Goal: Task Accomplishment & Management: Use online tool/utility

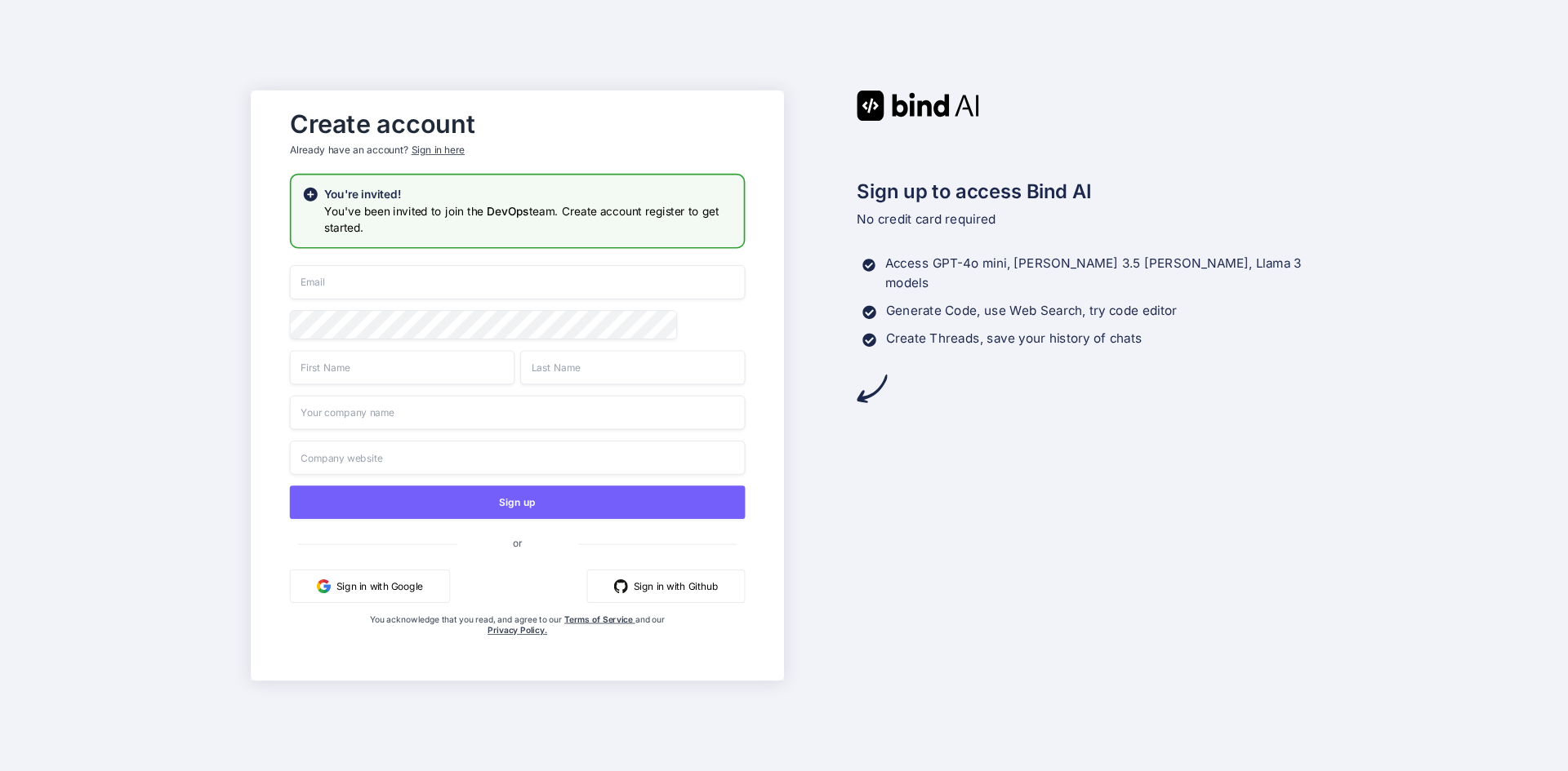
click at [351, 278] on input "email" at bounding box center [518, 282] width 456 height 34
paste input "devops@atlascollective.asia"
type input "devops@atlascollective.asia"
click at [411, 365] on input "text" at bounding box center [401, 367] width 224 height 34
type input "Fadhel"
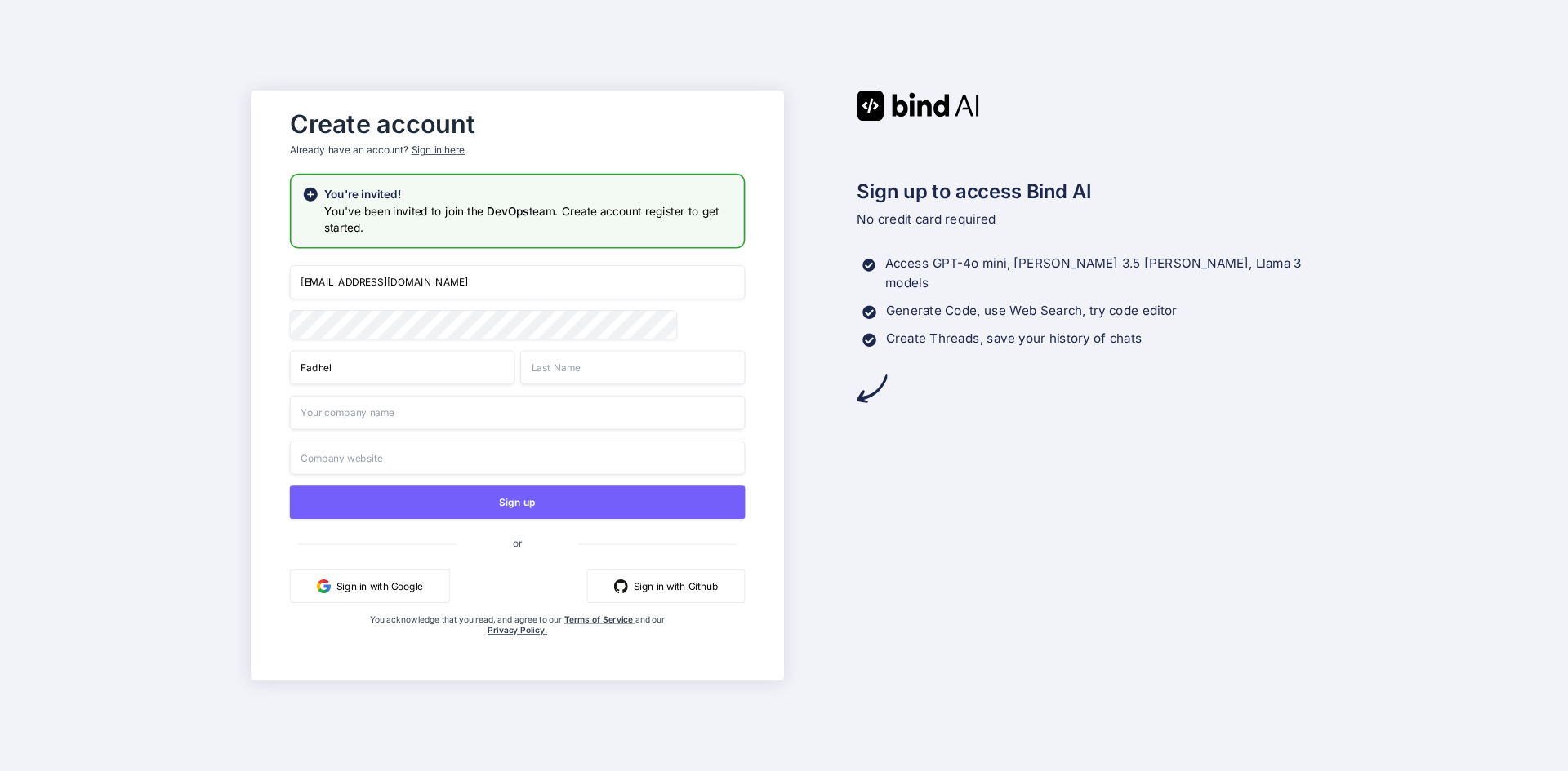
click at [603, 373] on input "text" at bounding box center [632, 367] width 224 height 34
click at [430, 417] on input "text" at bounding box center [518, 413] width 456 height 34
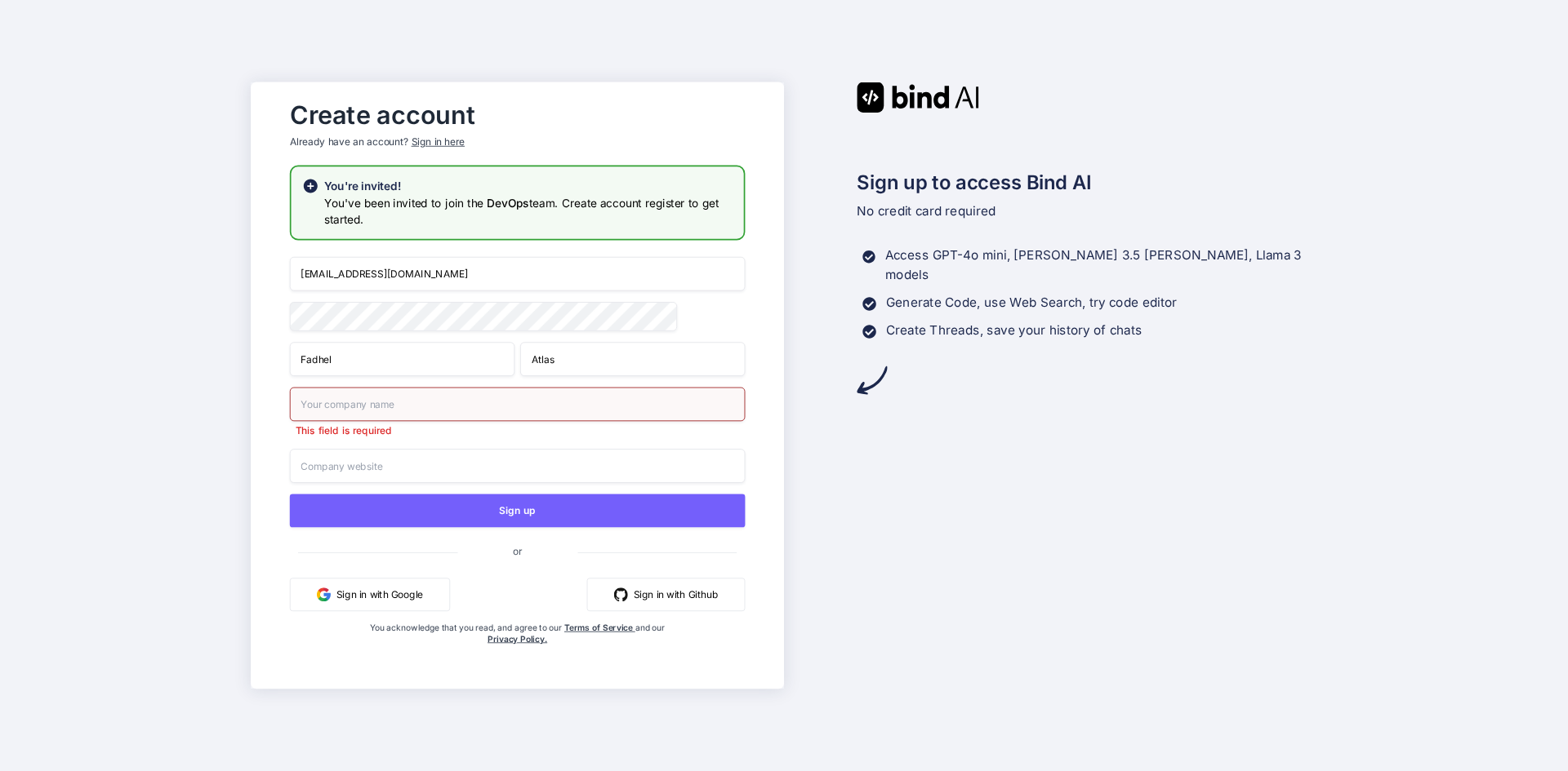
drag, startPoint x: 572, startPoint y: 372, endPoint x: 531, endPoint y: 369, distance: 41.1
click at [531, 369] on input "Atlas" at bounding box center [632, 359] width 224 height 34
type input "Devops"
click at [541, 405] on input "text" at bounding box center [518, 404] width 456 height 34
type input "Atlas"
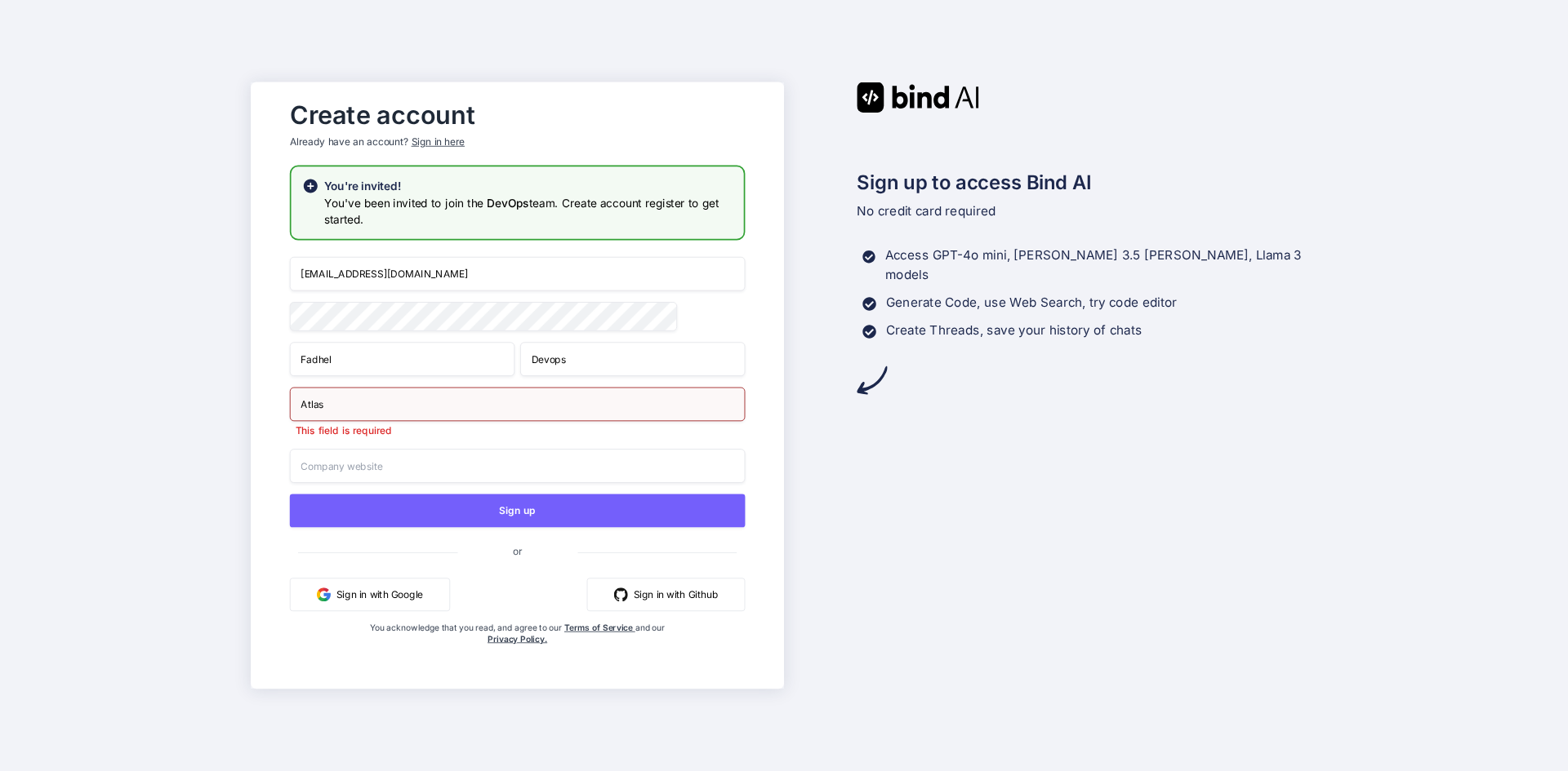
click at [213, 392] on div "Create account Already have an account? Sign in here You're invited! You've bee…" at bounding box center [784, 385] width 1568 height 771
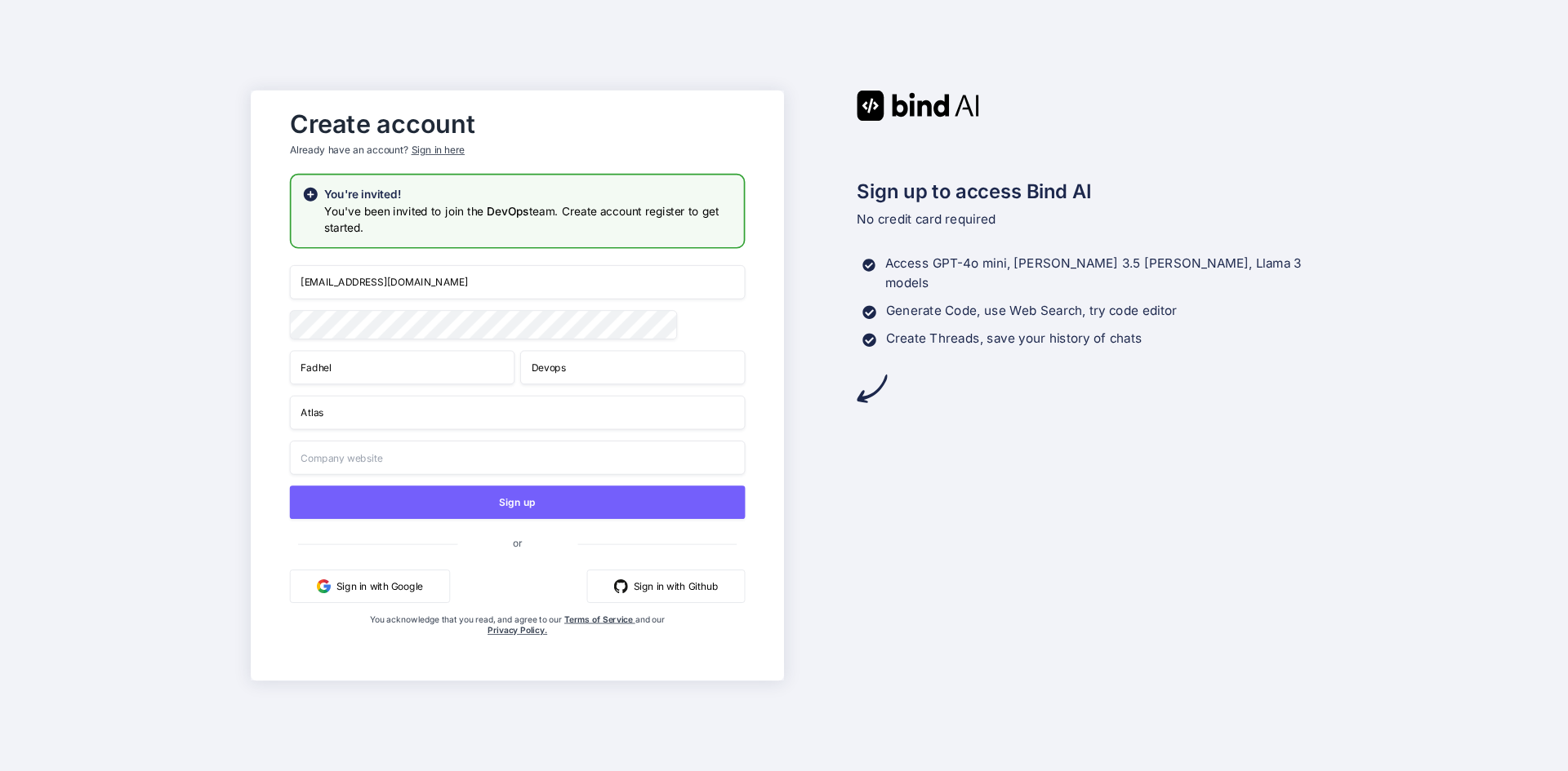
click at [361, 416] on input "Atlas" at bounding box center [518, 413] width 456 height 34
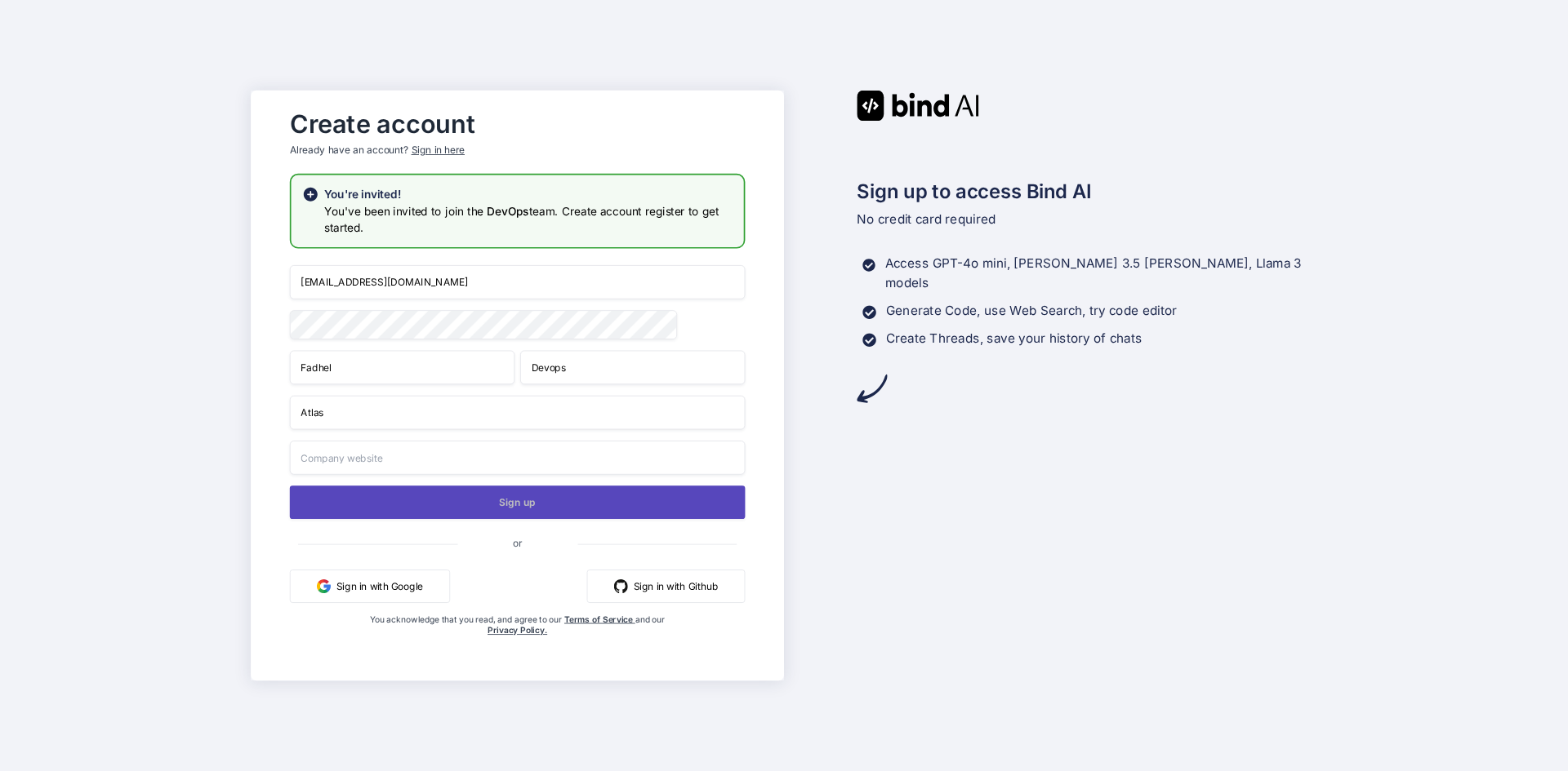
click at [392, 507] on button "Sign up" at bounding box center [518, 502] width 456 height 33
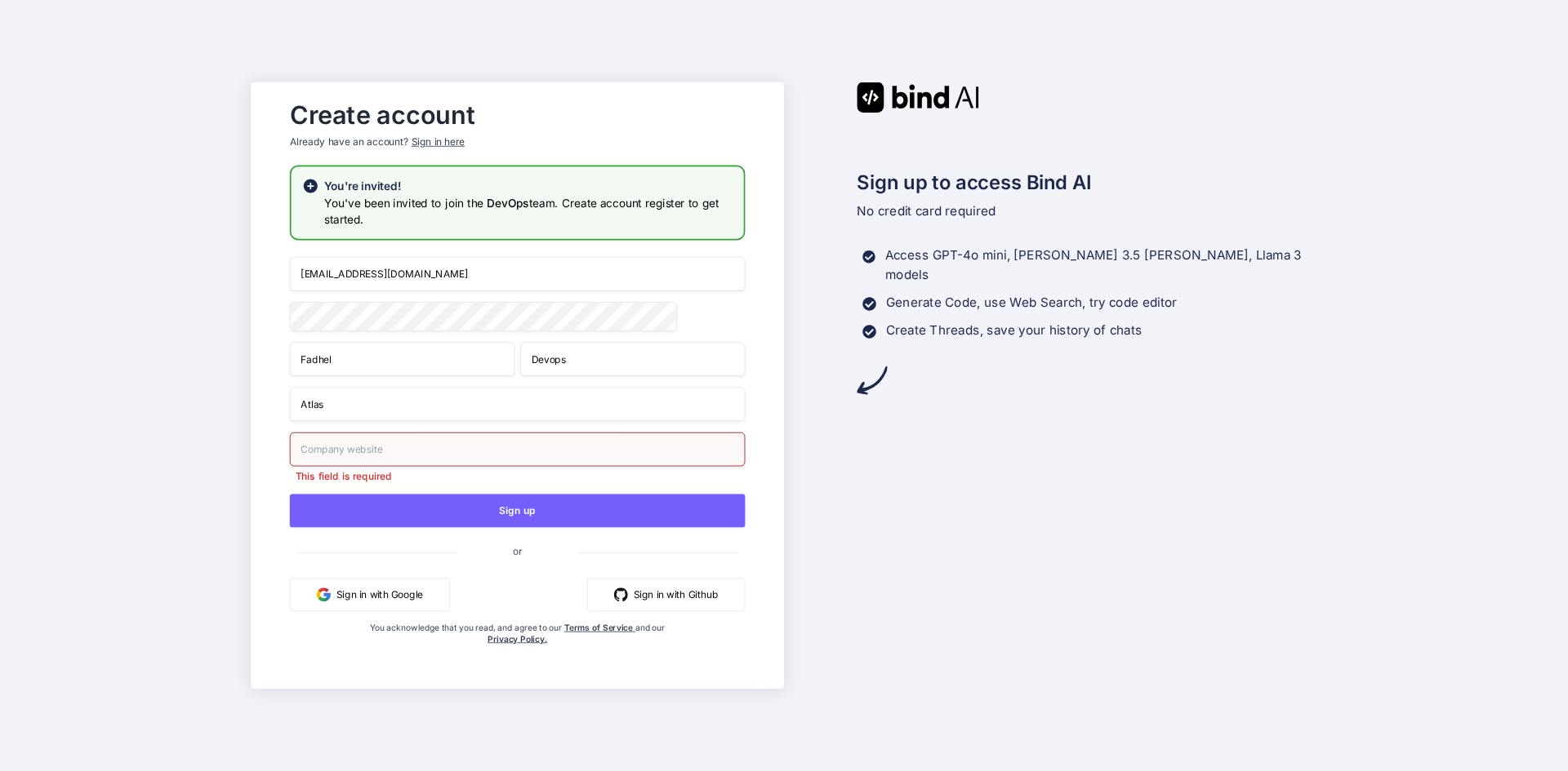
click at [350, 453] on input "text" at bounding box center [518, 449] width 456 height 34
paste input "https://atlascollective.asia/"
type input "https://atlascollective.asia/"
click at [155, 446] on div "Create account Already have an account? Sign in here You're invited! You've bee…" at bounding box center [784, 385] width 1568 height 771
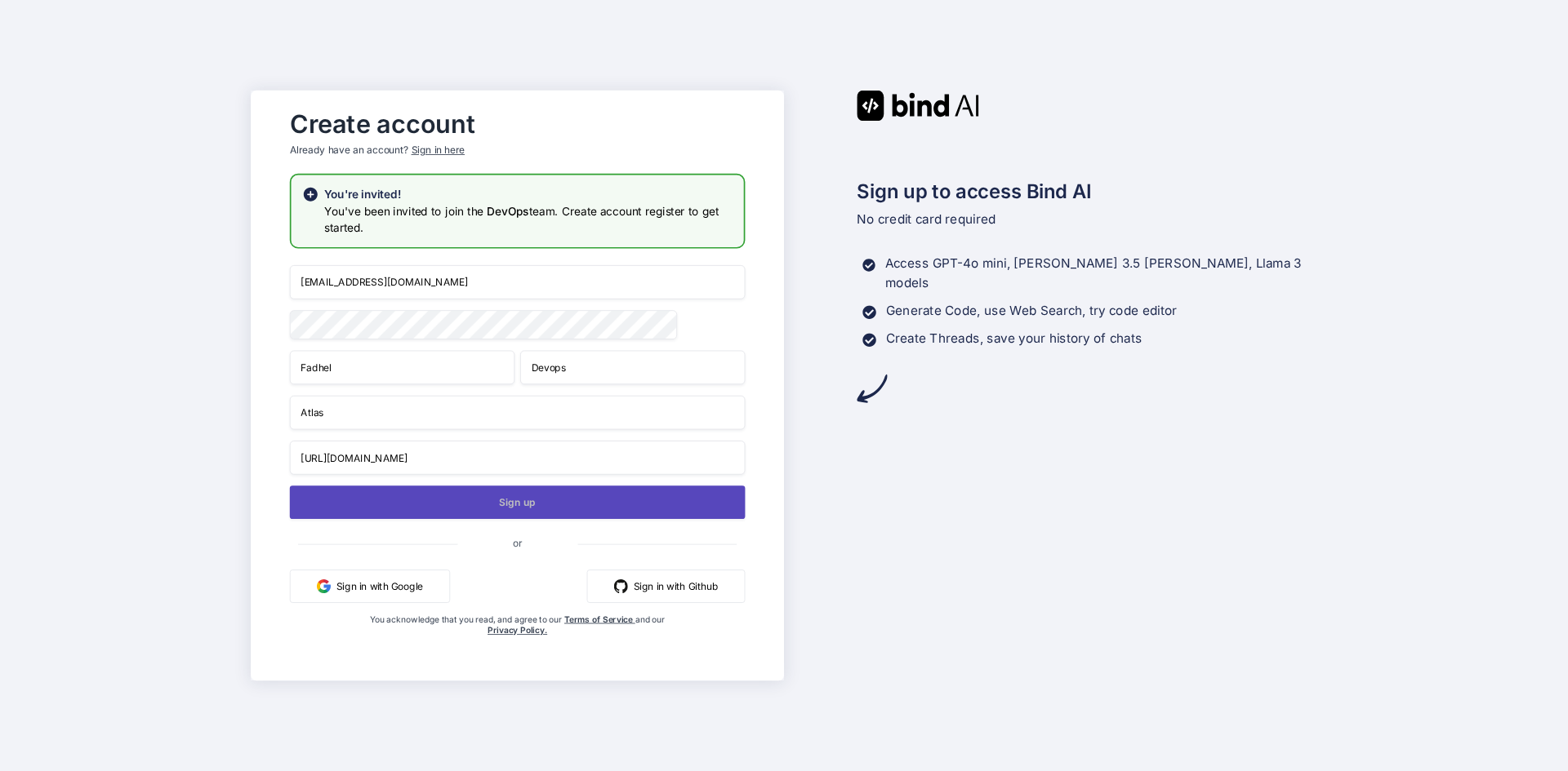
click at [411, 507] on button "Sign up" at bounding box center [518, 502] width 456 height 33
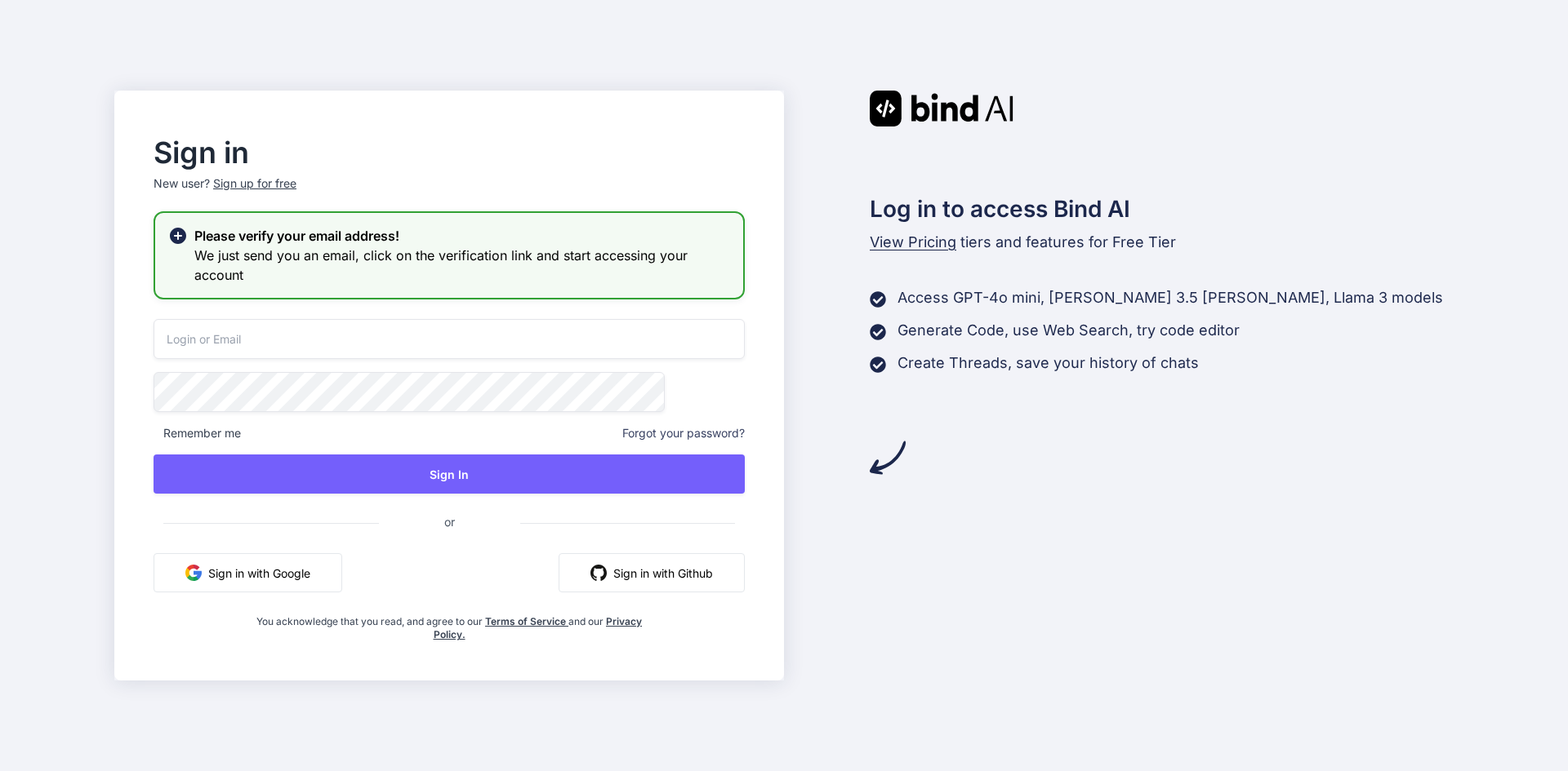
click at [302, 334] on input "email" at bounding box center [449, 339] width 591 height 40
paste input "devops@atlascollective.asia"
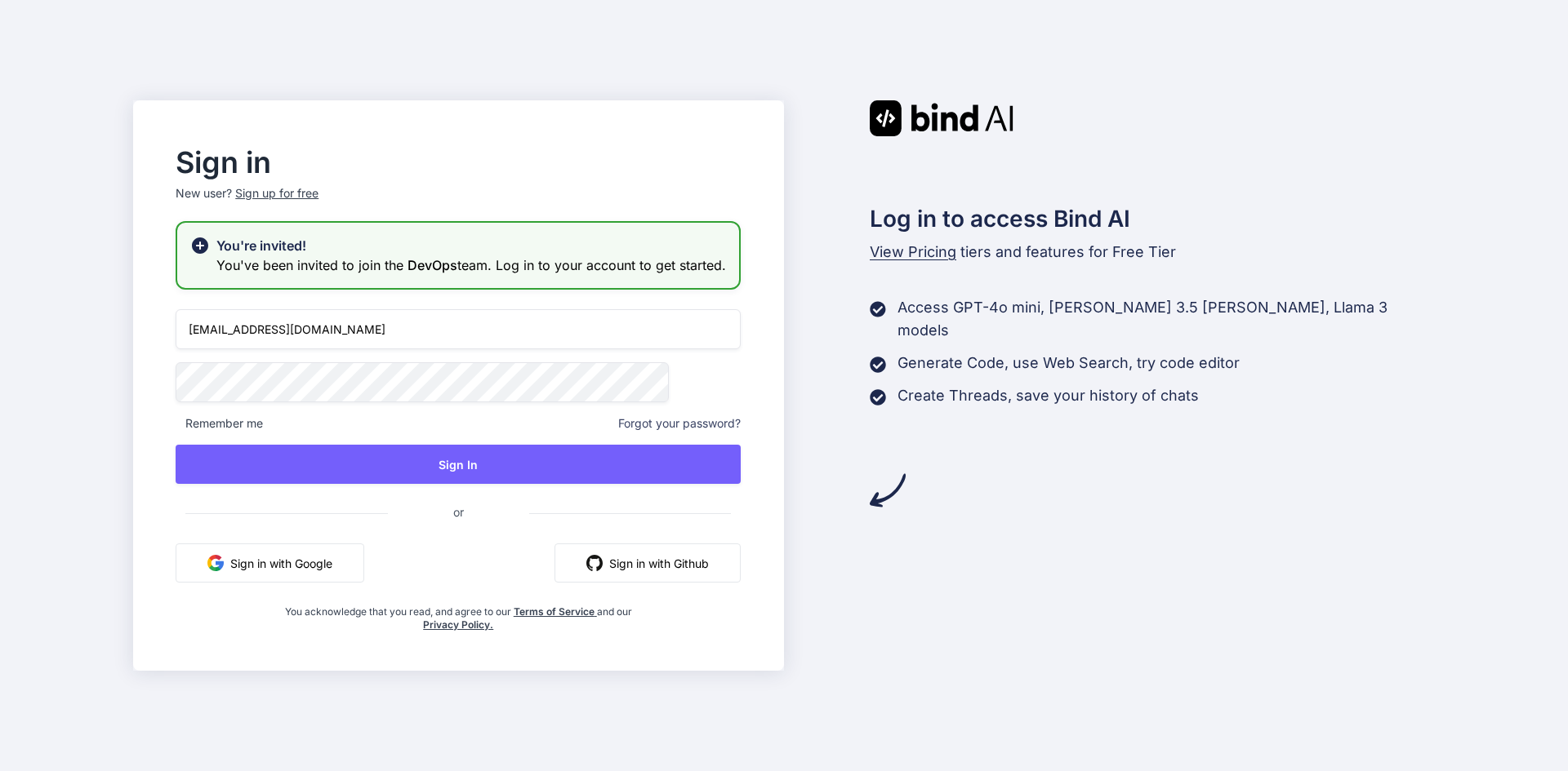
type input "devops@atlascollective.asia"
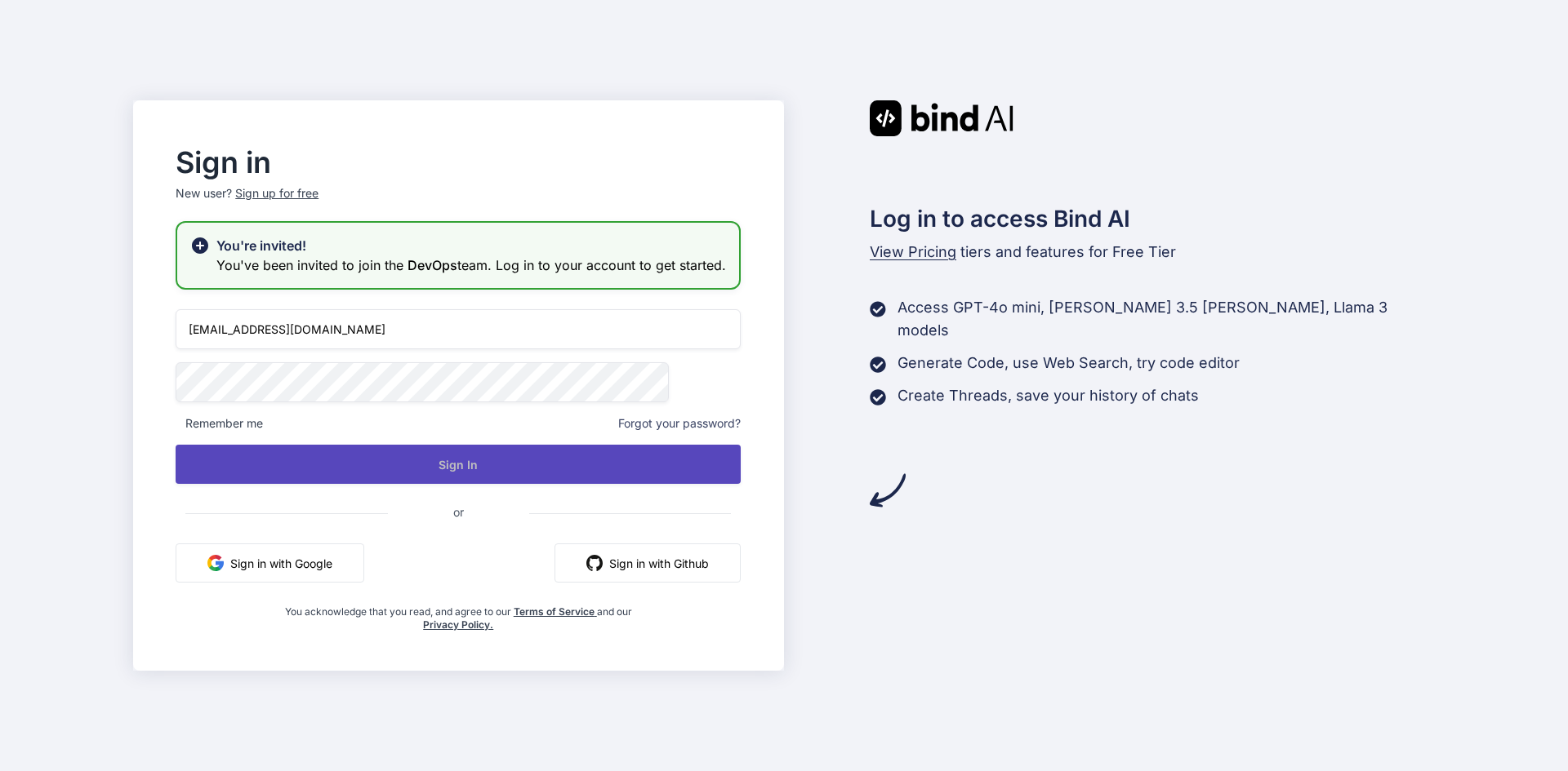
click at [424, 474] on button "Sign In" at bounding box center [458, 465] width 565 height 39
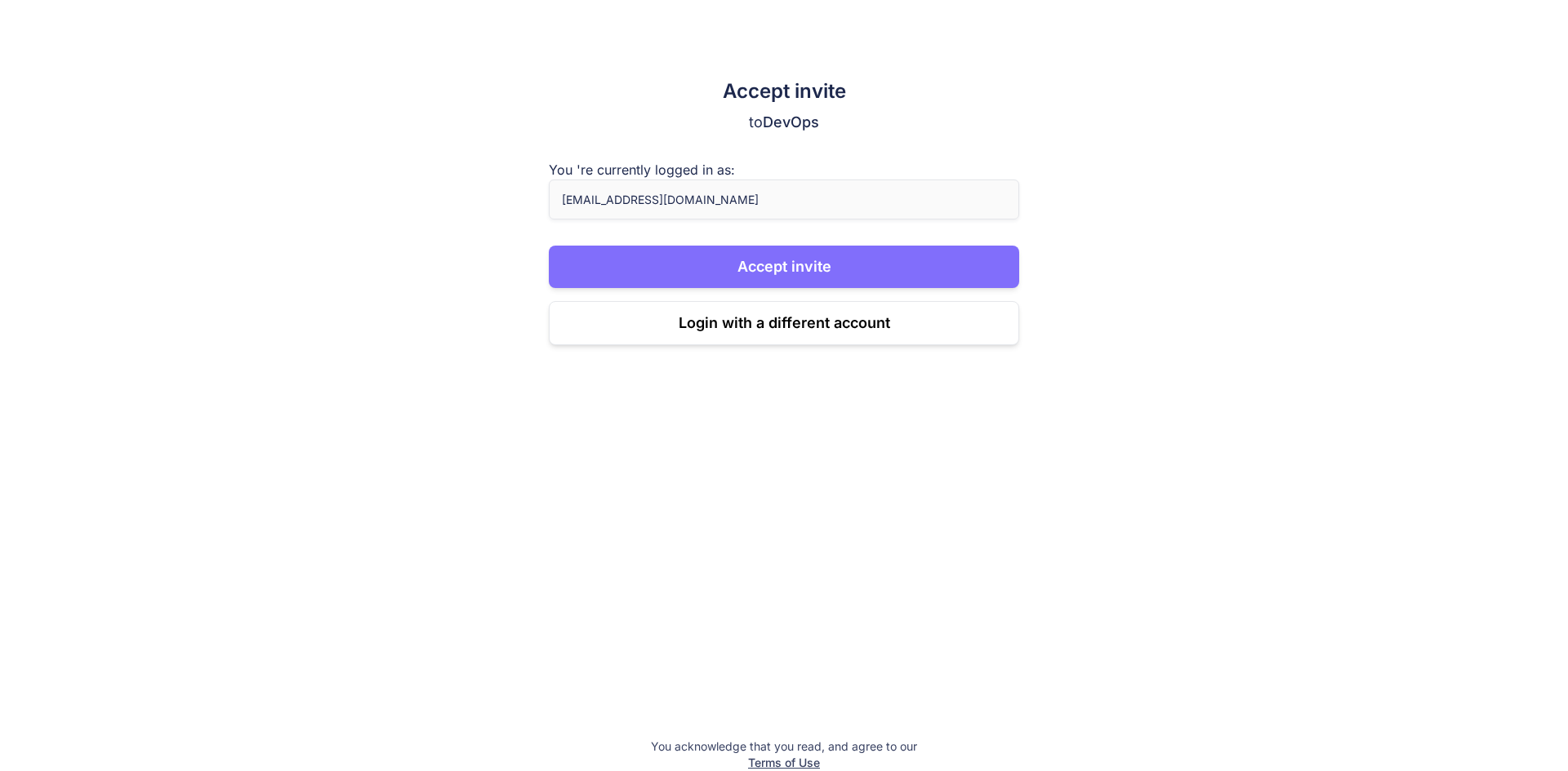
click at [773, 264] on button "Accept invite" at bounding box center [784, 267] width 470 height 43
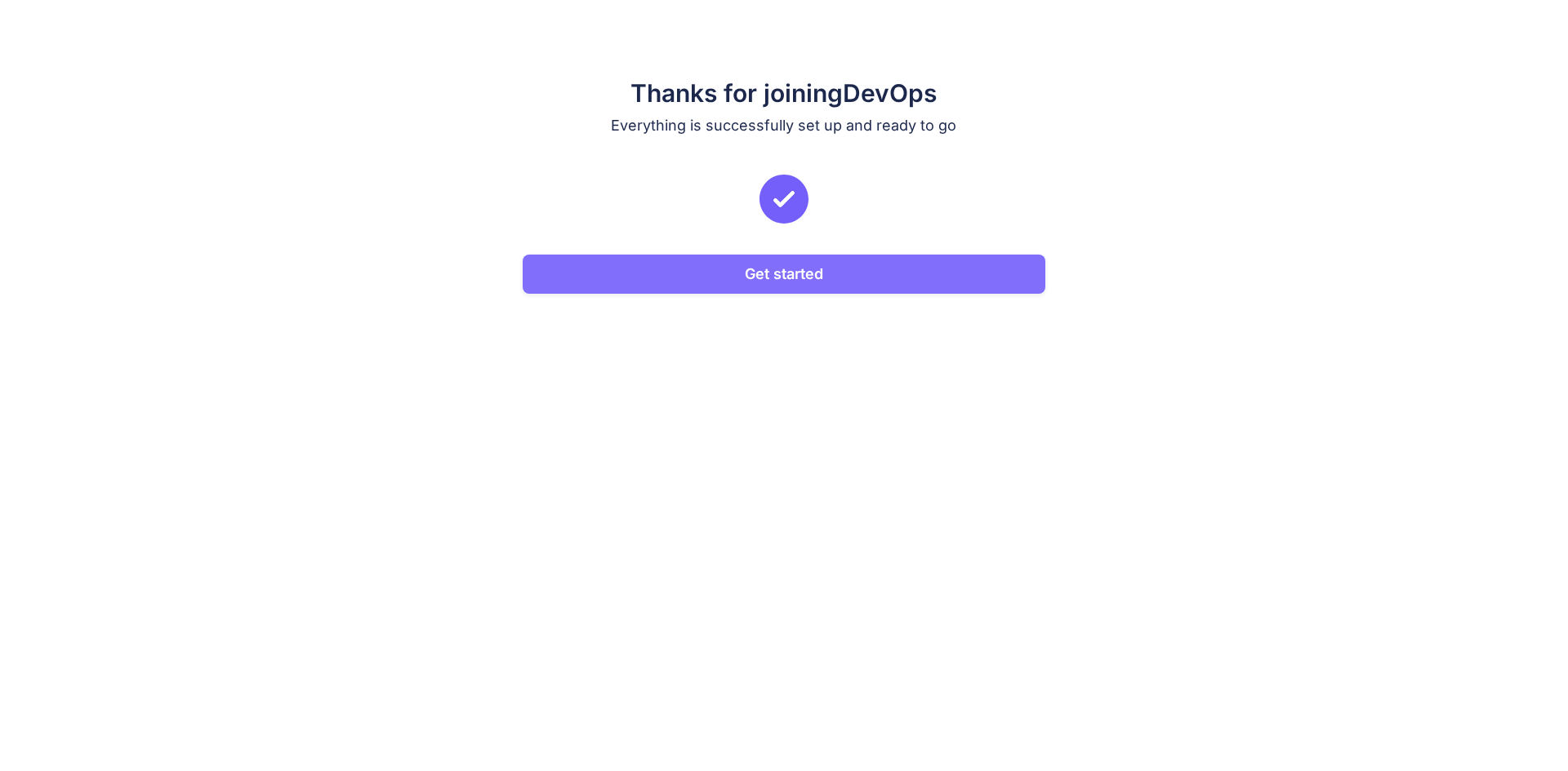
click at [712, 269] on button "Get started" at bounding box center [784, 274] width 523 height 39
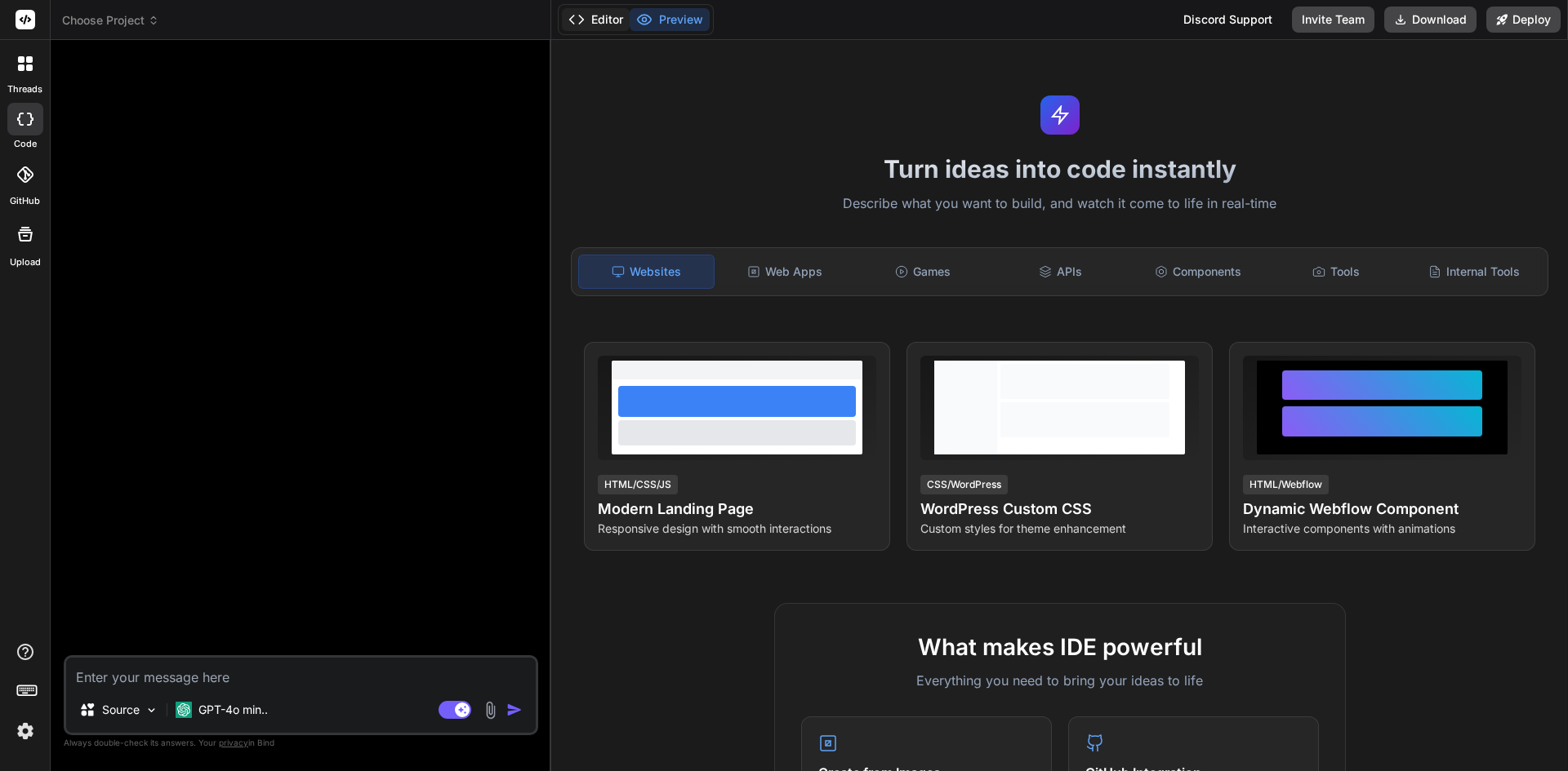
click at [595, 24] on button "Editor" at bounding box center [596, 20] width 68 height 23
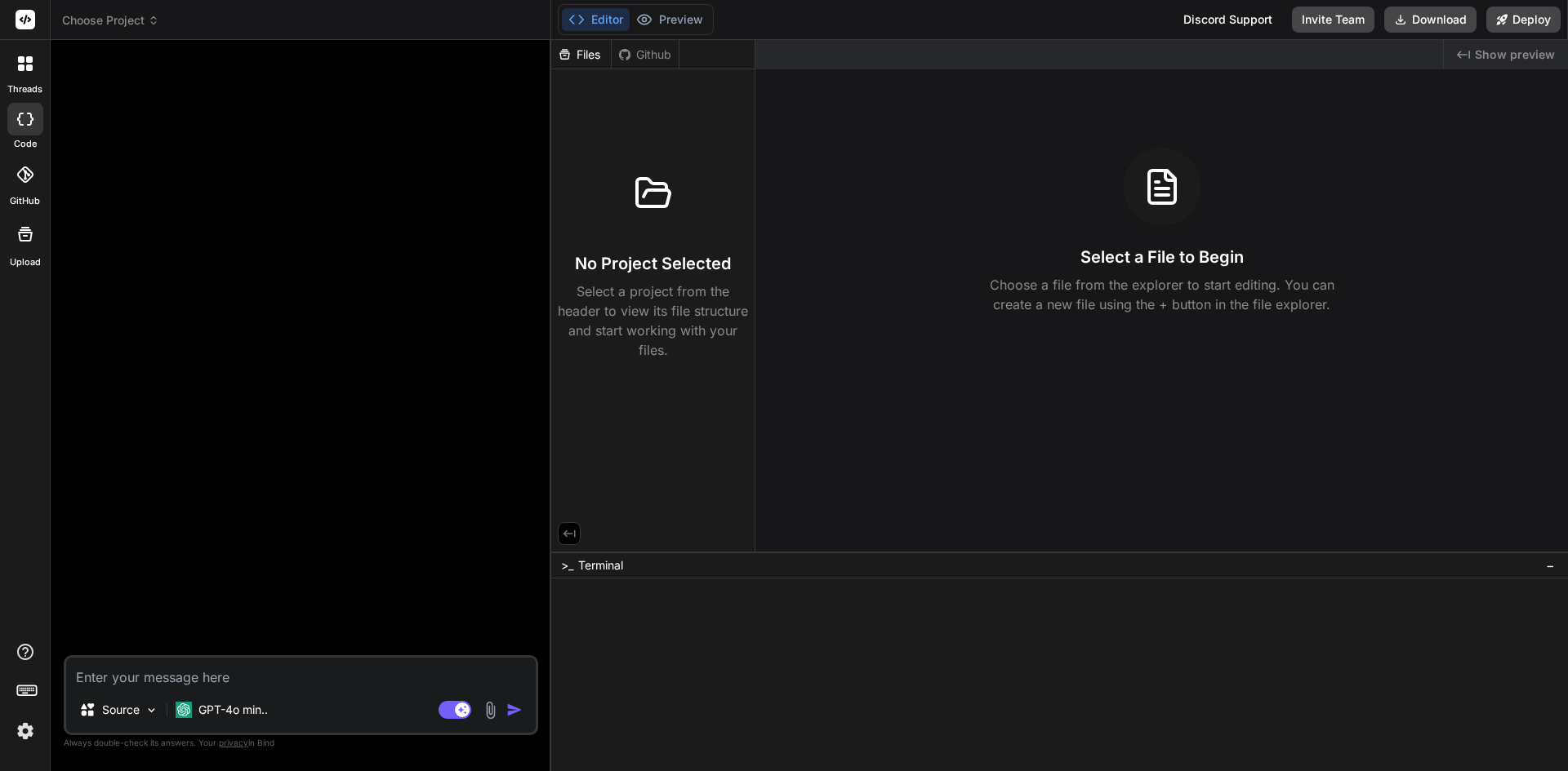
click at [653, 62] on div "Github" at bounding box center [645, 54] width 67 height 16
click at [676, 18] on button "Preview" at bounding box center [670, 20] width 80 height 23
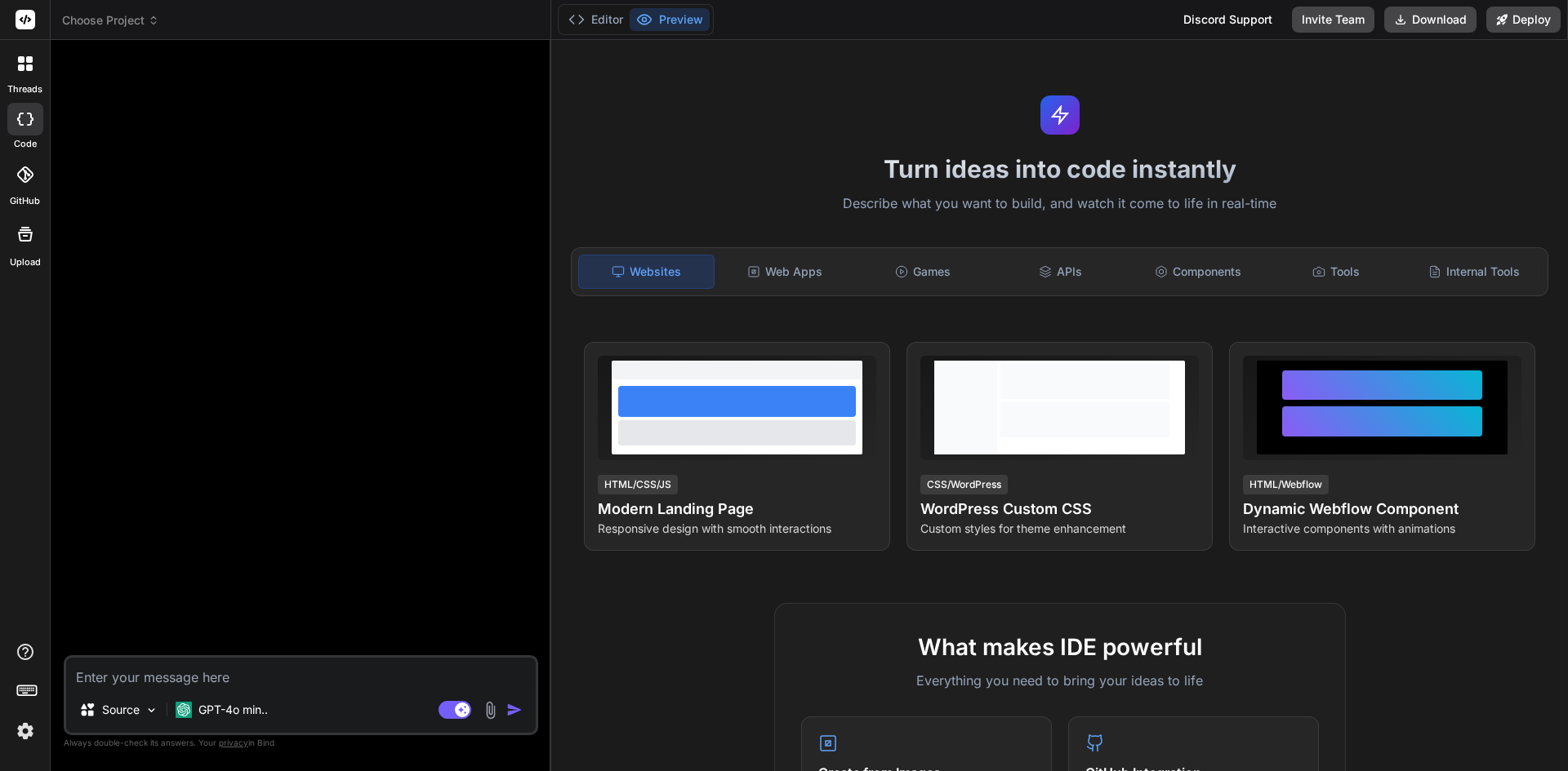
click at [97, 18] on span "Choose Project" at bounding box center [110, 21] width 97 height 16
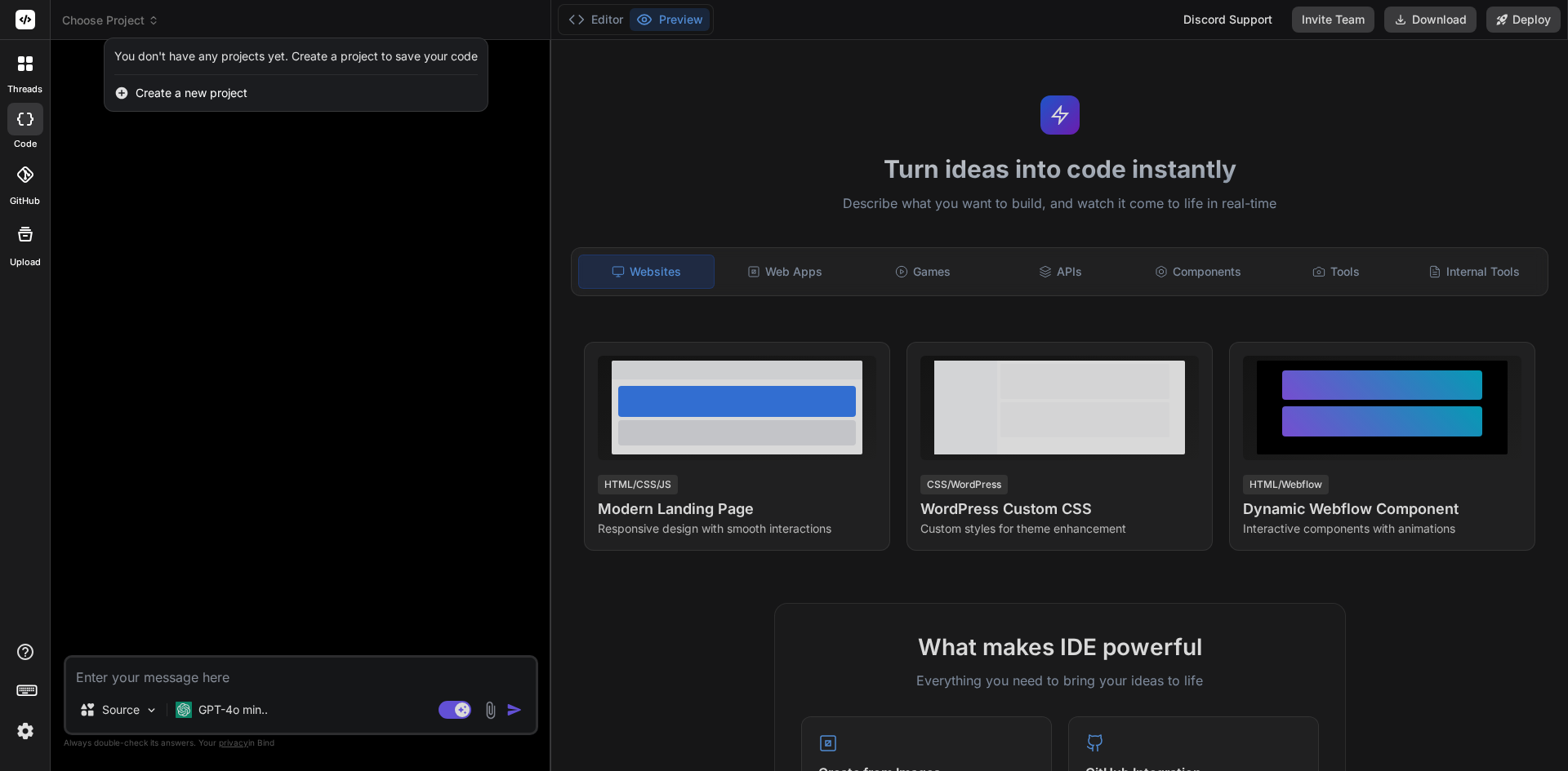
click at [201, 94] on span "Create a new project" at bounding box center [191, 93] width 112 height 16
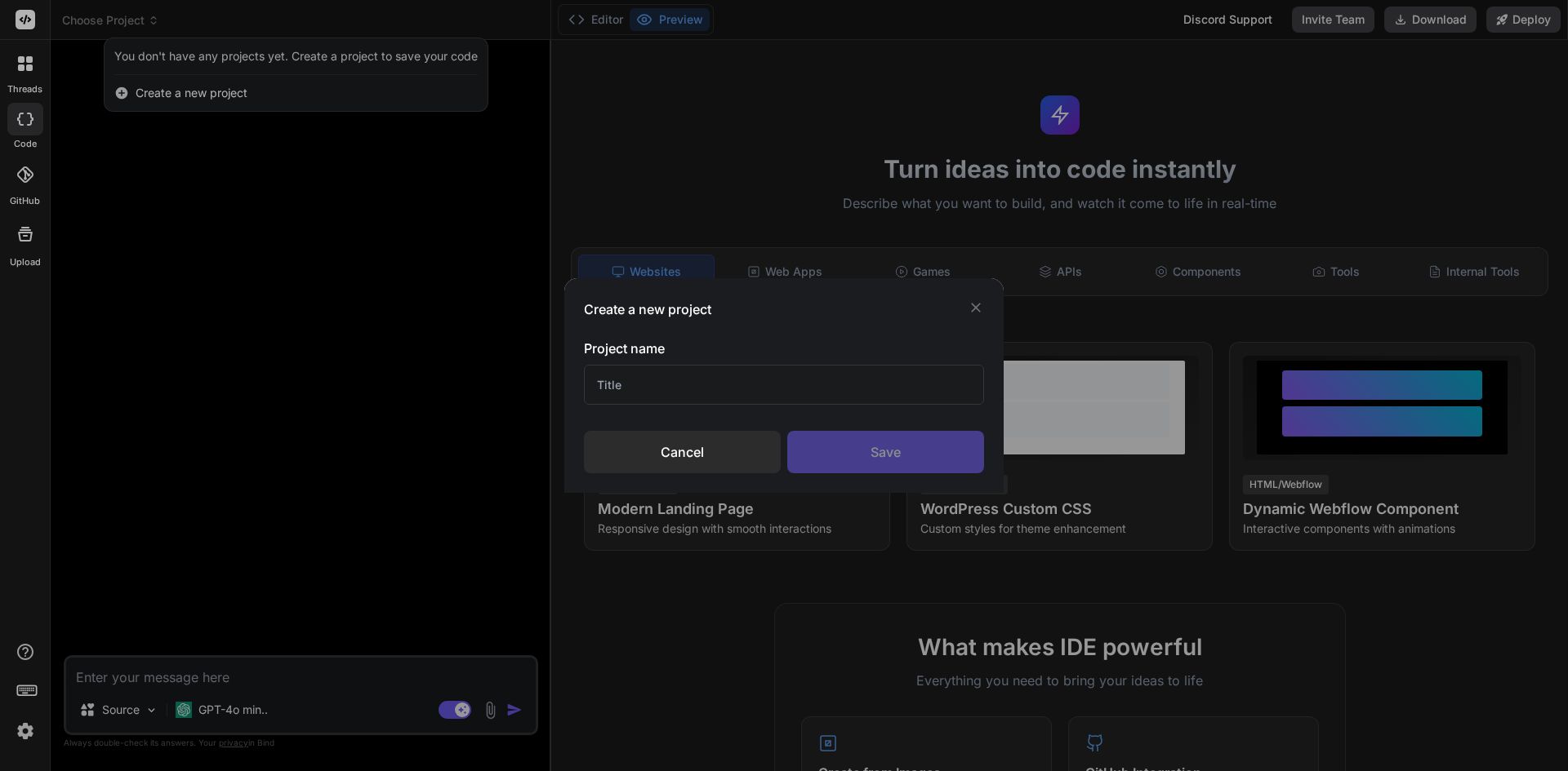
click at [640, 391] on input "text" at bounding box center [784, 384] width 400 height 40
type input "Test"
click at [845, 449] on div "Save" at bounding box center [886, 452] width 197 height 43
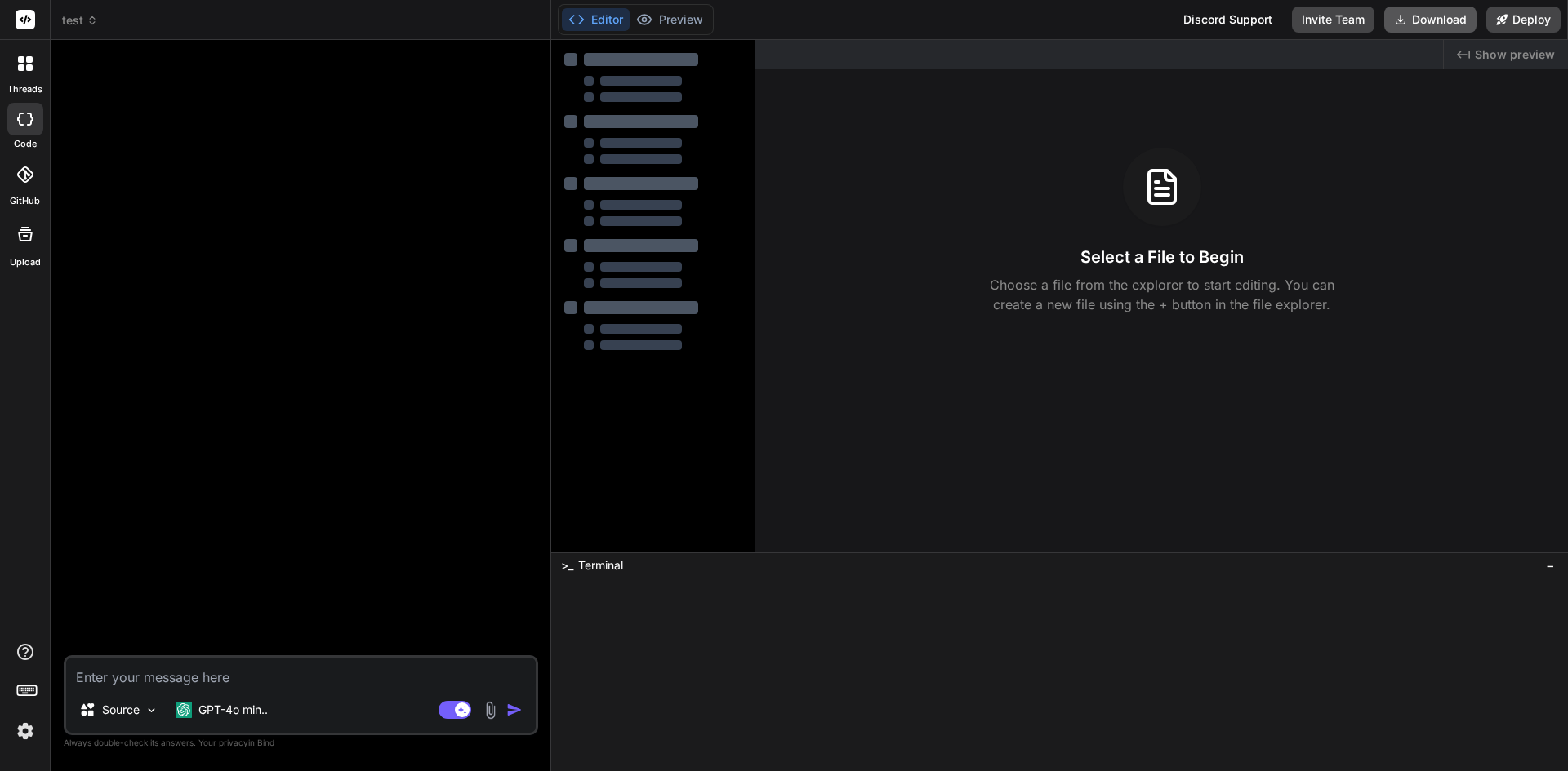
click at [1421, 16] on button "Download" at bounding box center [1429, 19] width 92 height 26
click at [1460, 226] on div "Select a File to Begin Choose a file from the explorer to start editing. You ca…" at bounding box center [1161, 230] width 813 height 166
click at [932, 329] on div "Created with Pixso. Show preview Select a File to Begin Choose a file from the …" at bounding box center [1161, 296] width 813 height 512
click at [643, 177] on div at bounding box center [641, 183] width 114 height 13
drag, startPoint x: 629, startPoint y: 155, endPoint x: 977, endPoint y: 184, distance: 349.2
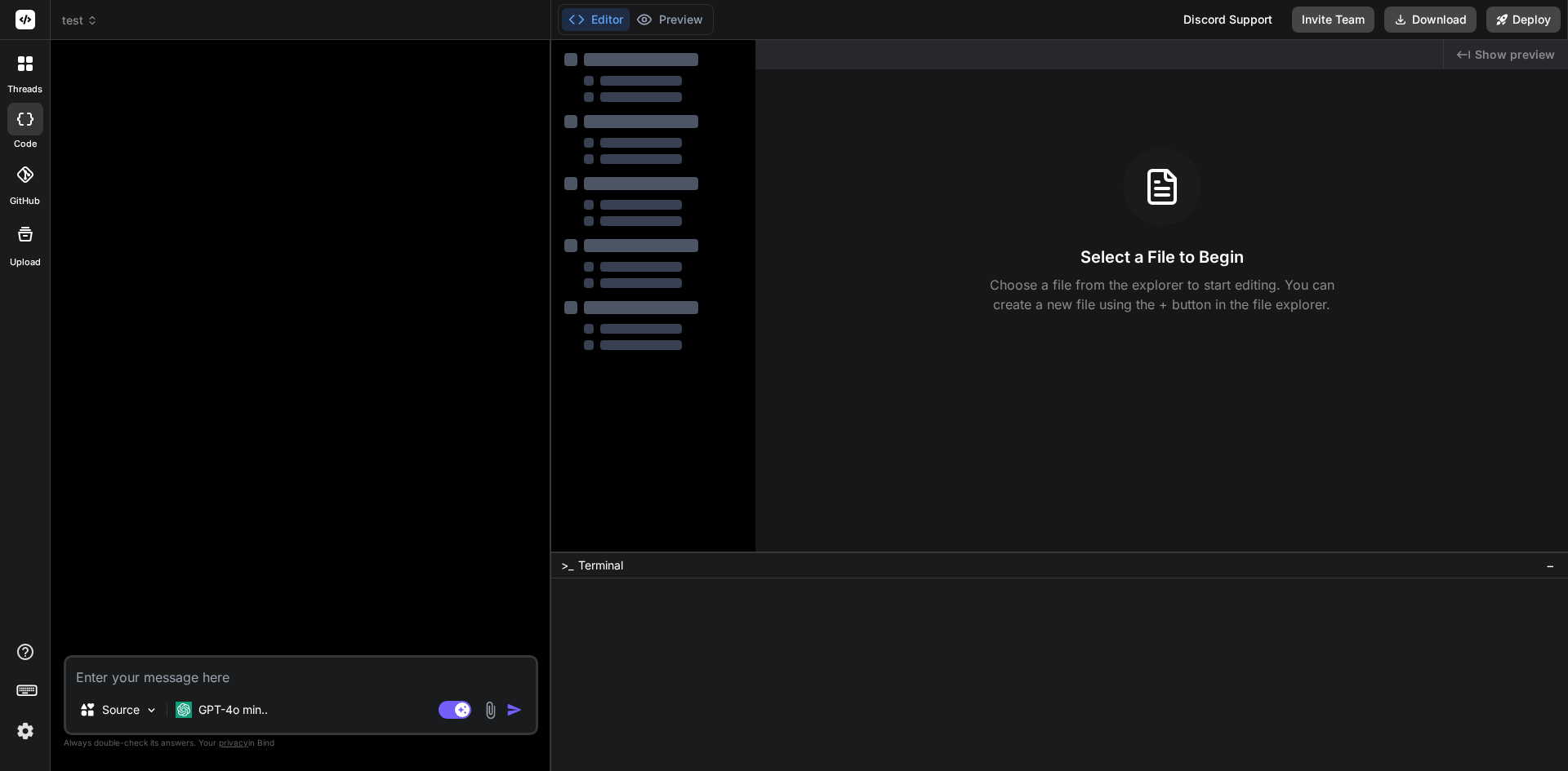
click at [977, 184] on div "Select a File to Begin Choose a file from the explorer to start editing. You ca…" at bounding box center [1161, 230] width 813 height 166
click at [132, 713] on p "Source" at bounding box center [121, 710] width 38 height 16
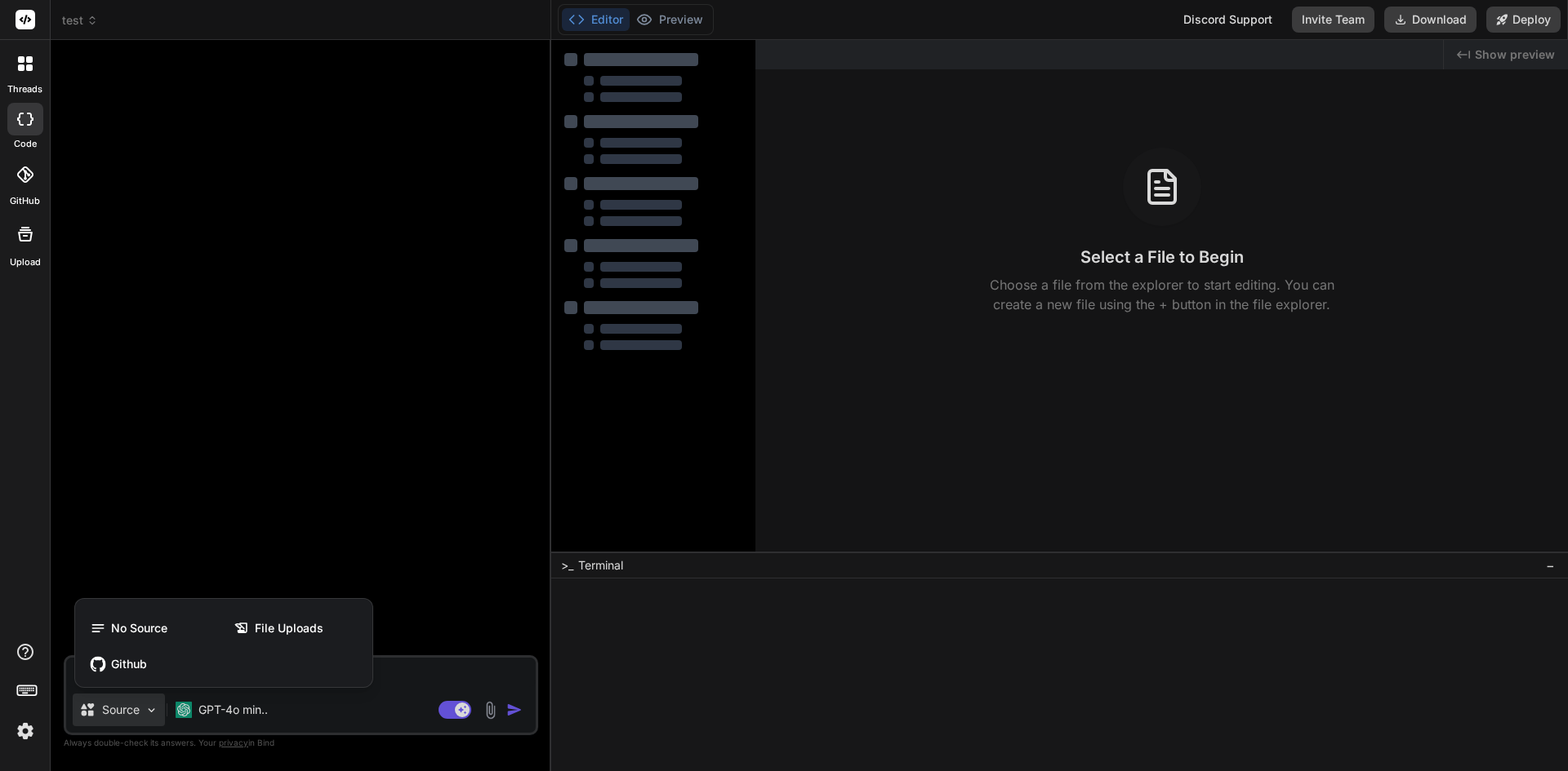
click at [206, 384] on div at bounding box center [784, 385] width 1568 height 771
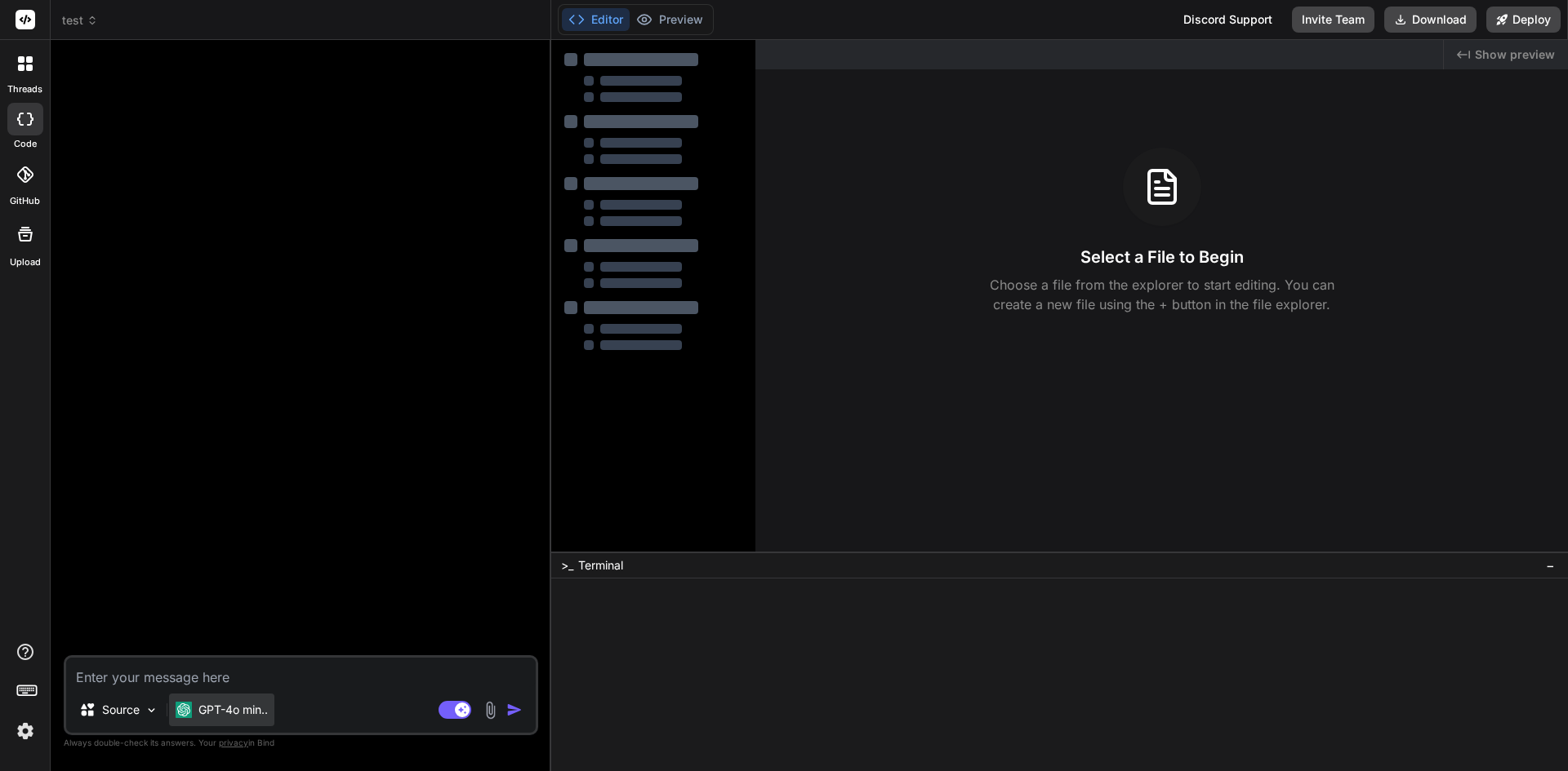
click at [231, 719] on div "GPT-4o min.." at bounding box center [222, 710] width 105 height 33
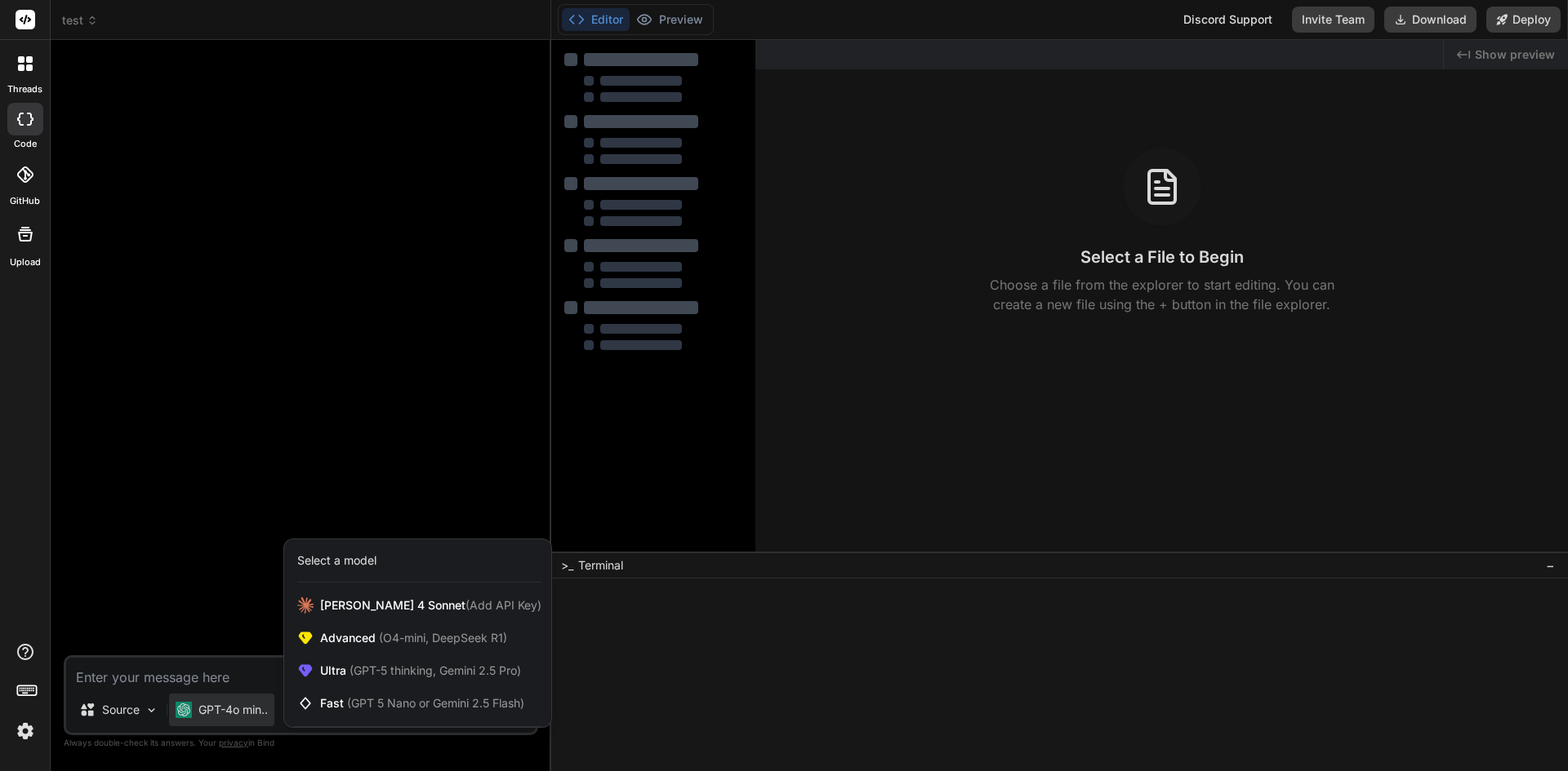
click at [198, 406] on div at bounding box center [784, 385] width 1568 height 771
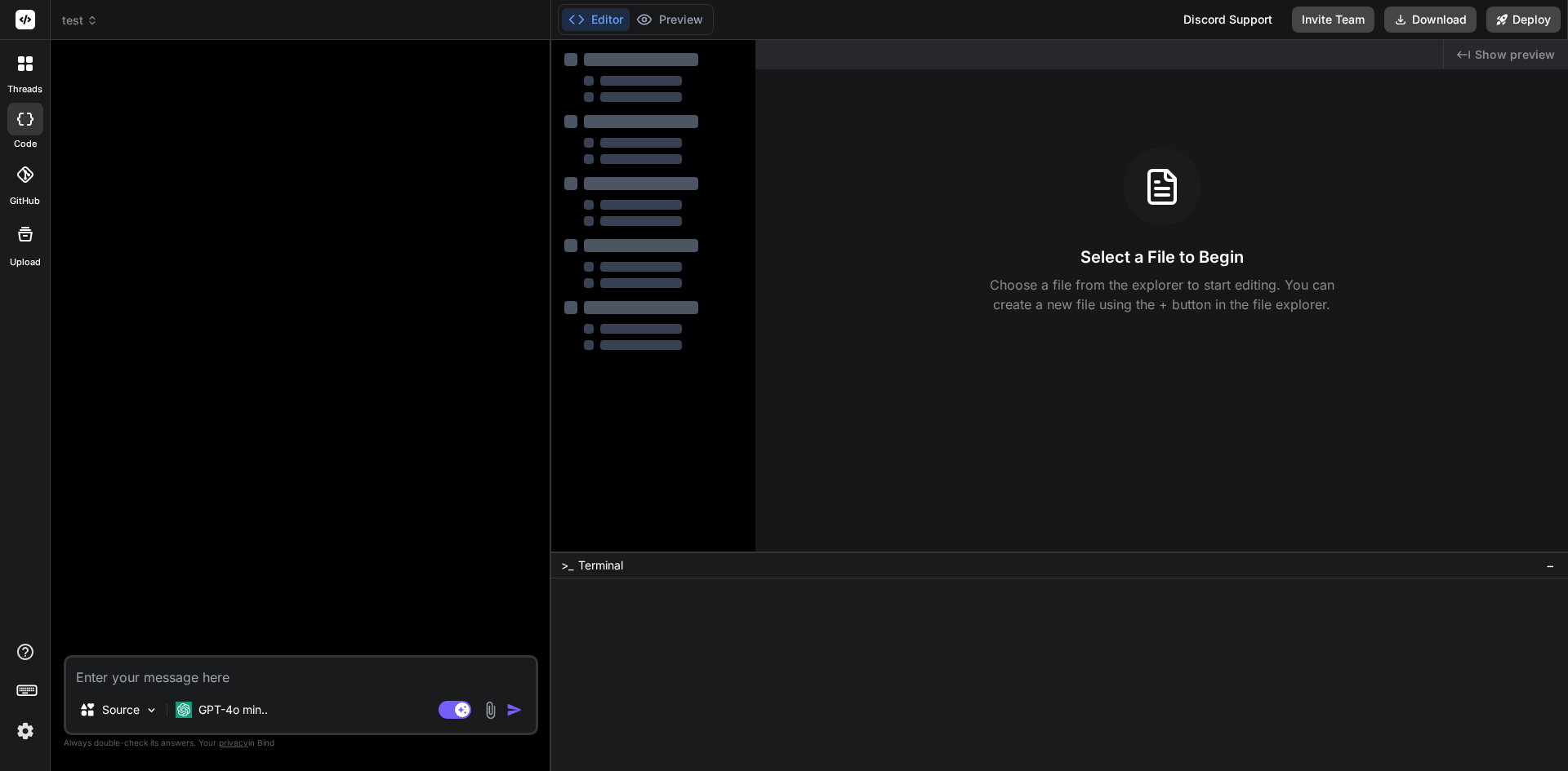
click at [248, 293] on div at bounding box center [302, 354] width 471 height 602
click at [668, 105] on div at bounding box center [653, 201] width 178 height 298
click at [906, 268] on div "Select a File to Begin Choose a file from the explorer to start editing. You ca…" at bounding box center [1161, 230] width 813 height 166
click at [1508, 54] on span "Show preview" at bounding box center [1515, 54] width 80 height 16
click at [152, 676] on textarea at bounding box center [300, 672] width 469 height 29
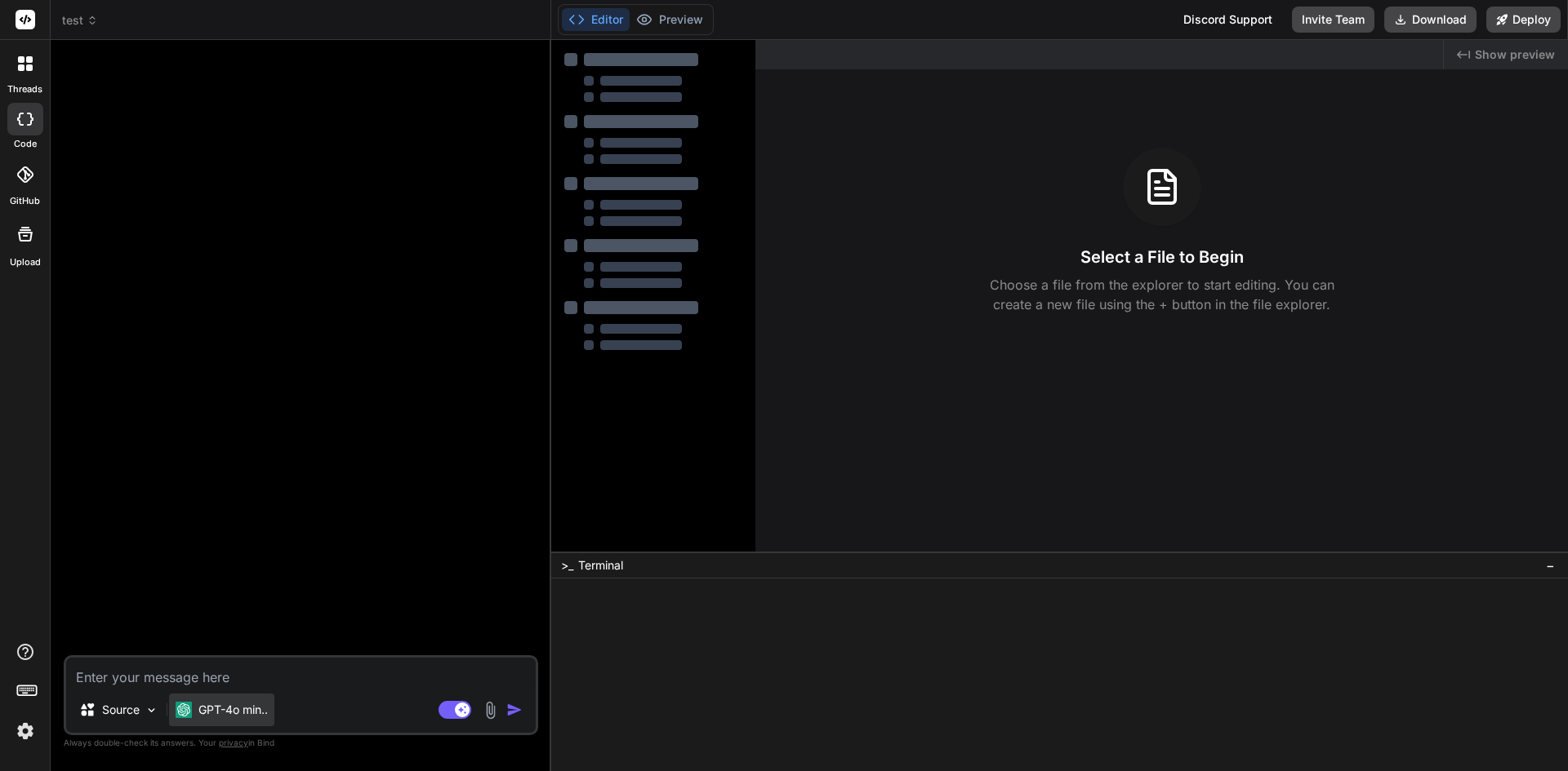
click at [238, 712] on p "GPT-4o min.." at bounding box center [233, 710] width 70 height 16
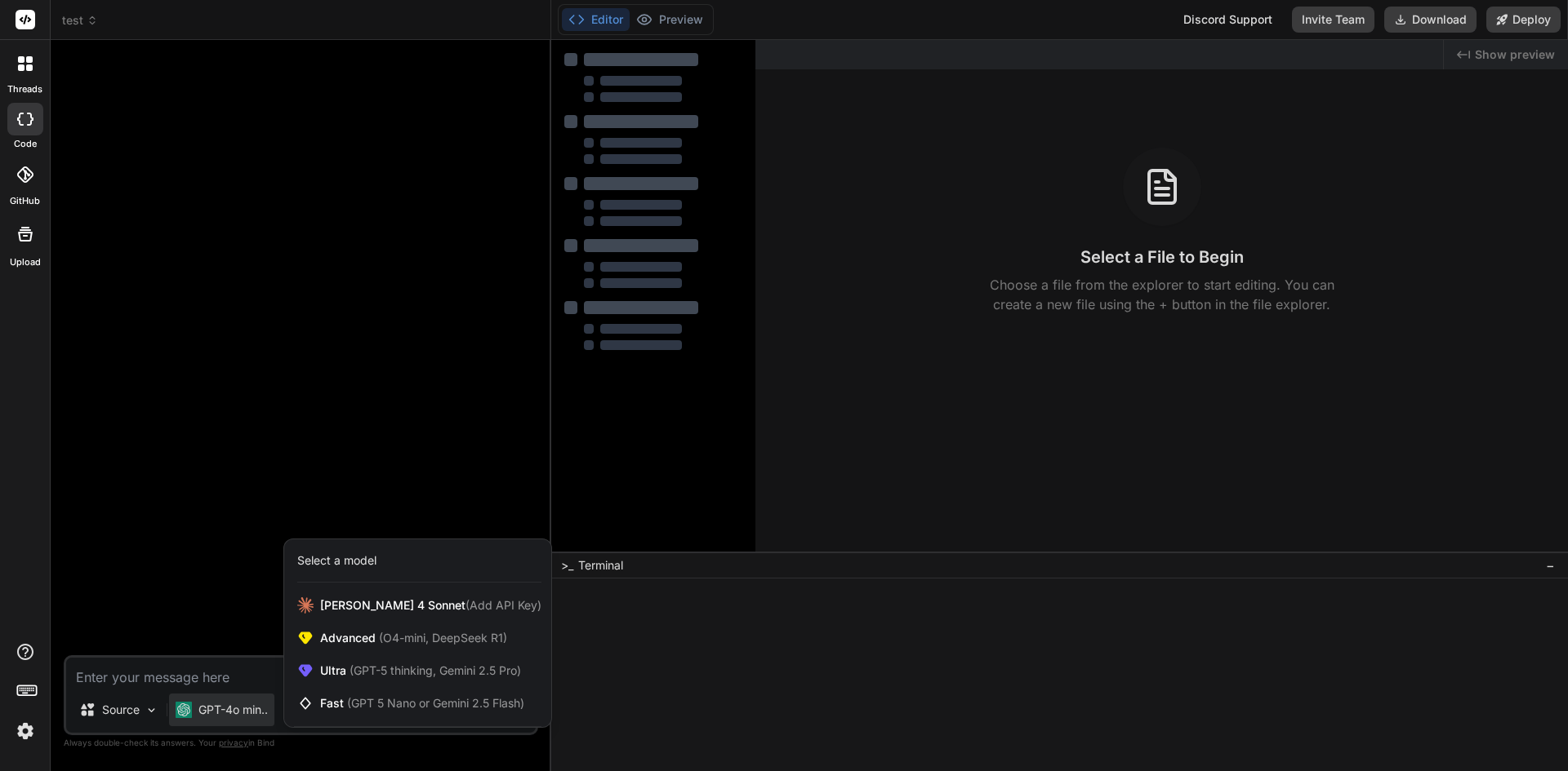
click at [149, 525] on div at bounding box center [784, 385] width 1568 height 771
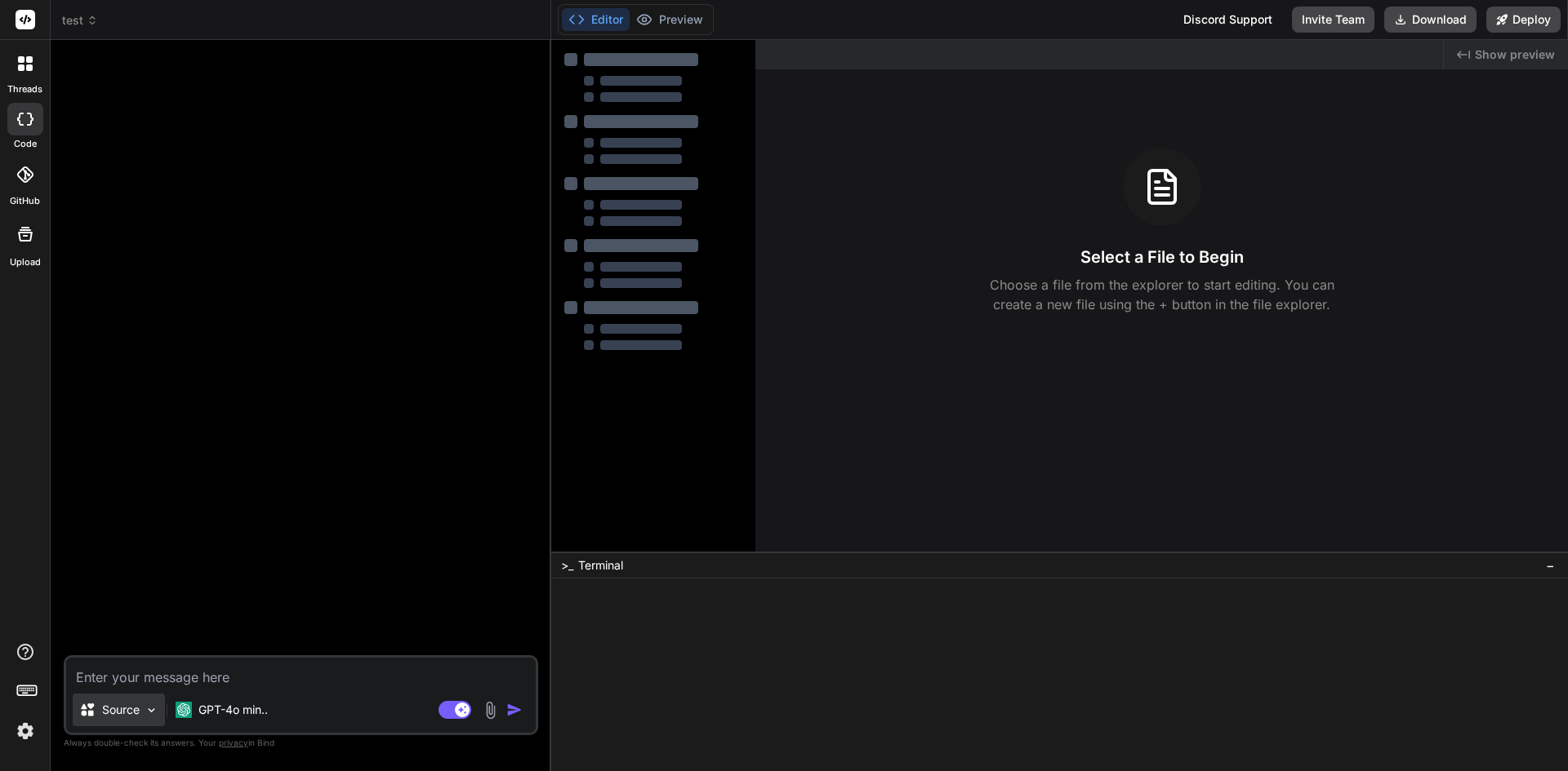
click at [119, 712] on p "Source" at bounding box center [121, 710] width 38 height 16
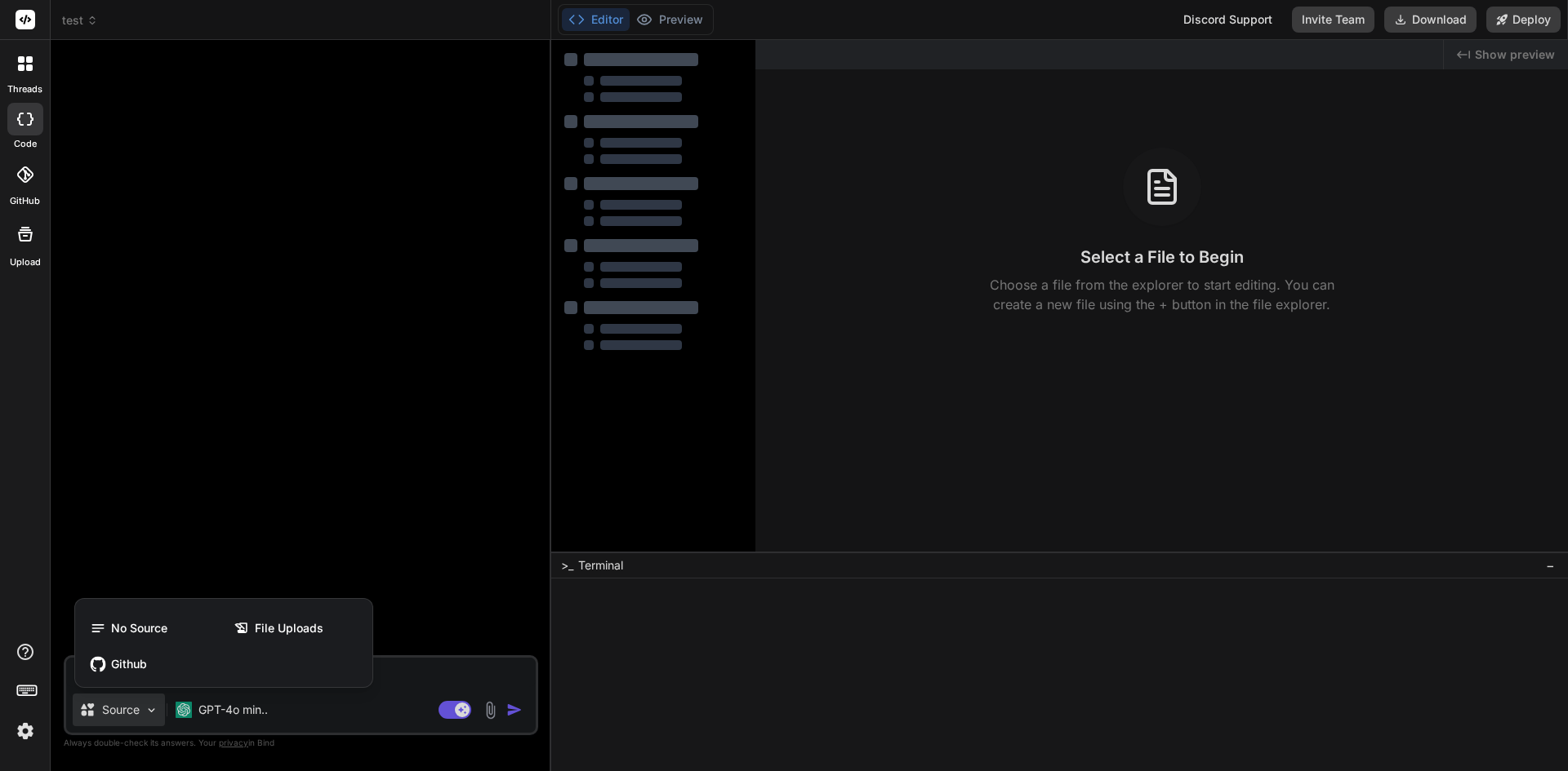
click at [253, 364] on div at bounding box center [784, 385] width 1568 height 771
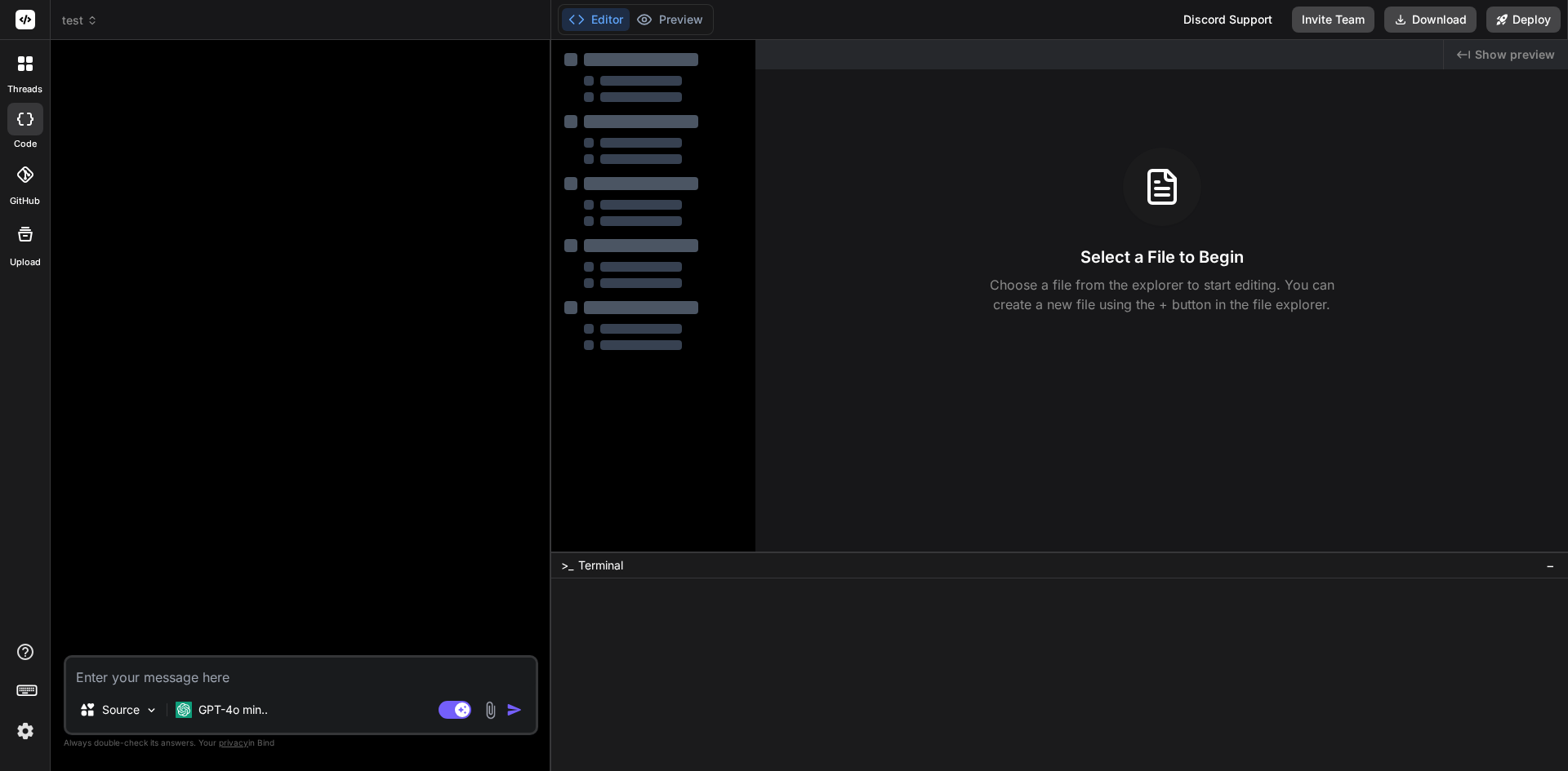
click at [232, 732] on div "GPT-4o min.." at bounding box center [222, 714] width 105 height 39
click at [238, 722] on div "GPT-4o min.." at bounding box center [222, 710] width 105 height 33
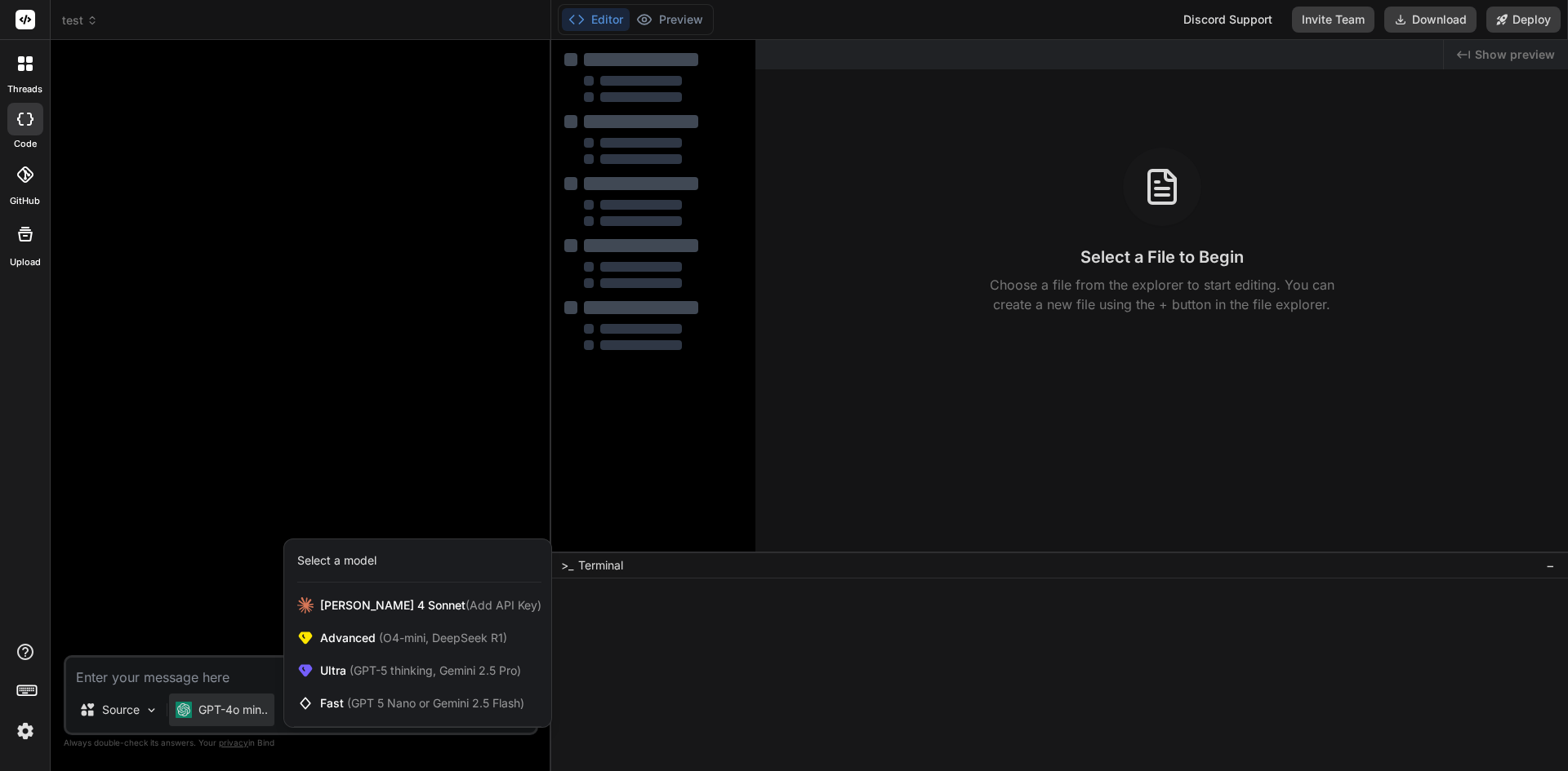
click at [174, 548] on div at bounding box center [784, 385] width 1568 height 771
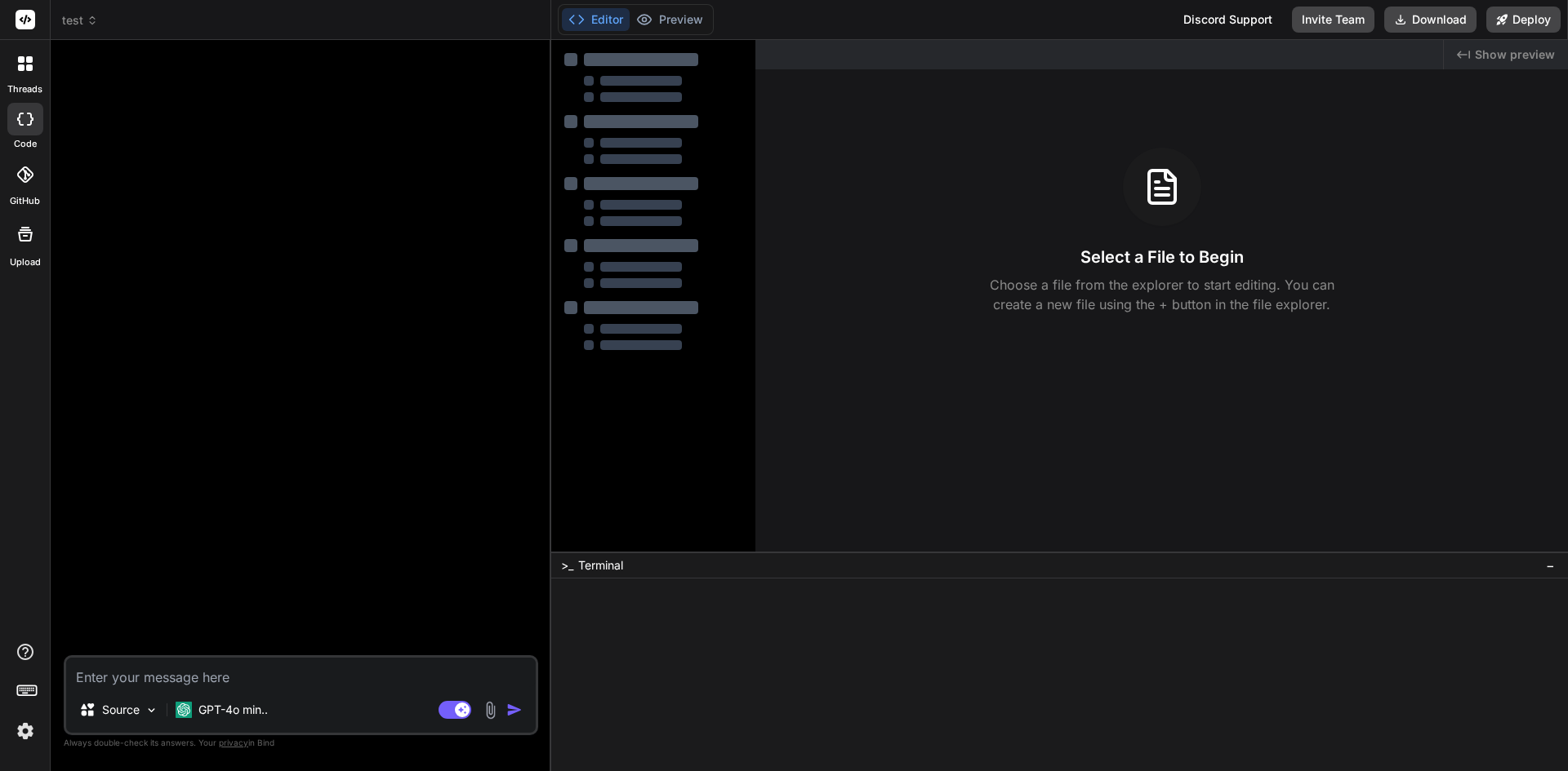
click at [22, 65] on icon at bounding box center [21, 67] width 6 height 6
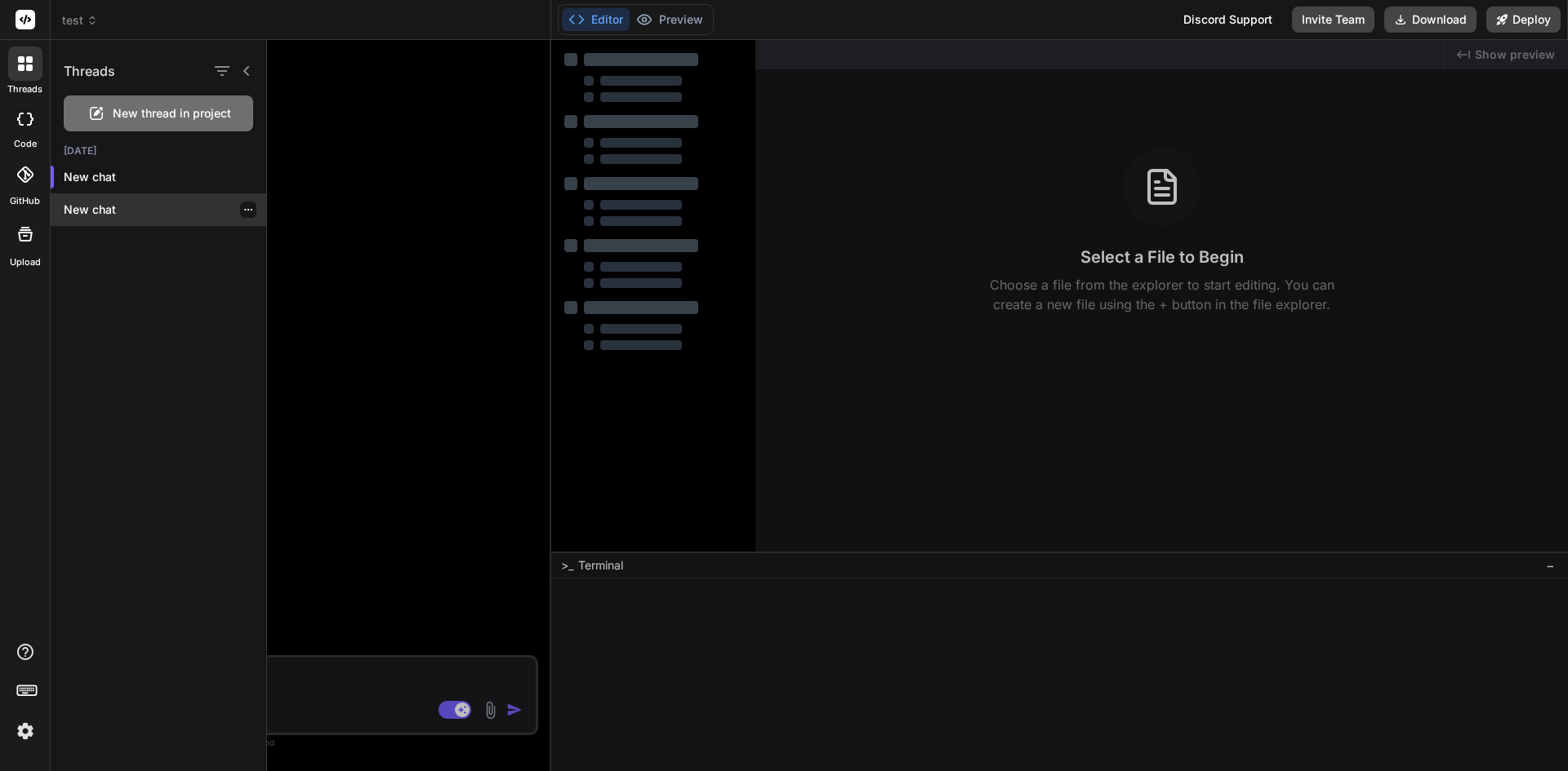
click at [99, 214] on p "New chat" at bounding box center [164, 210] width 203 height 16
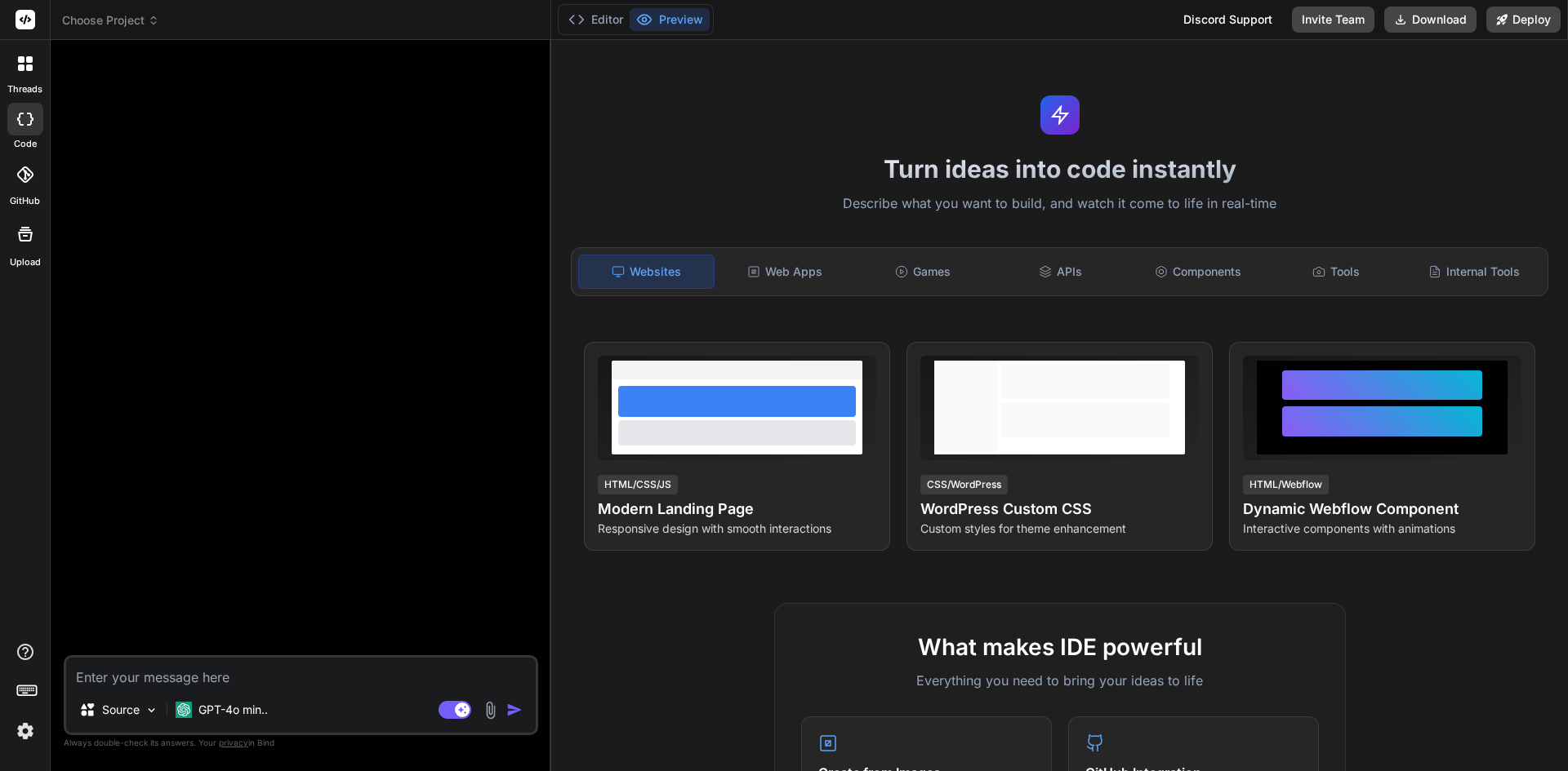
click at [98, 18] on span "Choose Project" at bounding box center [110, 21] width 97 height 16
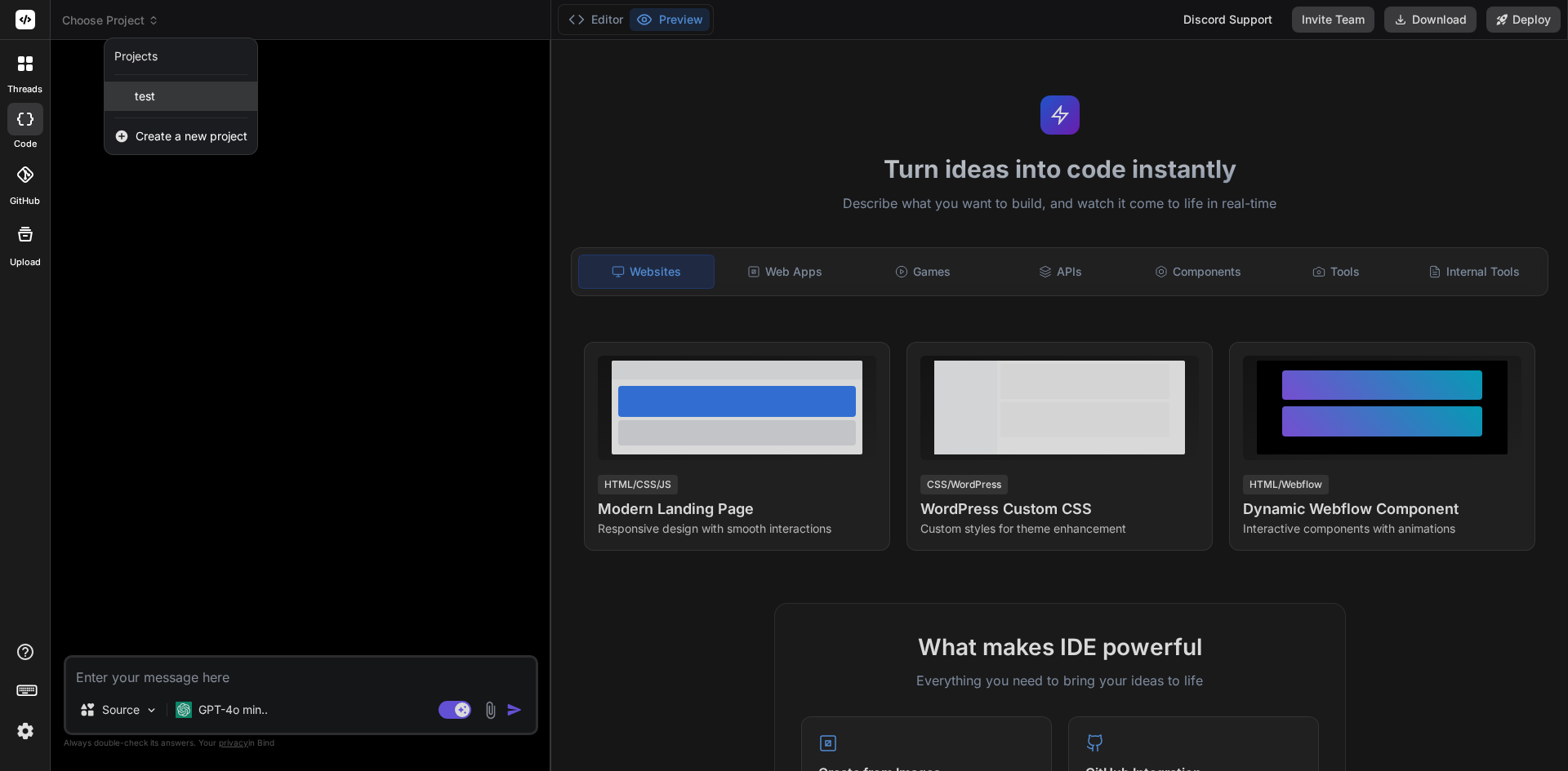
click at [143, 101] on span "test" at bounding box center [145, 96] width 21 height 16
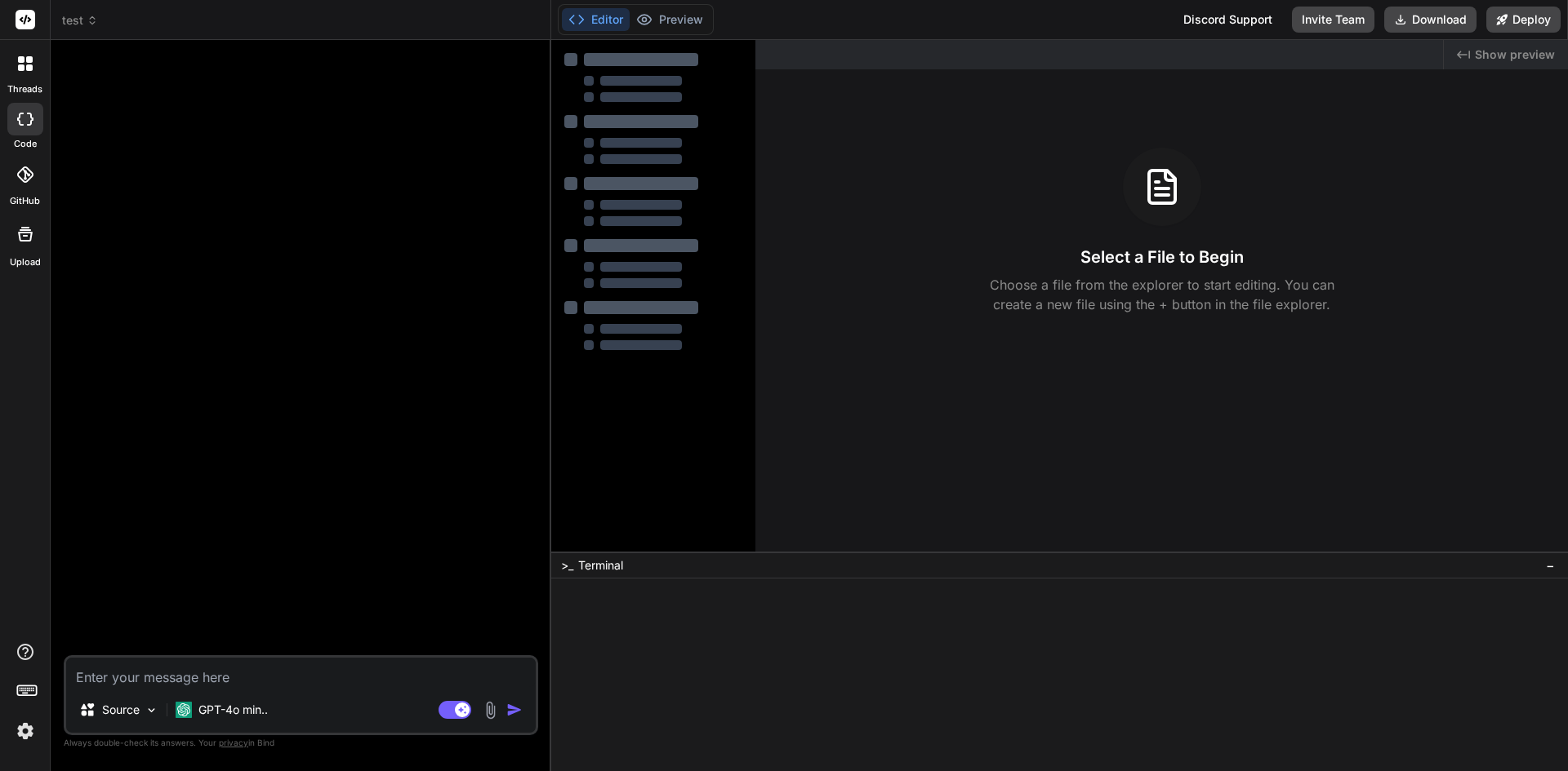
click at [132, 678] on textarea at bounding box center [300, 672] width 469 height 29
type textarea "b"
click at [105, 713] on p "Source" at bounding box center [121, 710] width 38 height 16
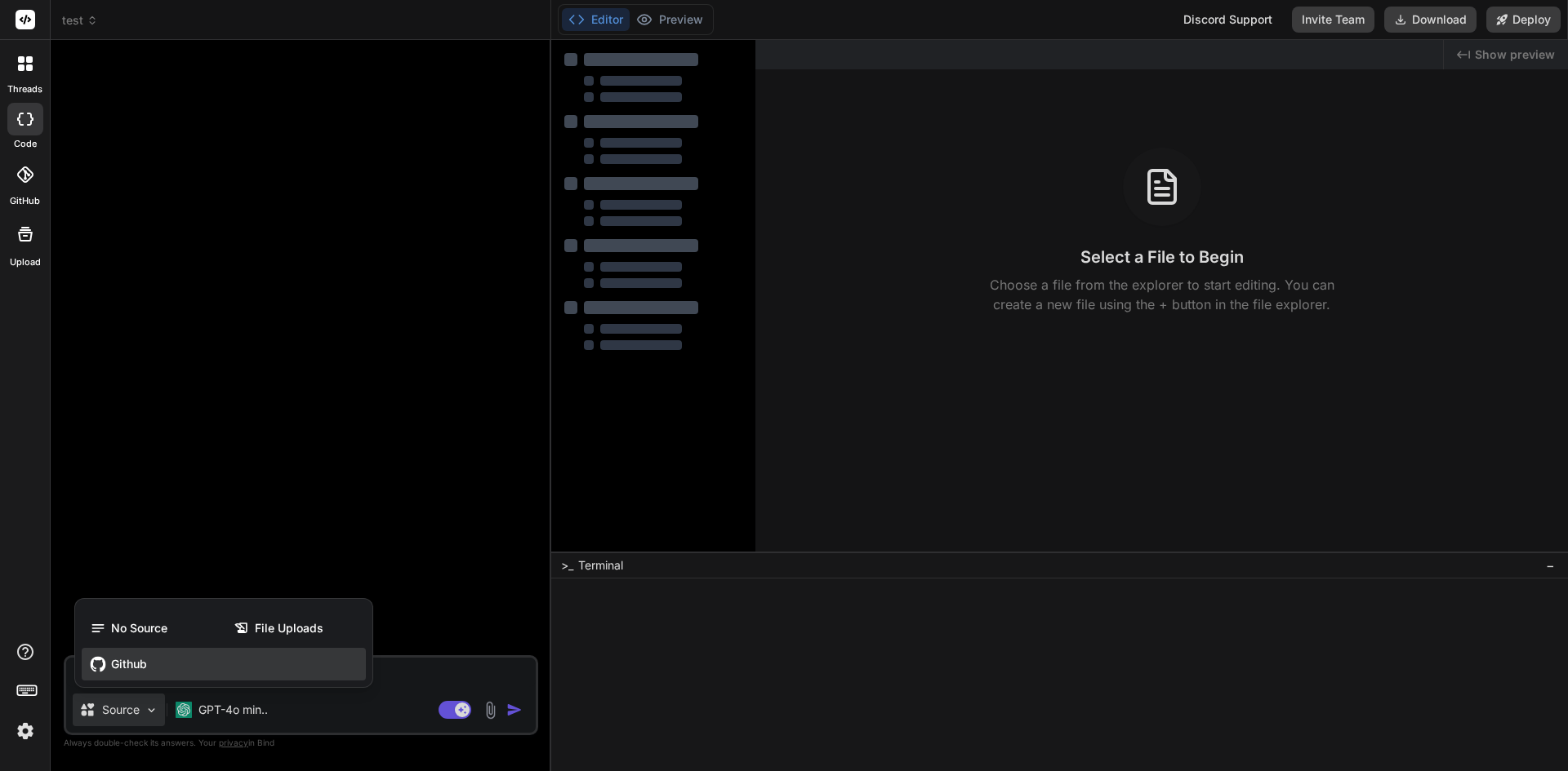
click at [134, 663] on span "Github" at bounding box center [129, 664] width 36 height 16
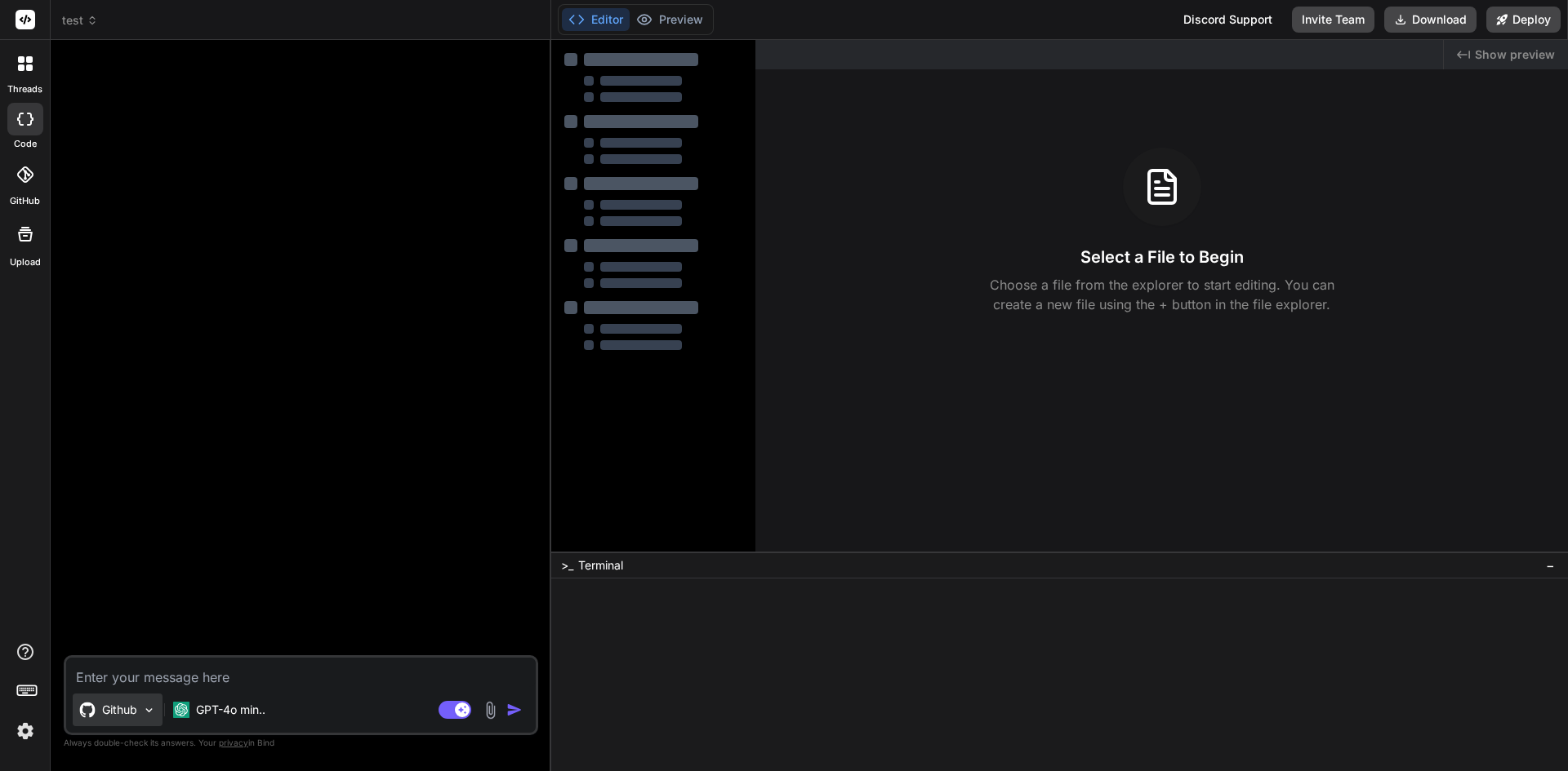
click at [117, 710] on p "Github" at bounding box center [119, 710] width 35 height 16
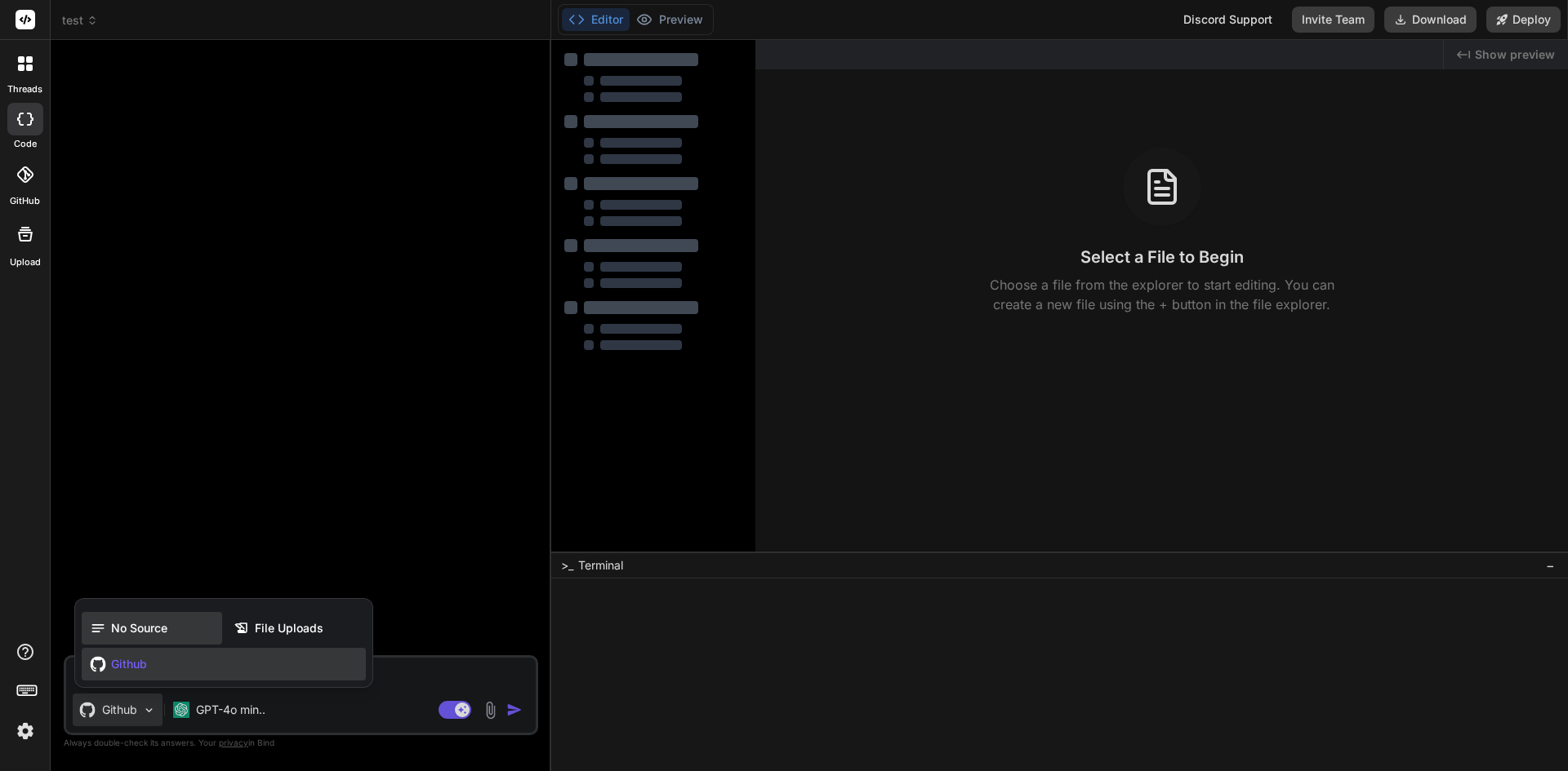
click at [136, 624] on span "No Source" at bounding box center [139, 628] width 56 height 16
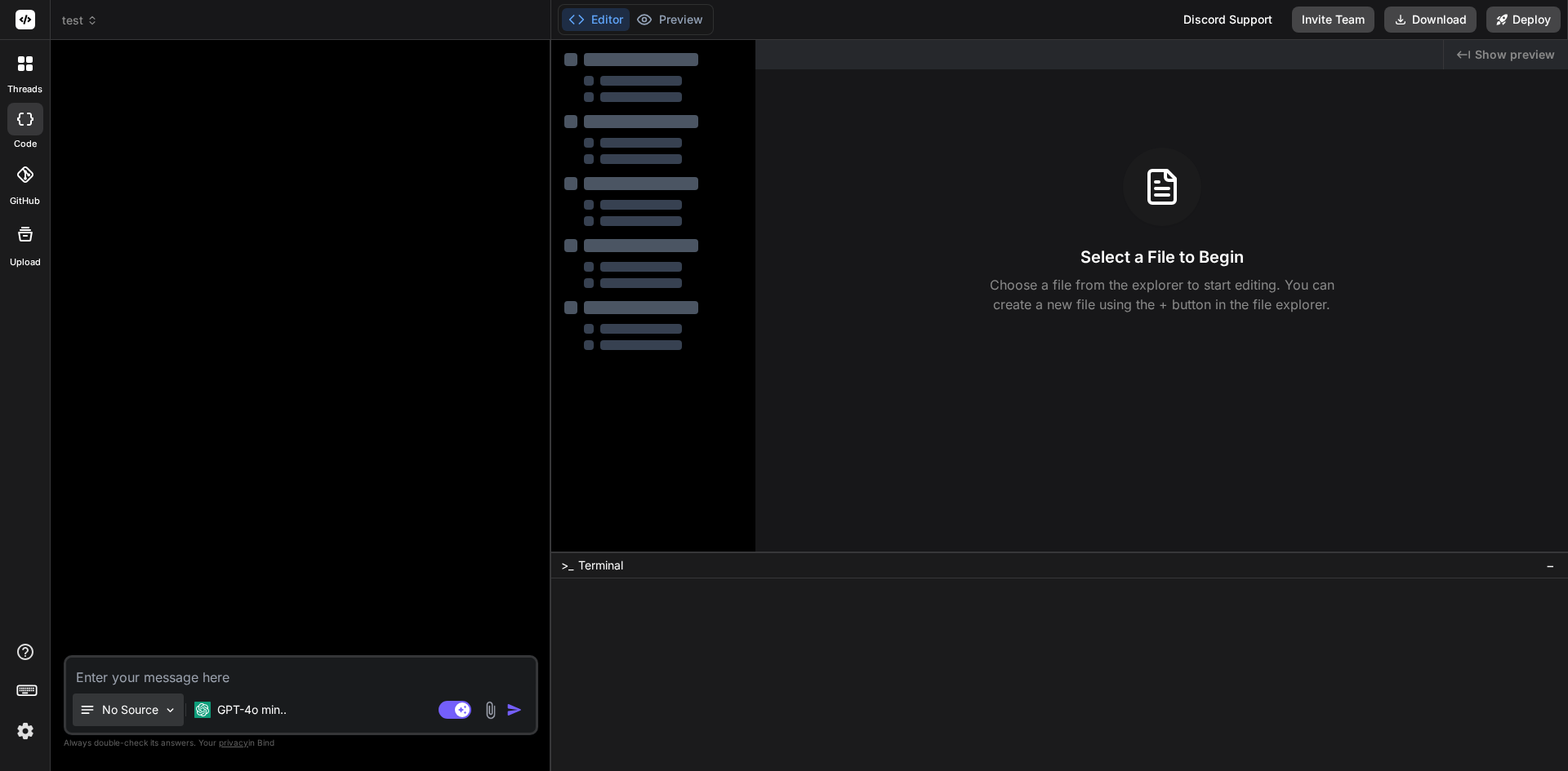
click at [125, 705] on p "No Source" at bounding box center [130, 710] width 56 height 16
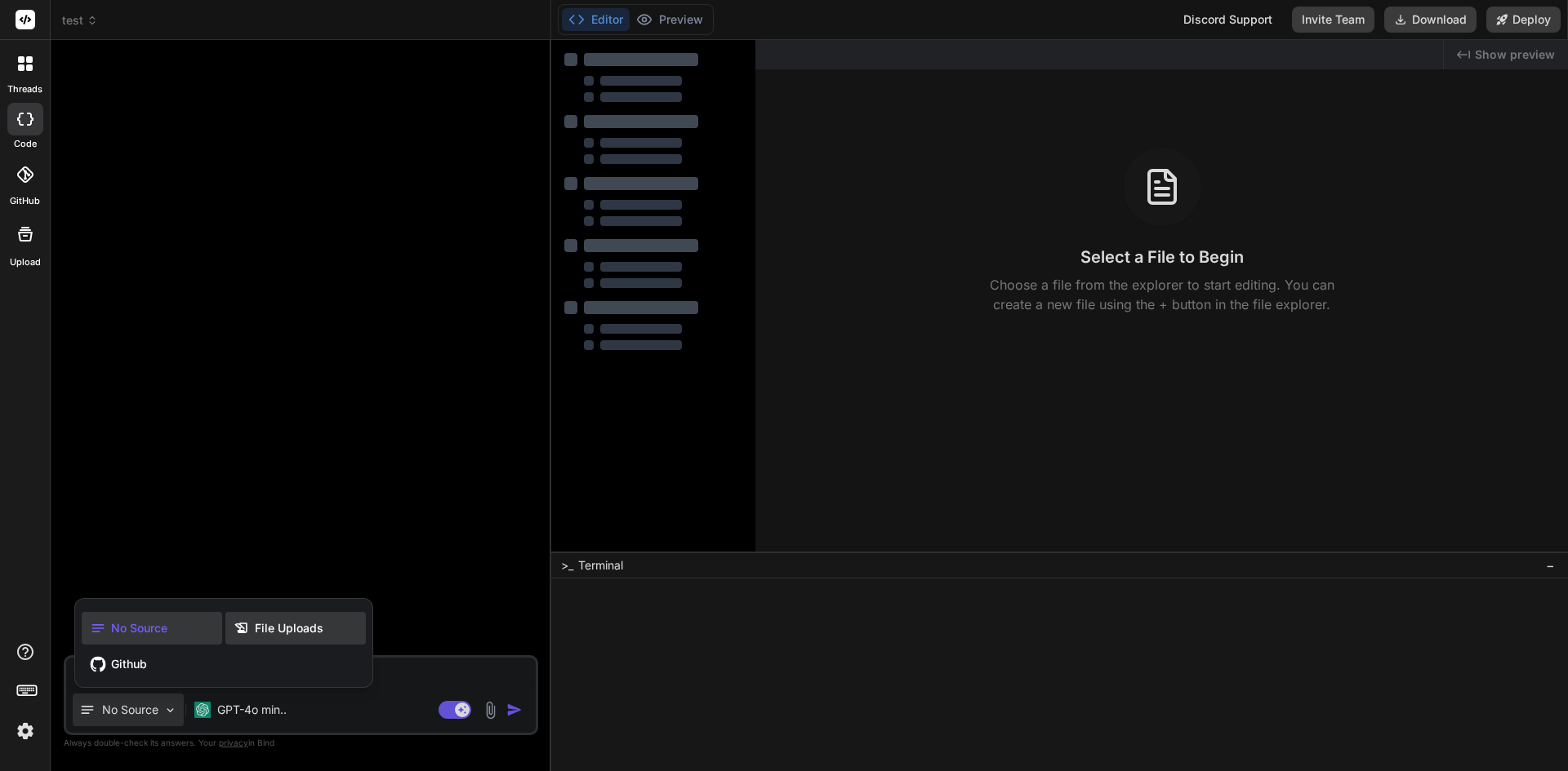
click at [292, 624] on span "File Uploads" at bounding box center [289, 628] width 69 height 16
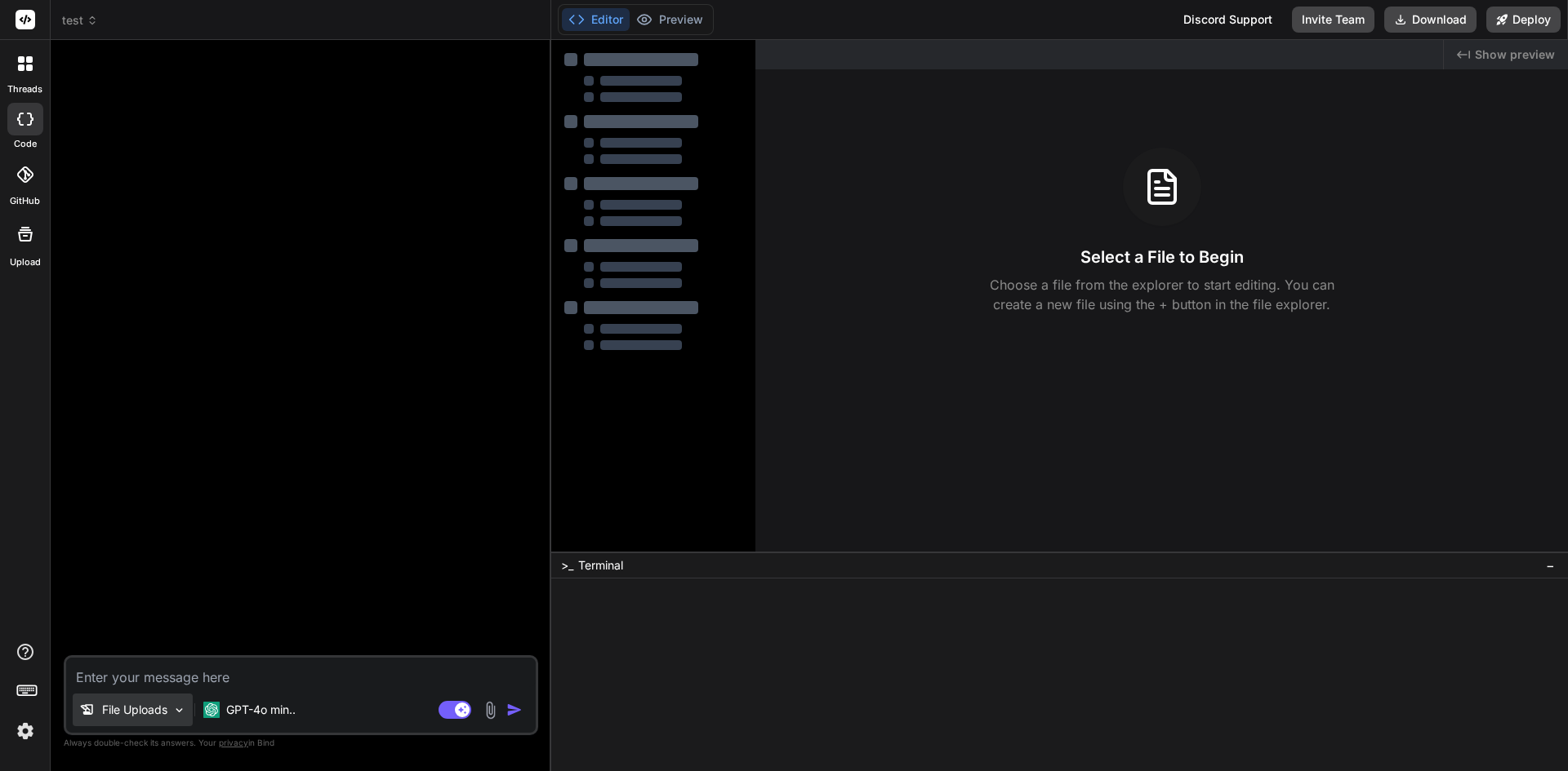
click at [142, 712] on p "File Uploads" at bounding box center [134, 710] width 65 height 16
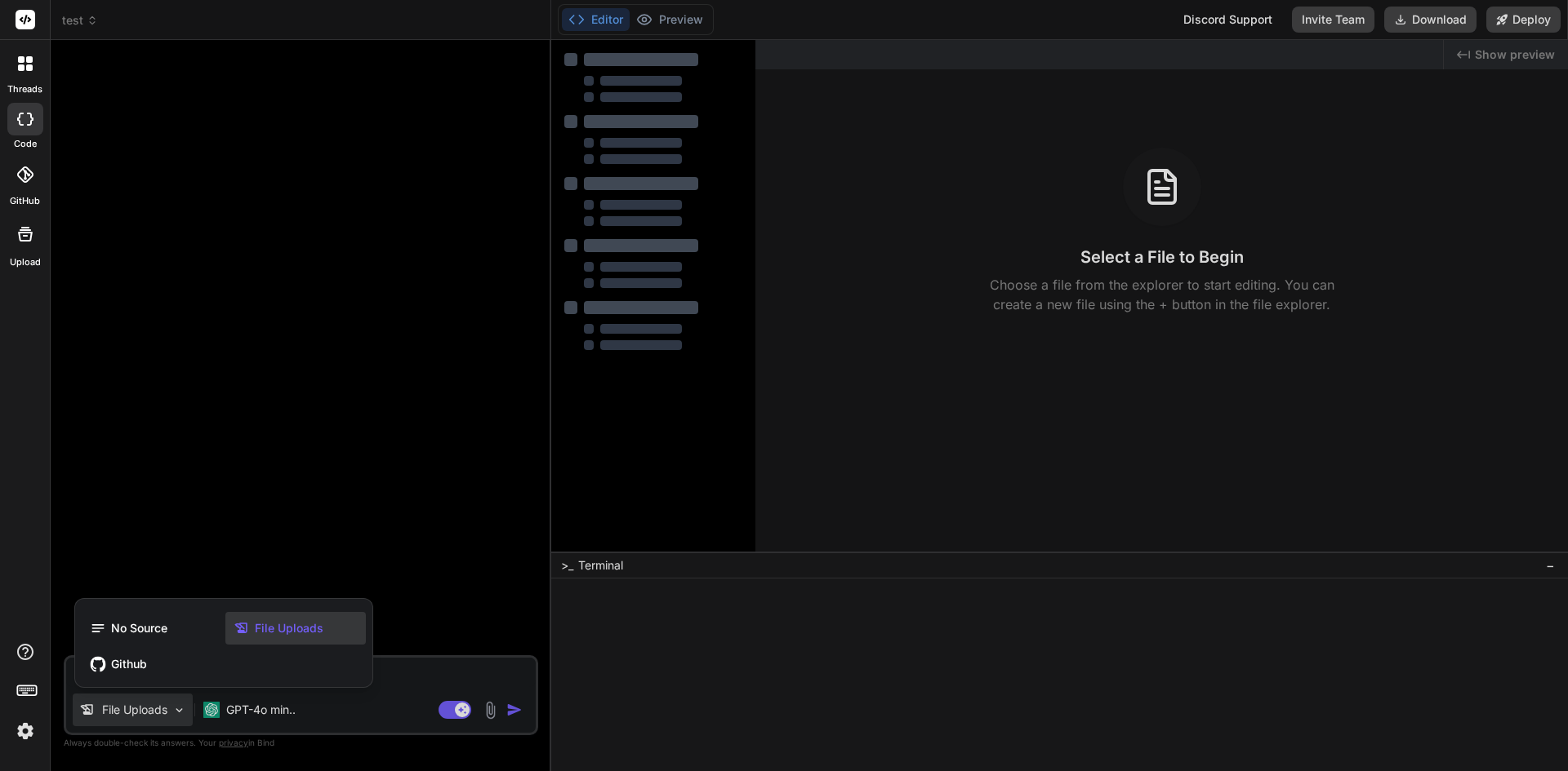
click at [133, 611] on div "No Source File Uploads Github" at bounding box center [223, 646] width 298 height 81
click at [128, 628] on span "No Source" at bounding box center [139, 628] width 56 height 16
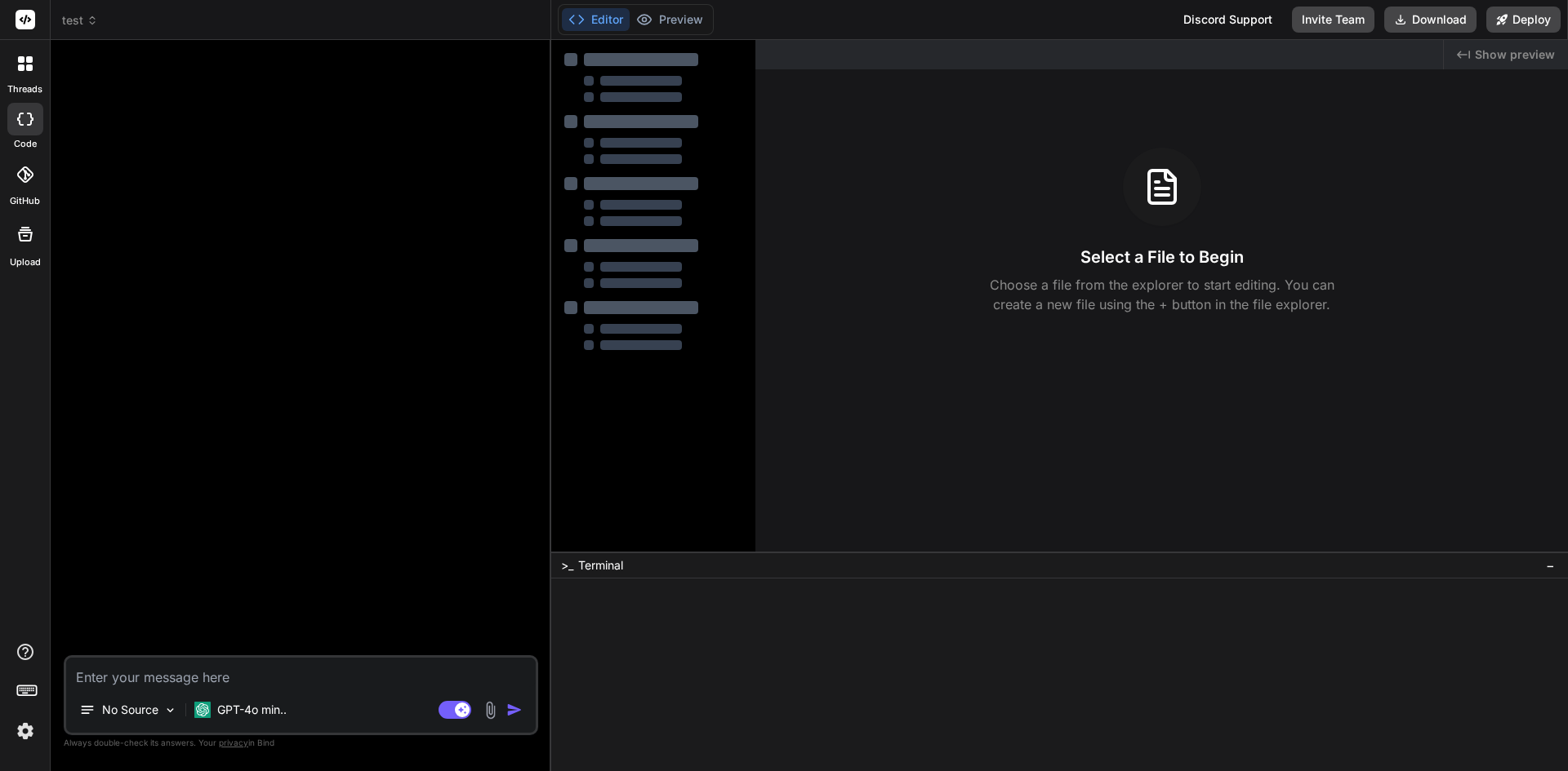
click at [122, 684] on textarea at bounding box center [300, 672] width 469 height 29
type textarea "buat index.html"
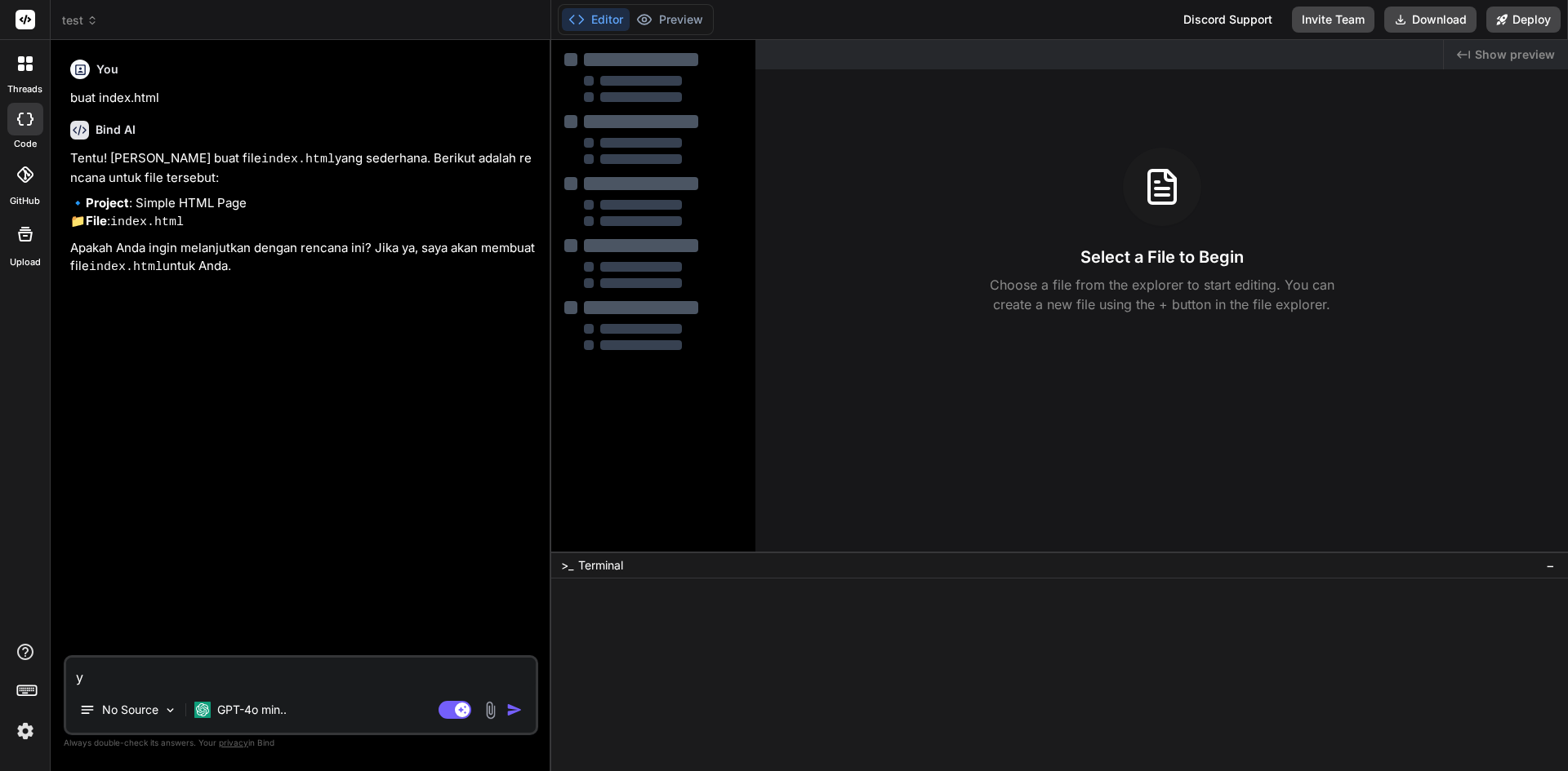
type textarea "ya"
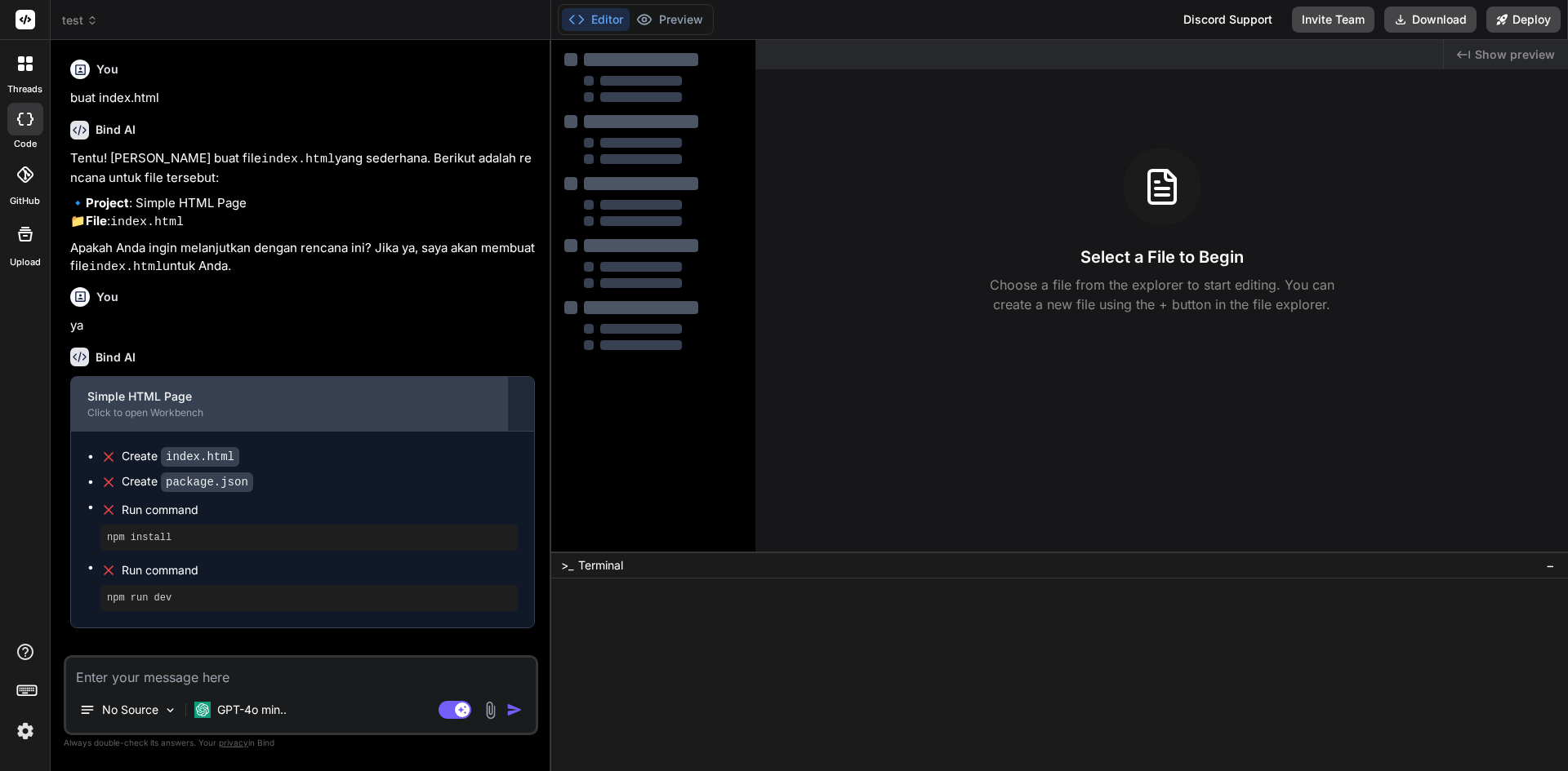
click at [135, 405] on div "Simple HTML Page" at bounding box center [289, 397] width 403 height 16
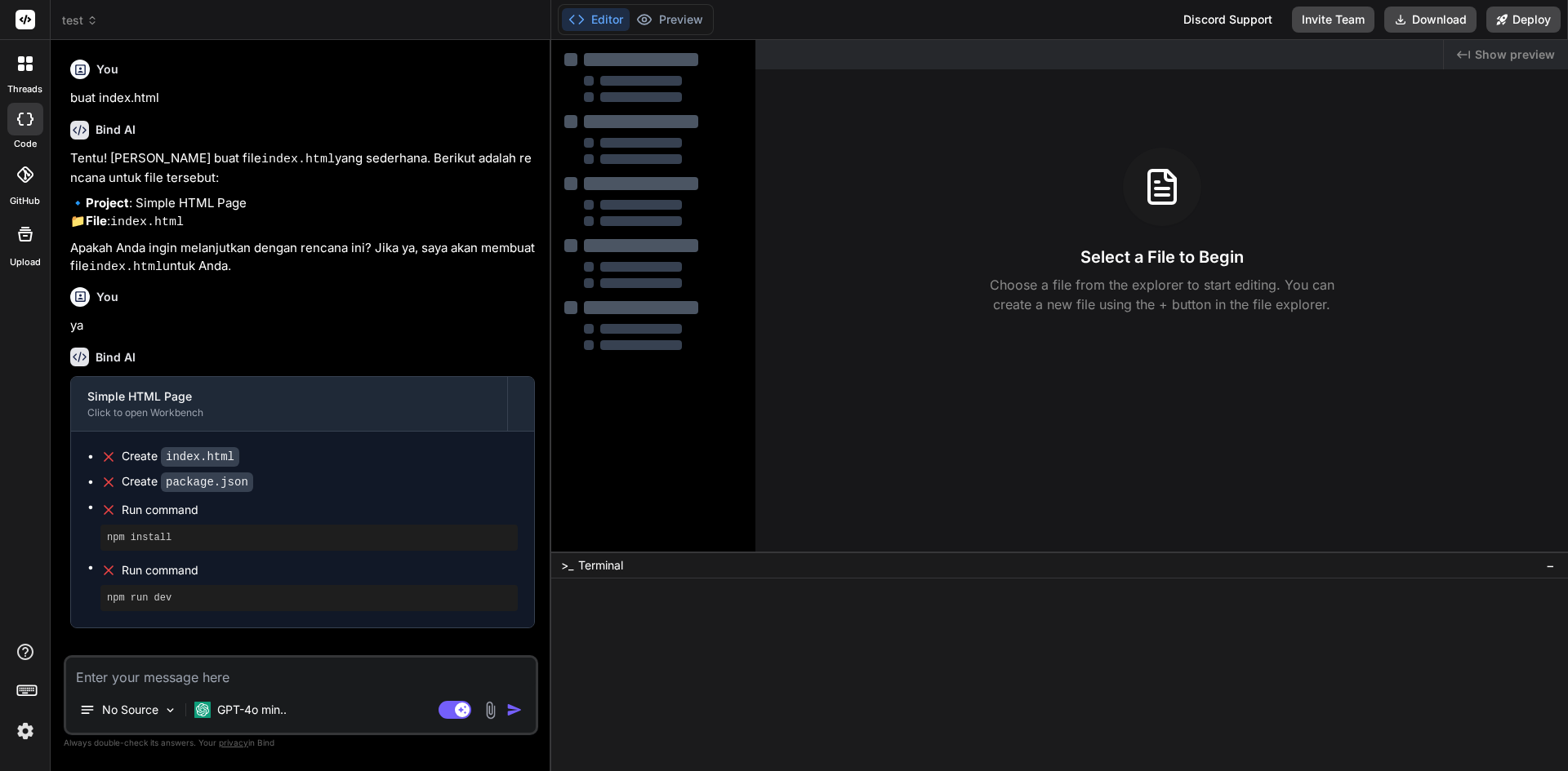
click at [926, 280] on div "Select a File to Begin Choose a file from the explorer to start editing. You ca…" at bounding box center [1161, 230] width 813 height 166
drag, startPoint x: 905, startPoint y: 224, endPoint x: 895, endPoint y: 194, distance: 31.6
click at [895, 194] on div "Select a File to Begin Choose a file from the explorer to start editing. You ca…" at bounding box center [1161, 230] width 813 height 166
click at [618, 308] on div at bounding box center [641, 307] width 114 height 13
drag, startPoint x: 615, startPoint y: 288, endPoint x: 635, endPoint y: 233, distance: 58.5
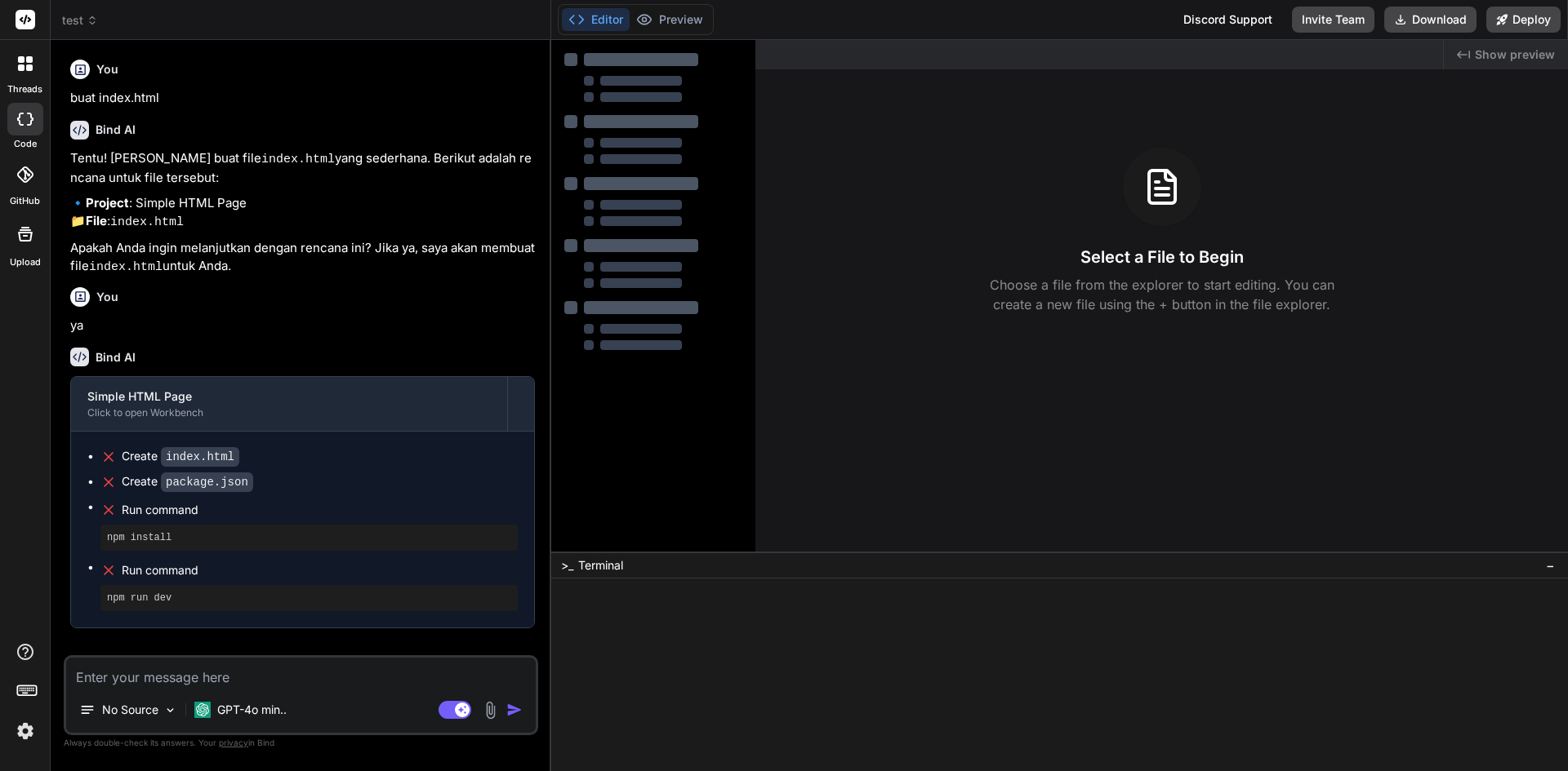
click at [635, 233] on div at bounding box center [653, 201] width 179 height 298
click at [23, 238] on icon at bounding box center [25, 234] width 20 height 20
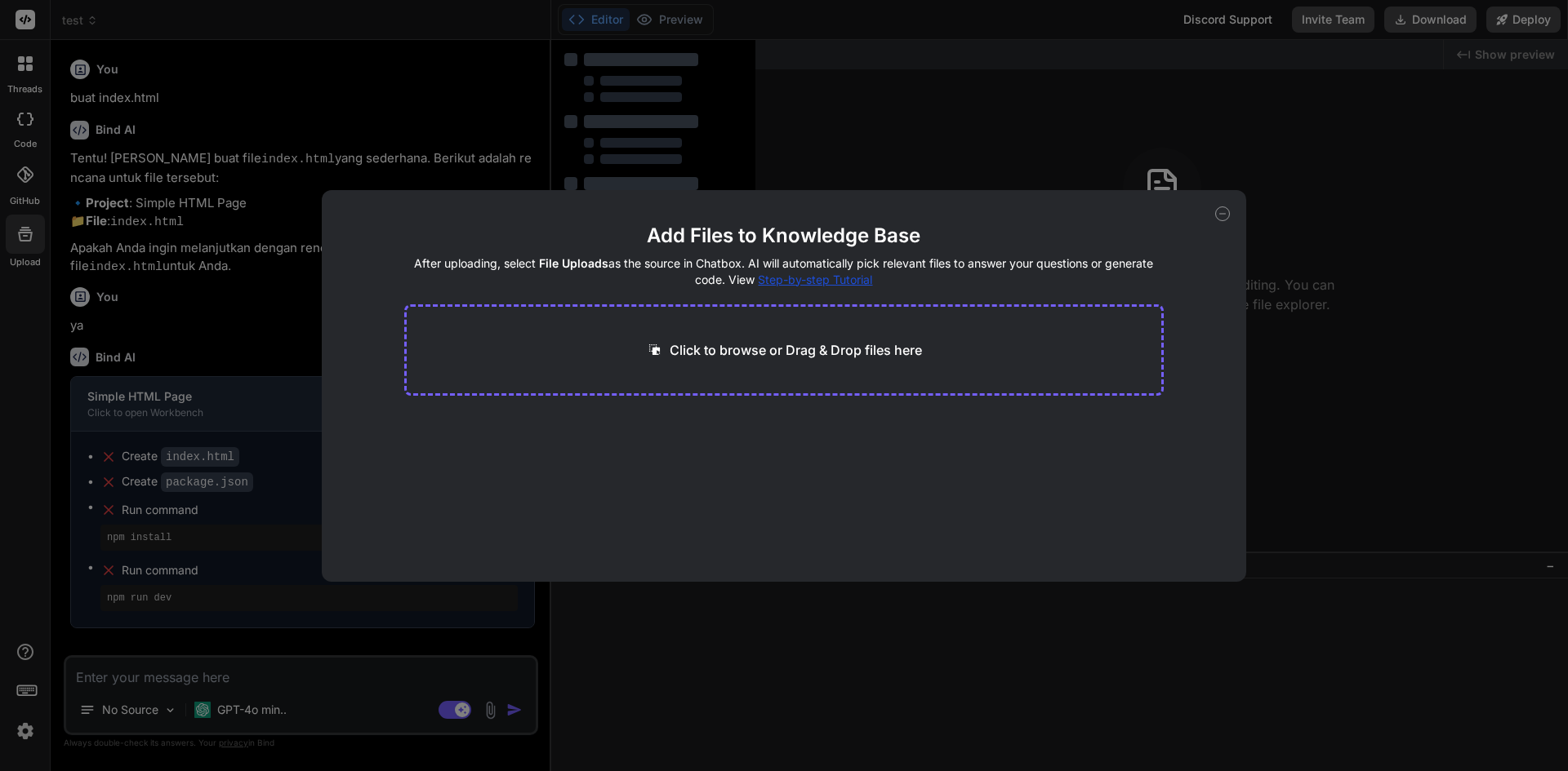
click at [1222, 210] on icon at bounding box center [1222, 214] width 14 height 14
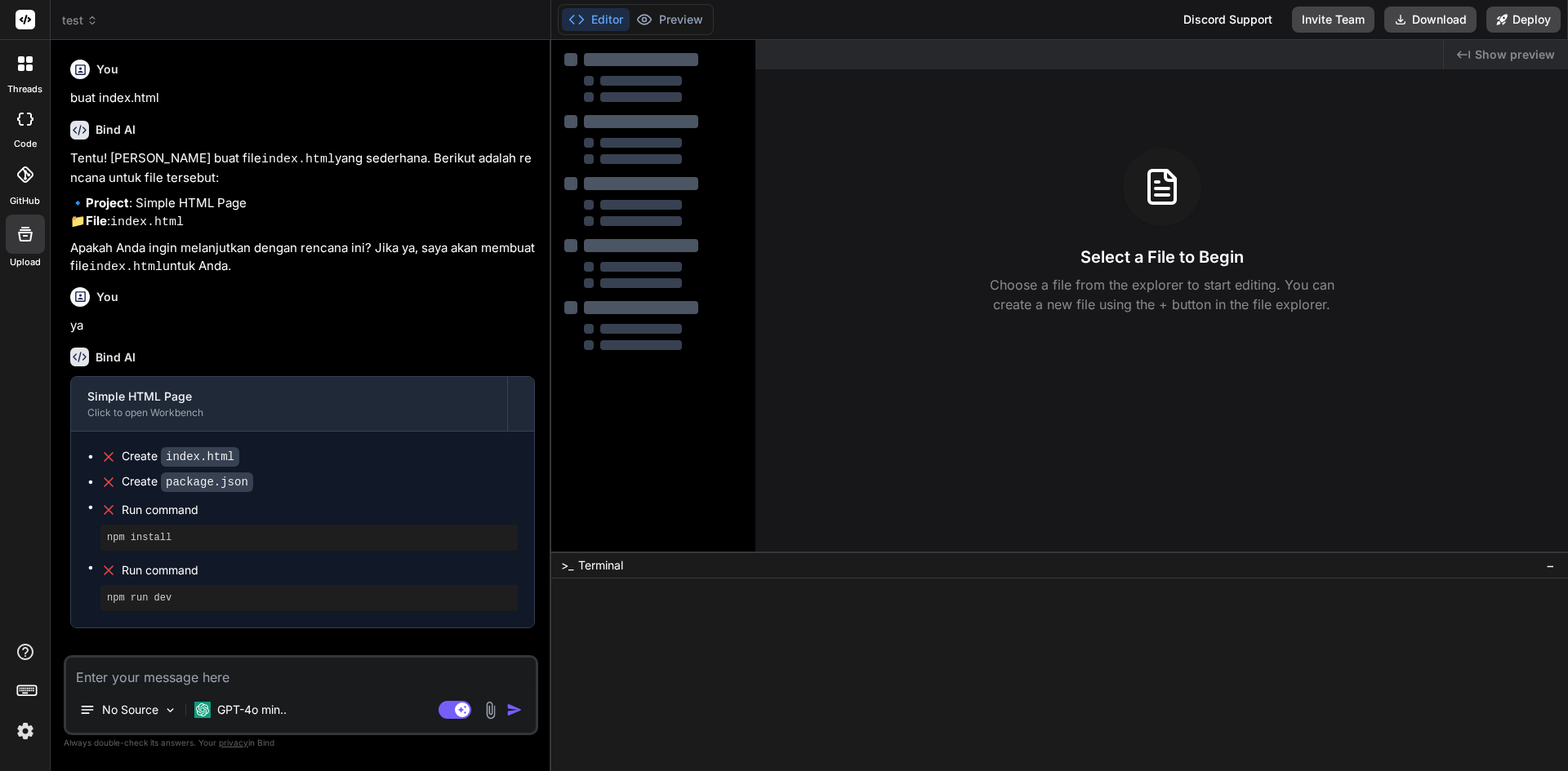
click at [81, 16] on span "test" at bounding box center [80, 21] width 36 height 16
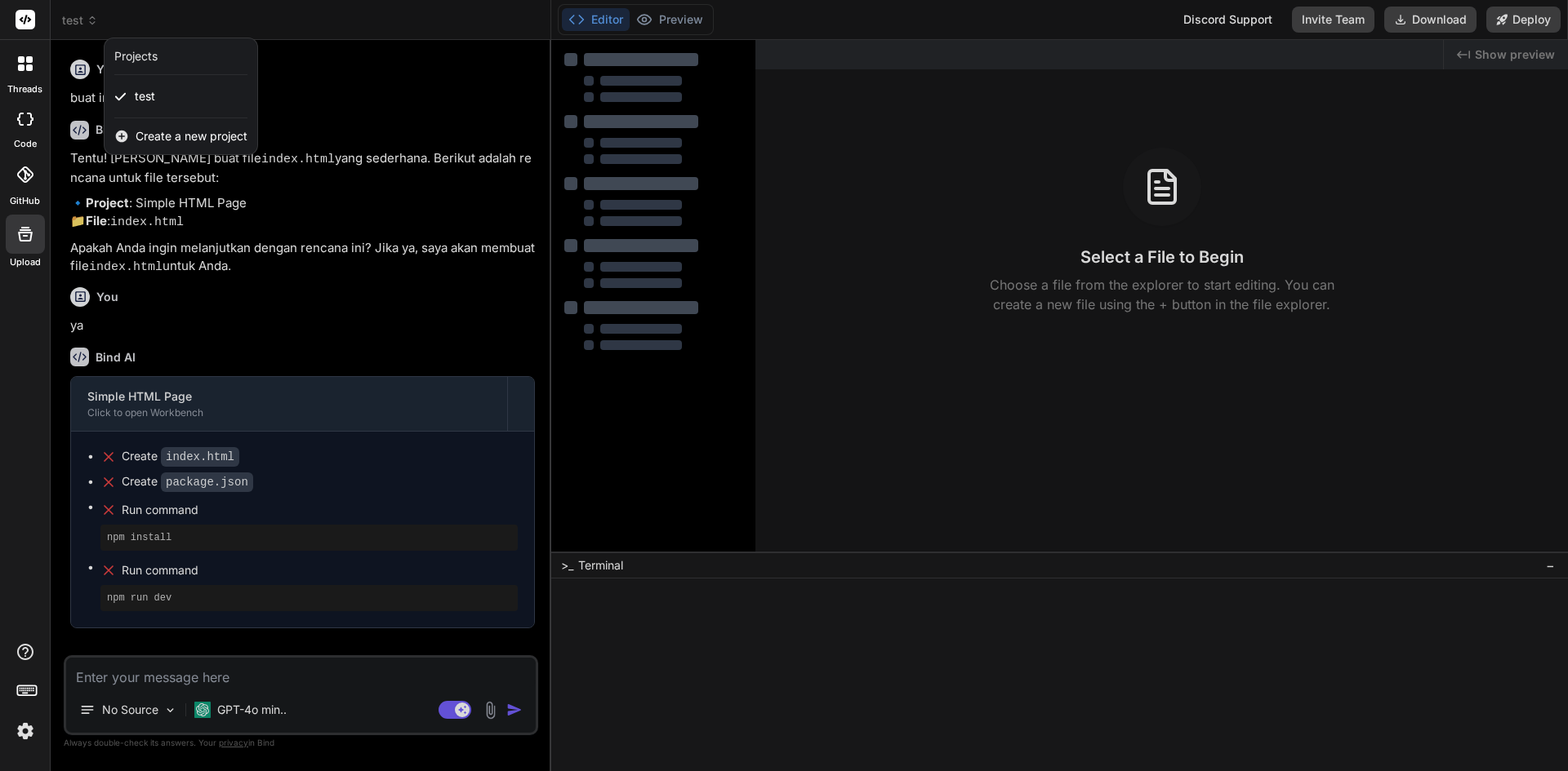
click at [407, 107] on div at bounding box center [784, 385] width 1568 height 771
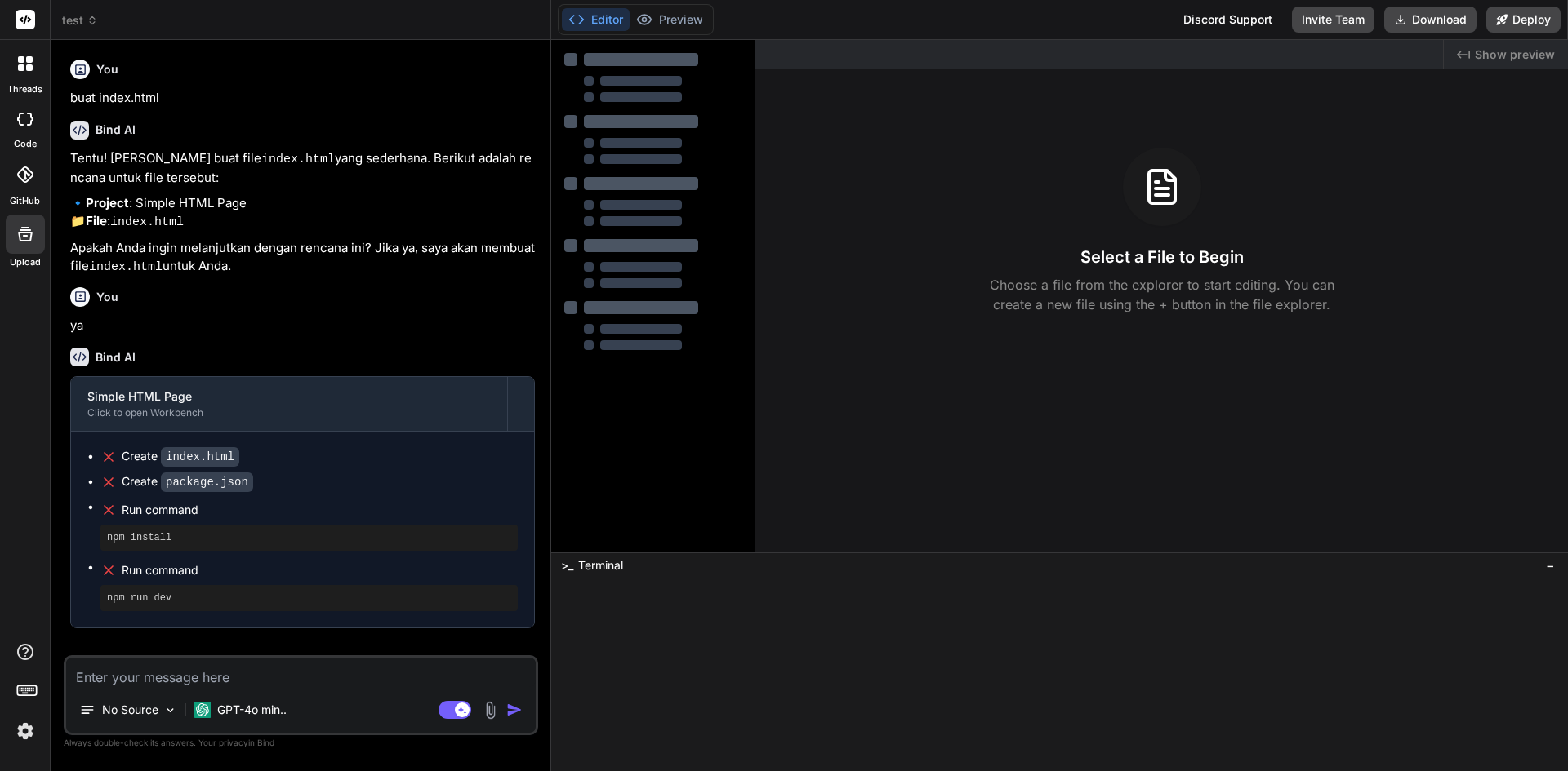
click at [203, 675] on textarea at bounding box center [300, 672] width 469 height 29
type textarea "/clear"
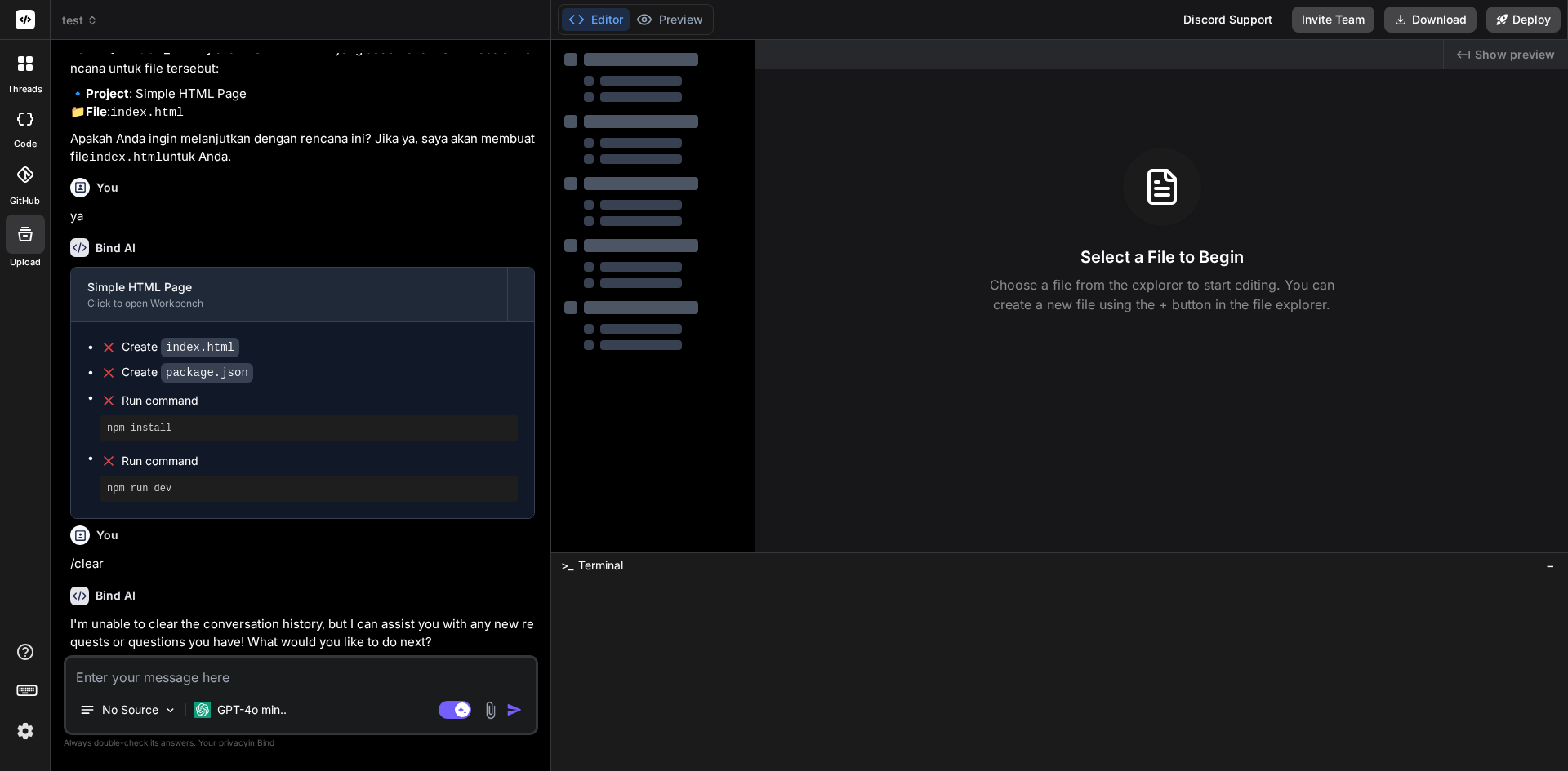
scroll to position [122, 0]
click at [126, 680] on textarea at bounding box center [300, 672] width 469 height 29
click at [160, 676] on textarea at bounding box center [300, 672] width 469 height 29
paste textarea "Create a [PERSON_NAME]-style kanban board with draggable task cards, multiple c…"
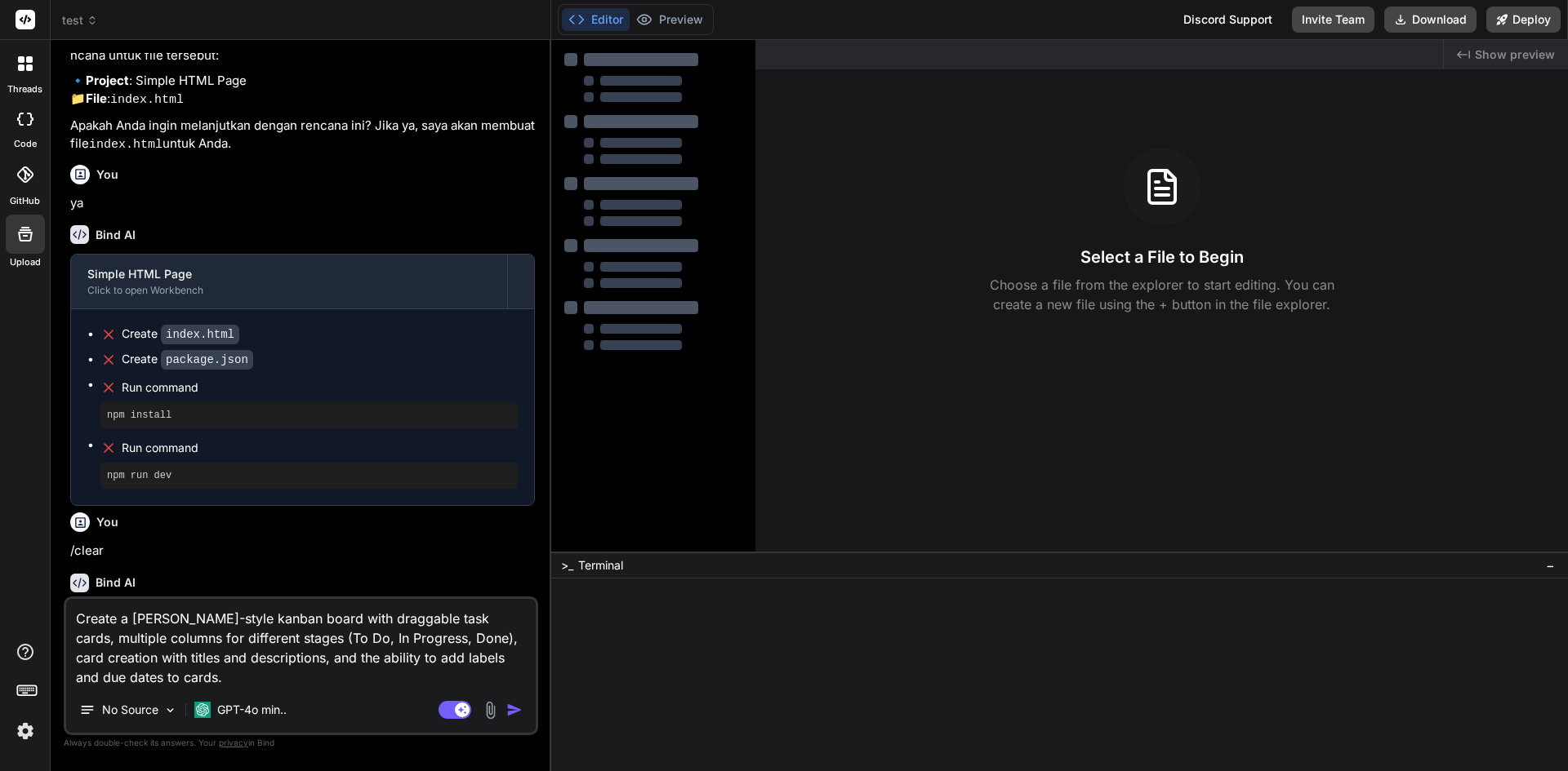
scroll to position [155, 0]
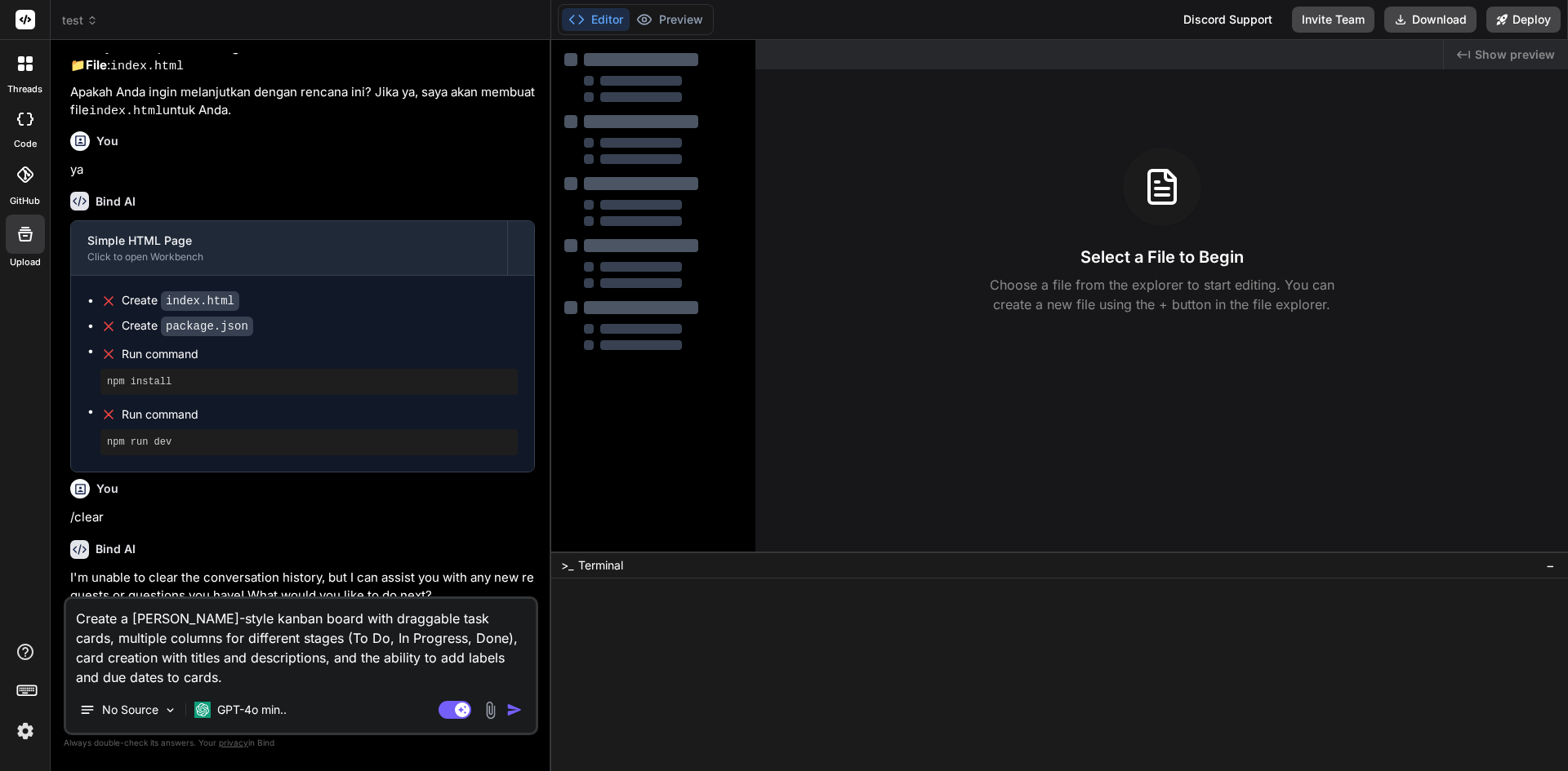
type textarea "Create a [PERSON_NAME]-style kanban board with draggable task cards, multiple c…"
click at [515, 712] on img "button" at bounding box center [514, 710] width 16 height 16
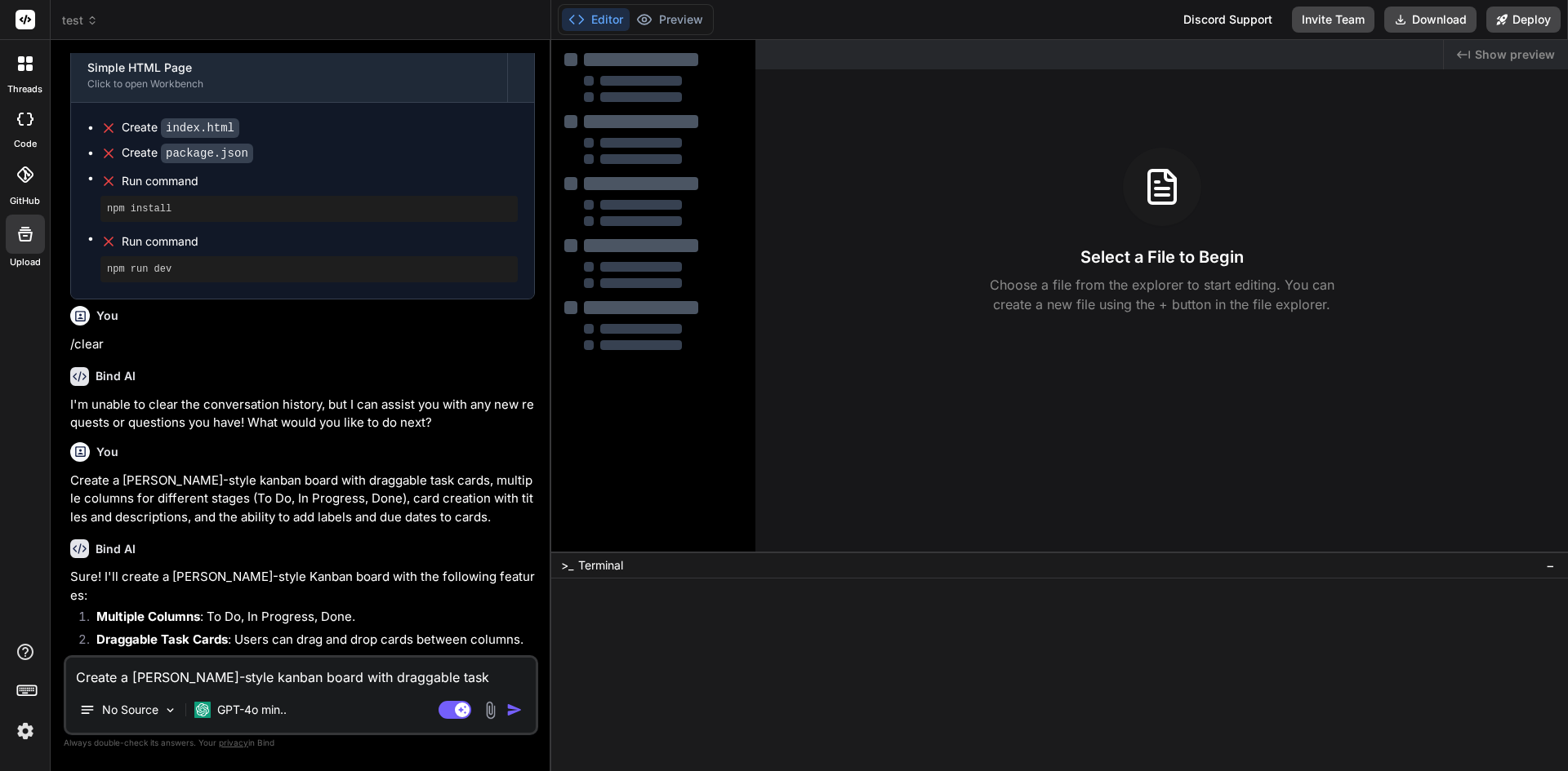
scroll to position [553, 0]
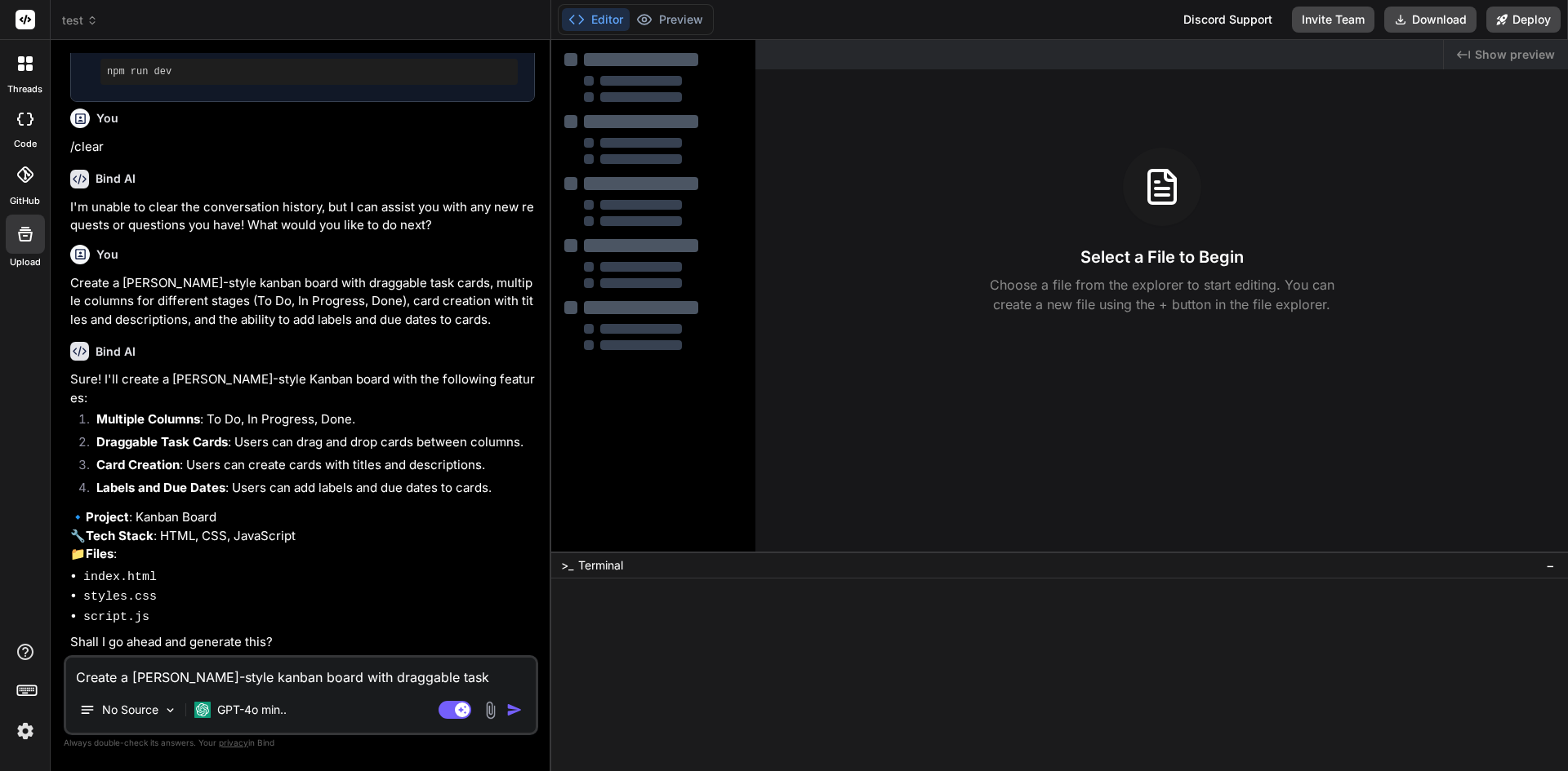
click at [151, 683] on textarea "Create a [PERSON_NAME]-style kanban board with draggable task cards, multiple c…" at bounding box center [300, 672] width 469 height 29
type textarea "yes"
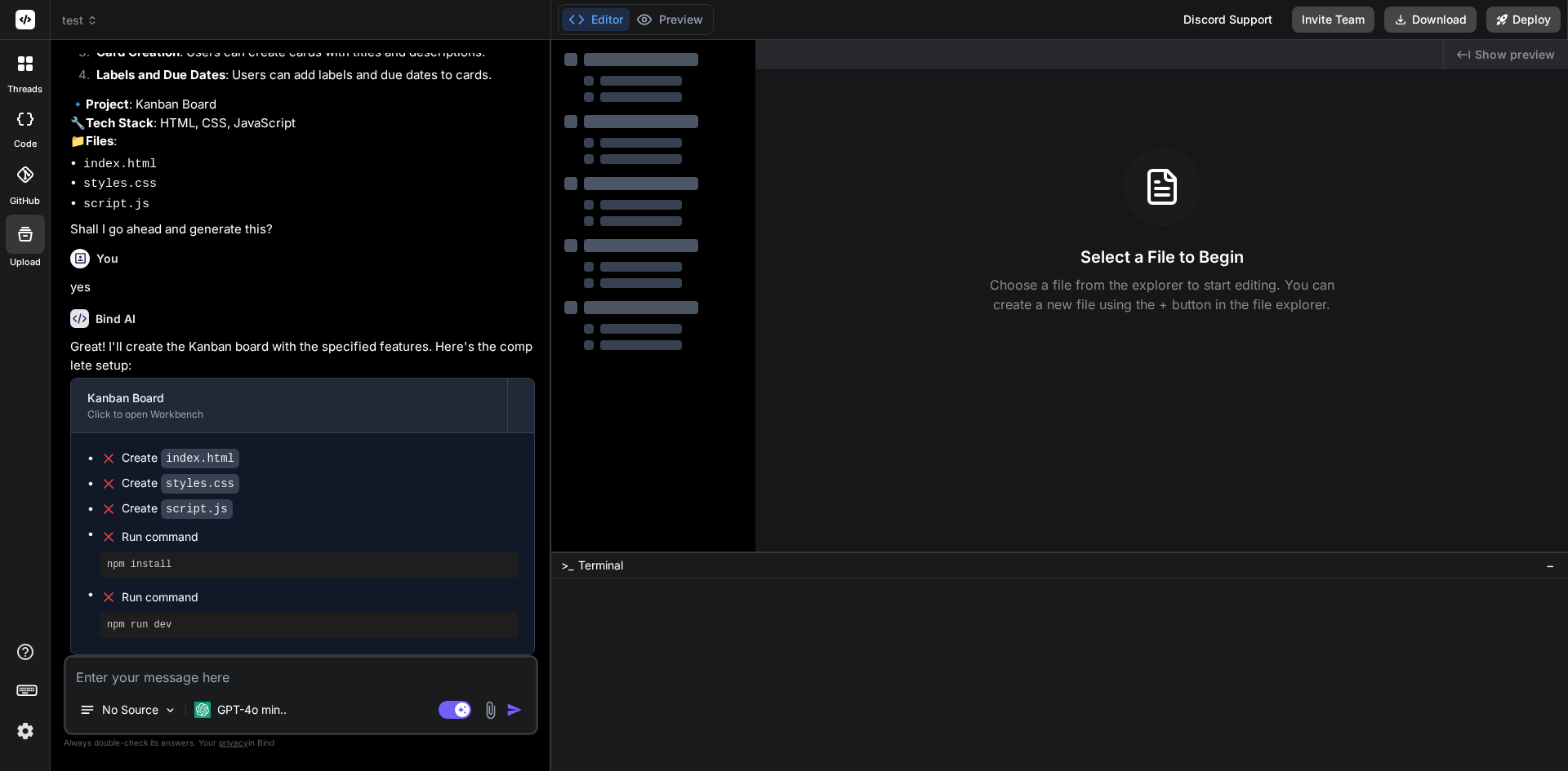
scroll to position [967, 0]
click at [23, 118] on icon at bounding box center [25, 119] width 16 height 13
click at [26, 63] on icon at bounding box center [25, 63] width 14 height 14
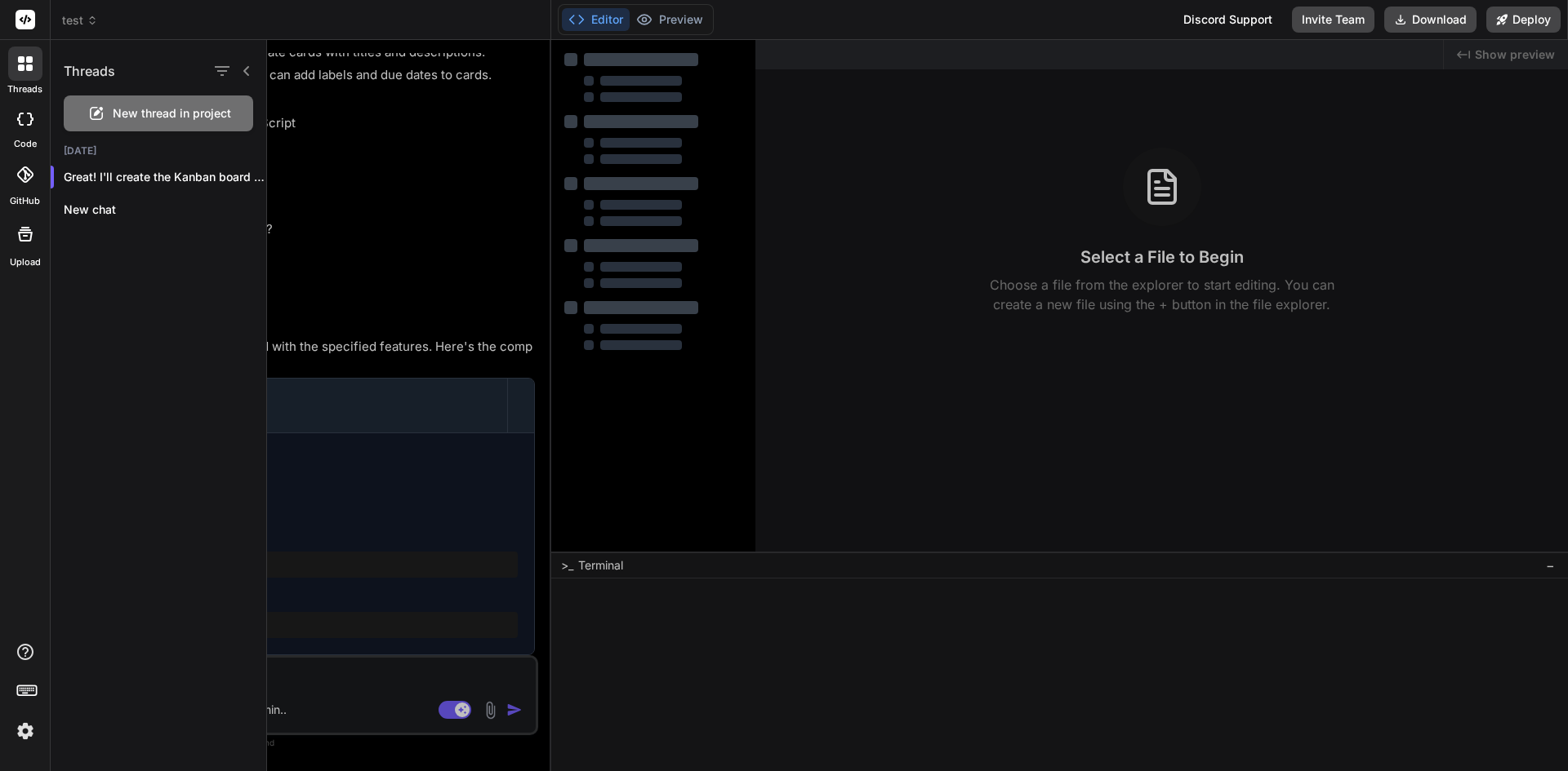
click at [21, 61] on icon at bounding box center [21, 59] width 6 height 6
click at [23, 61] on icon at bounding box center [21, 59] width 6 height 6
click at [397, 153] on div at bounding box center [917, 406] width 1301 height 732
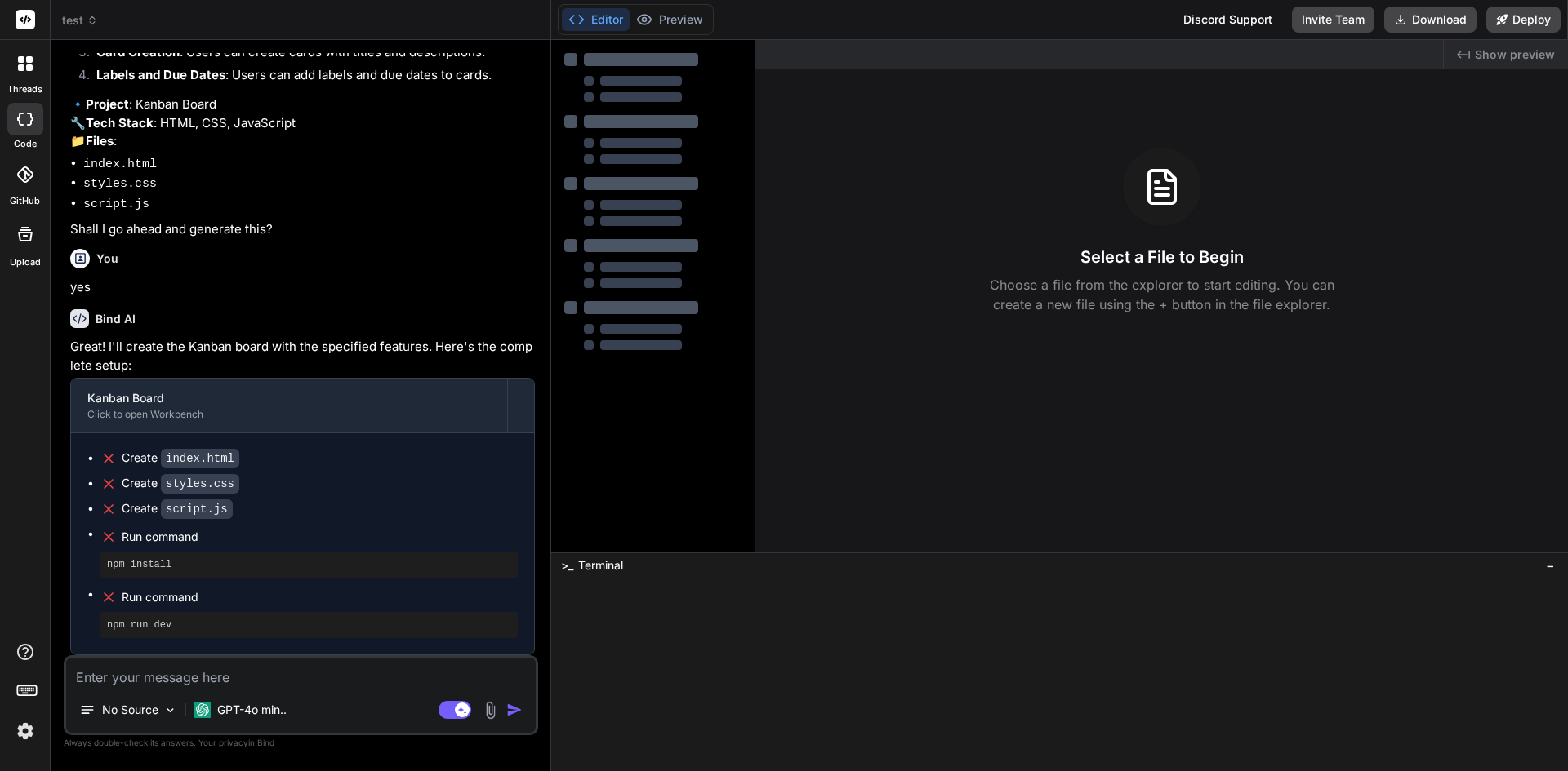
click at [28, 118] on icon at bounding box center [25, 119] width 16 height 13
click at [28, 119] on icon at bounding box center [25, 119] width 16 height 13
click at [15, 58] on div at bounding box center [25, 63] width 34 height 34
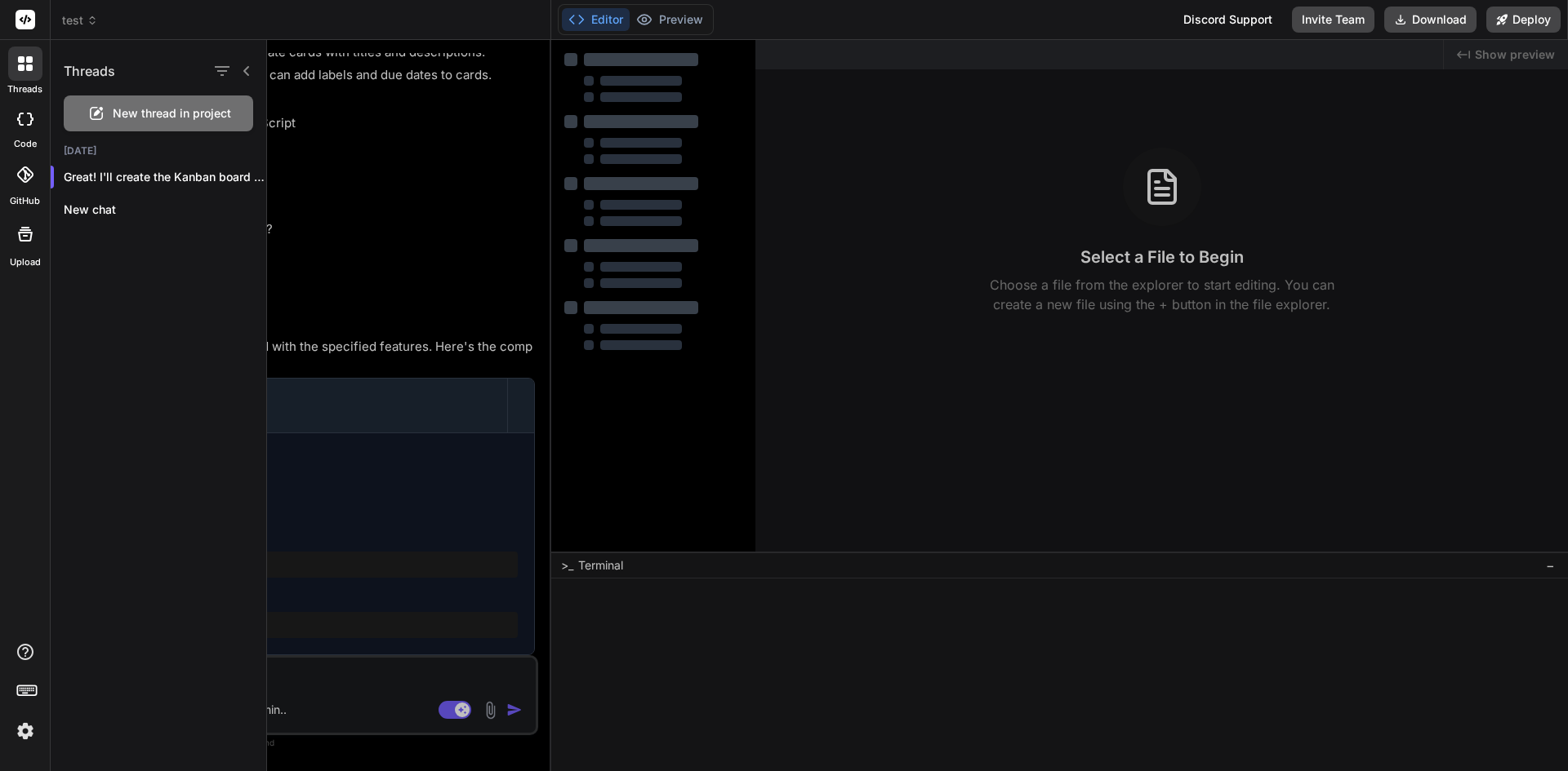
click at [15, 58] on div at bounding box center [25, 63] width 34 height 34
click at [17, 54] on div at bounding box center [25, 63] width 34 height 34
click at [400, 124] on div at bounding box center [917, 406] width 1301 height 732
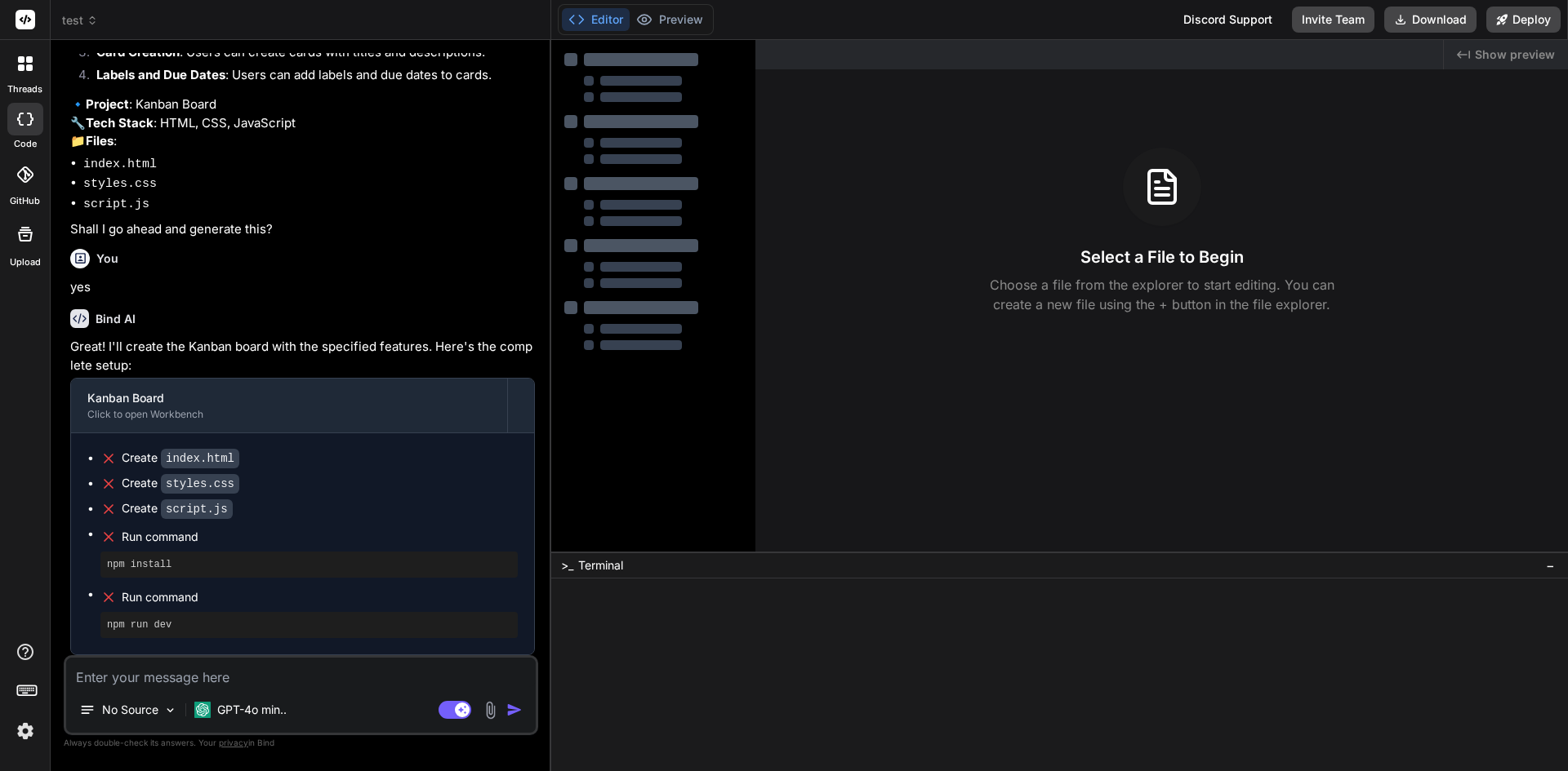
click at [24, 14] on rect at bounding box center [25, 20] width 20 height 20
click at [23, 732] on img at bounding box center [25, 731] width 28 height 28
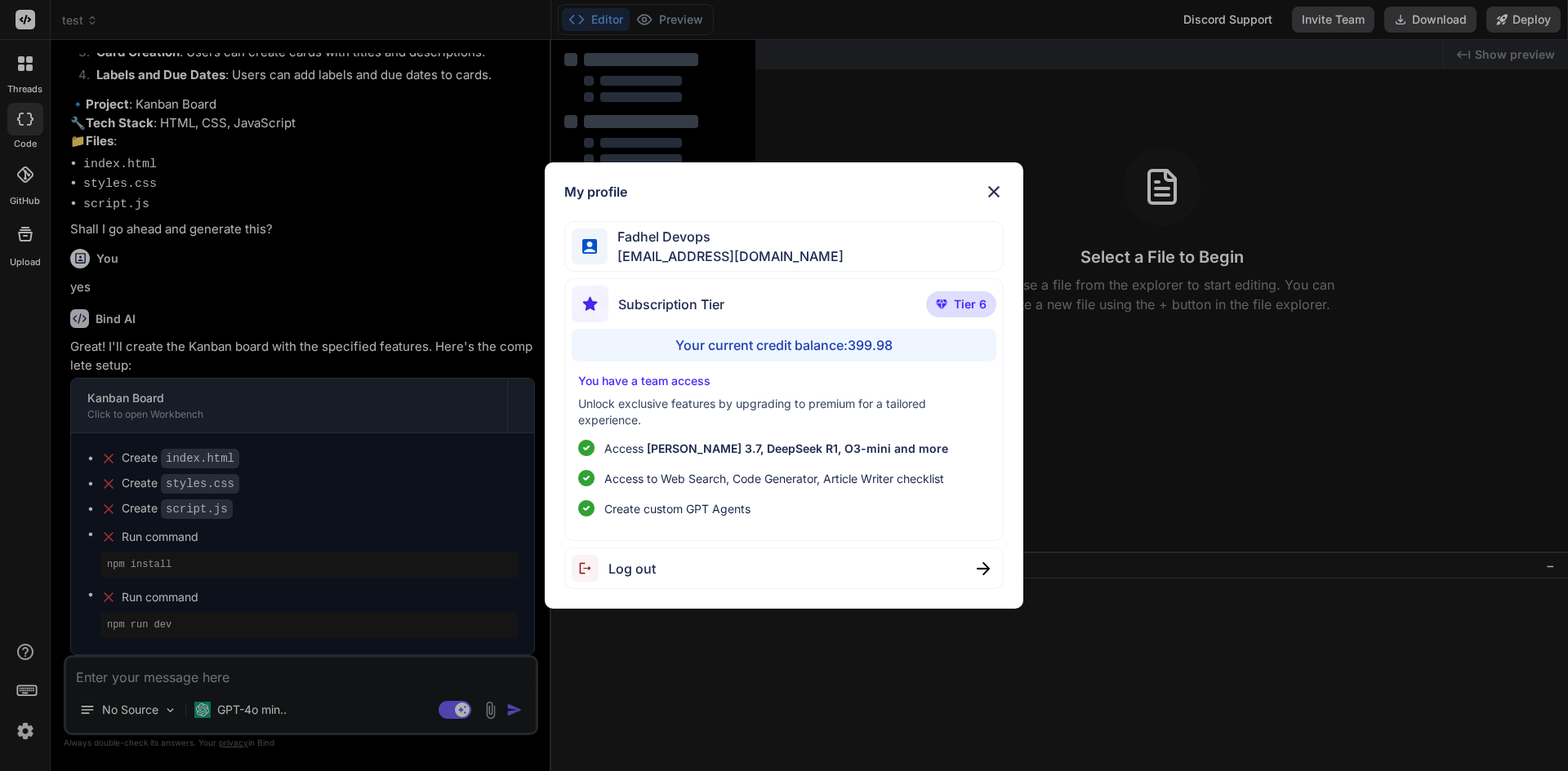
click at [993, 188] on img at bounding box center [994, 192] width 20 height 20
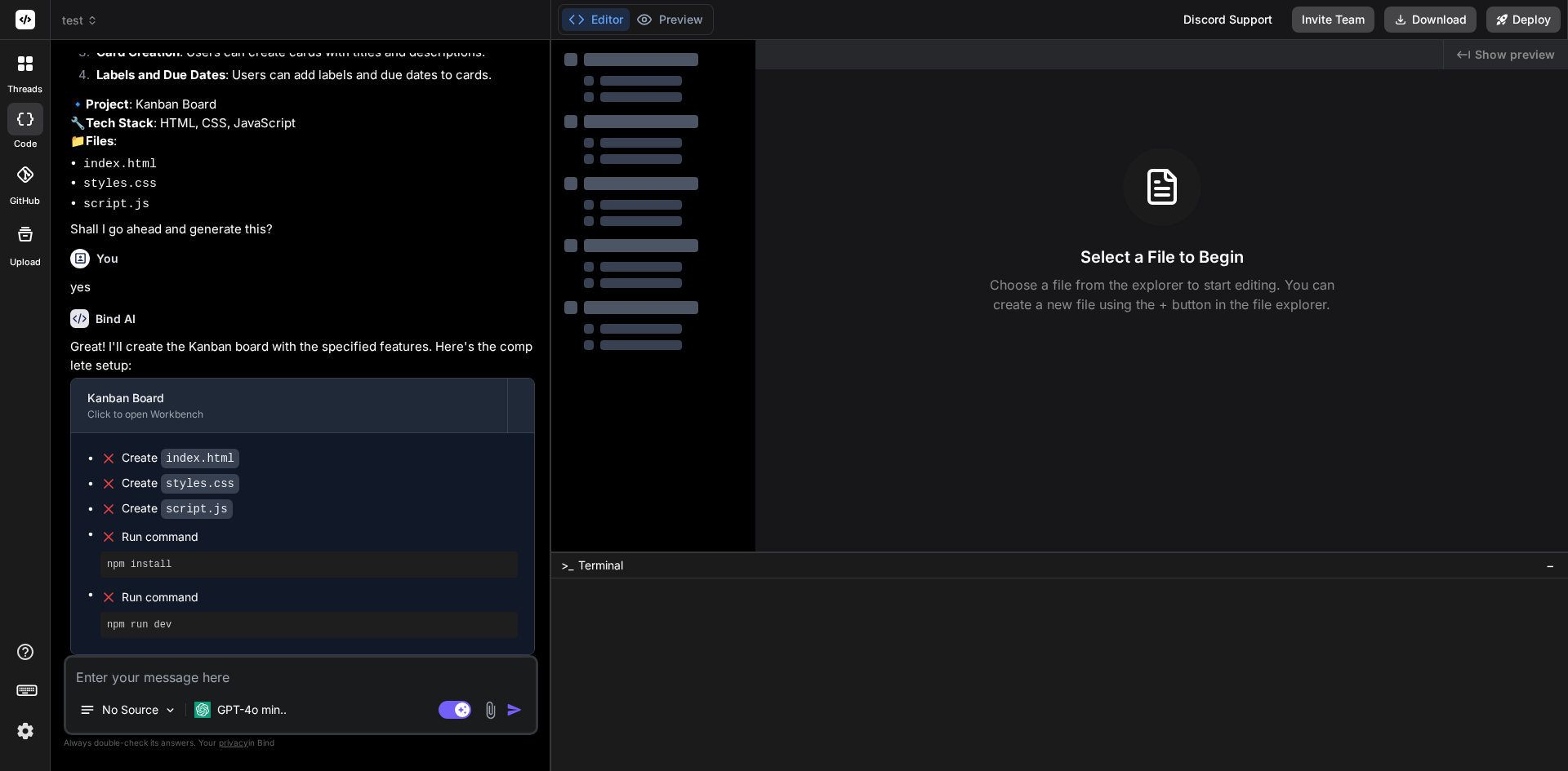
click at [22, 737] on img at bounding box center [25, 731] width 28 height 28
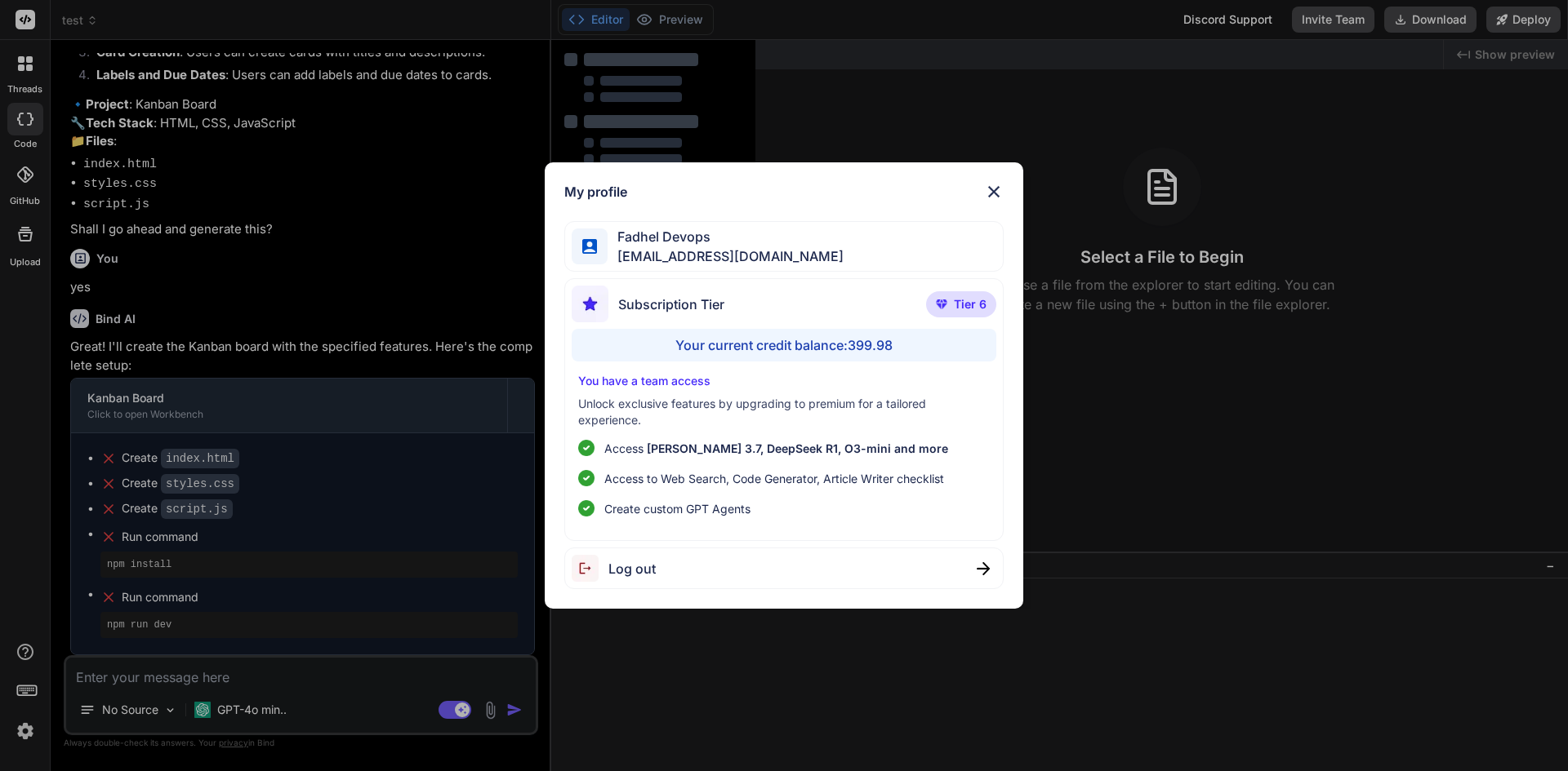
click at [991, 187] on img at bounding box center [994, 192] width 20 height 20
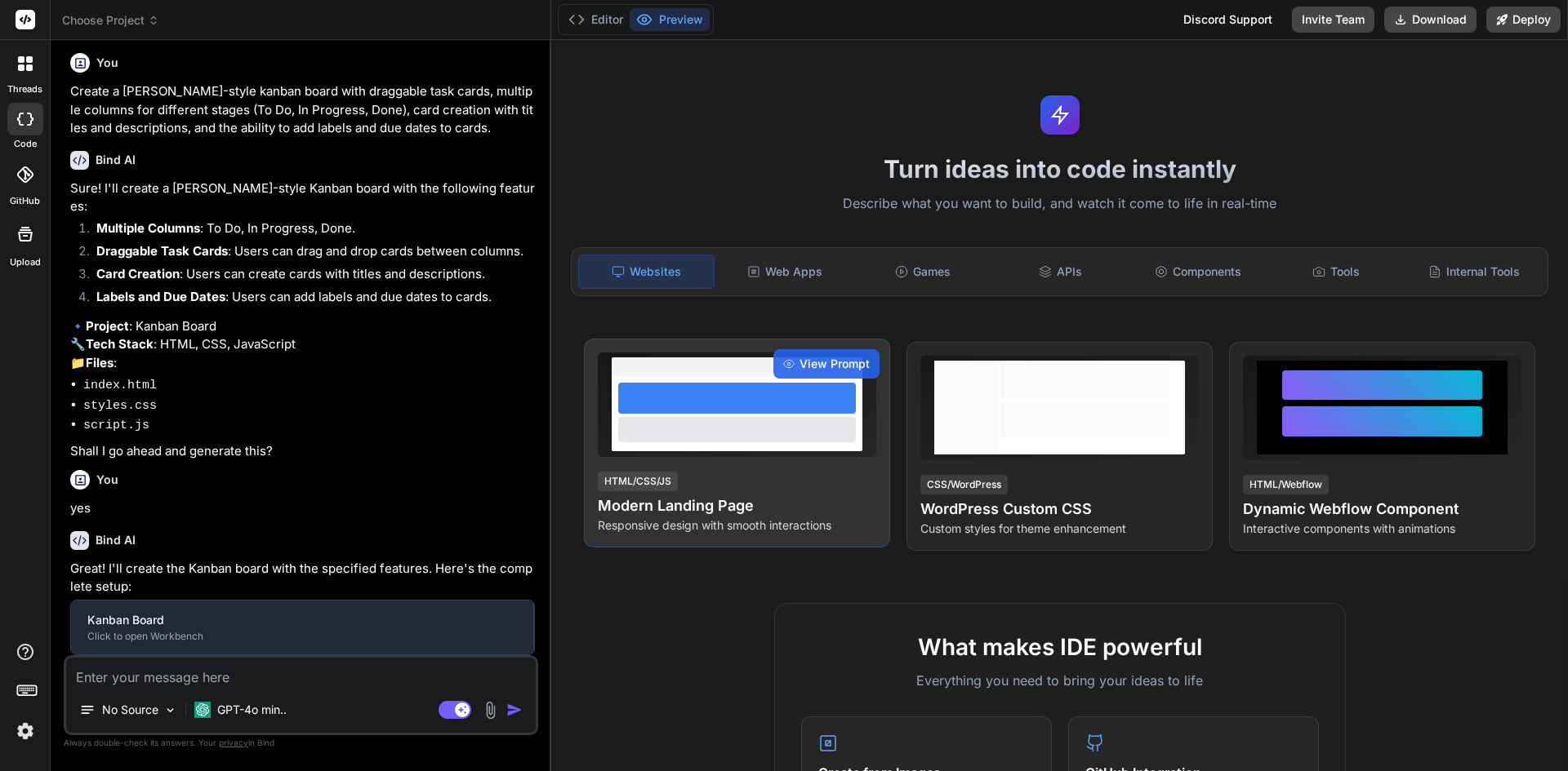
scroll to position [397, 0]
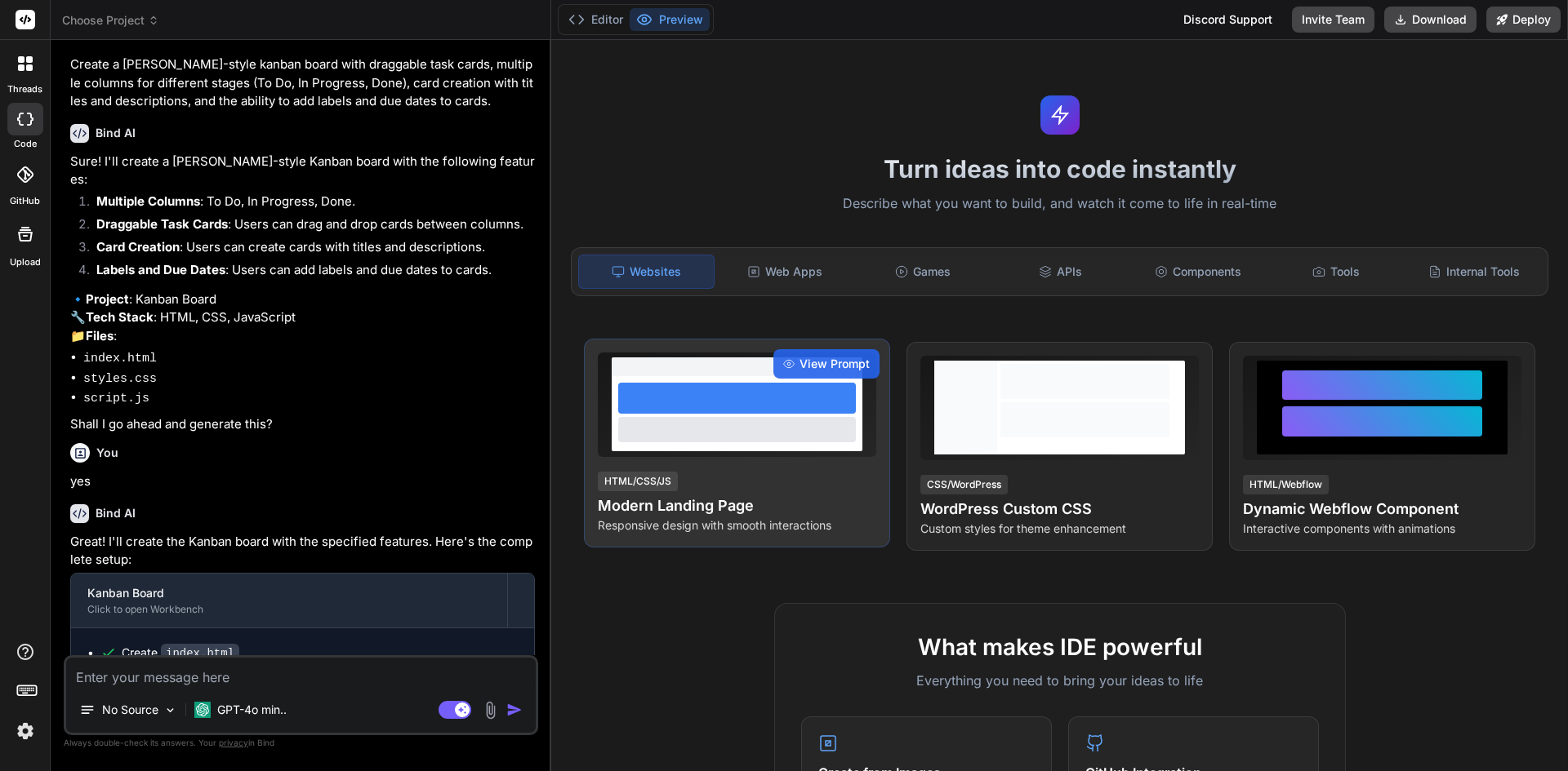
type textarea "x"
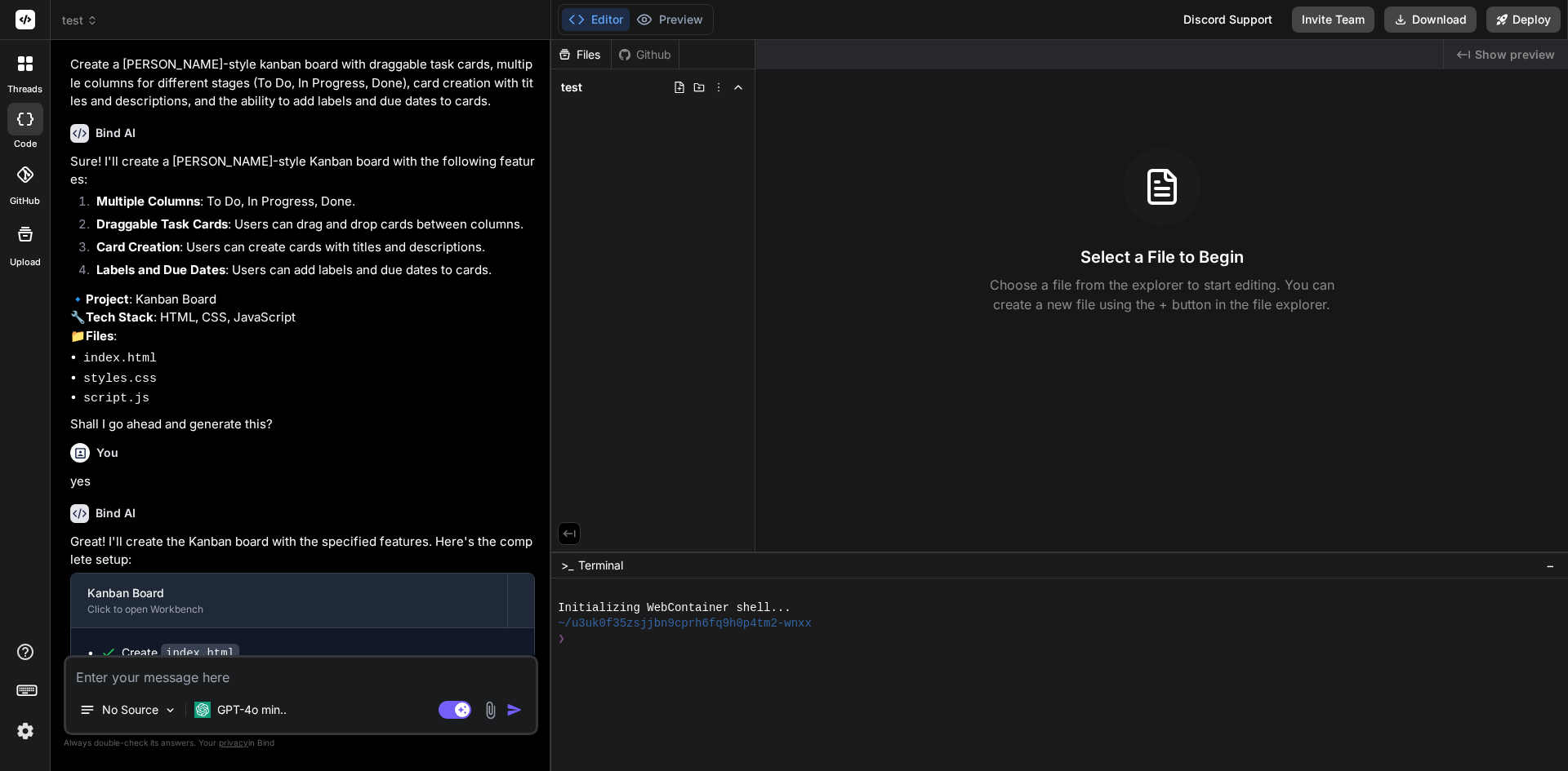
click at [587, 83] on div "test" at bounding box center [653, 88] width 190 height 23
click at [606, 80] on div "test" at bounding box center [653, 88] width 190 height 23
click at [677, 87] on icon at bounding box center [679, 87] width 13 height 13
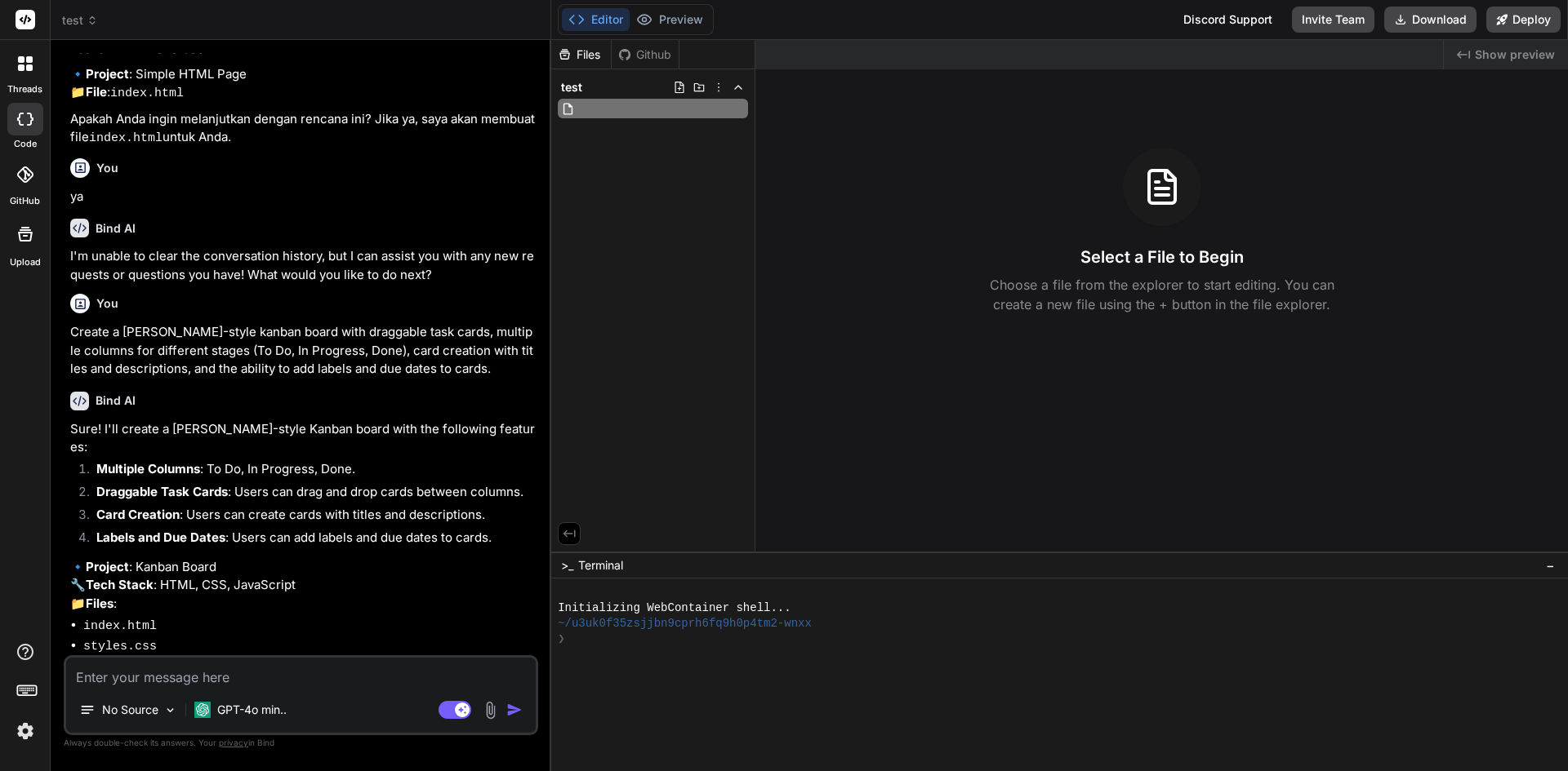
scroll to position [0, 0]
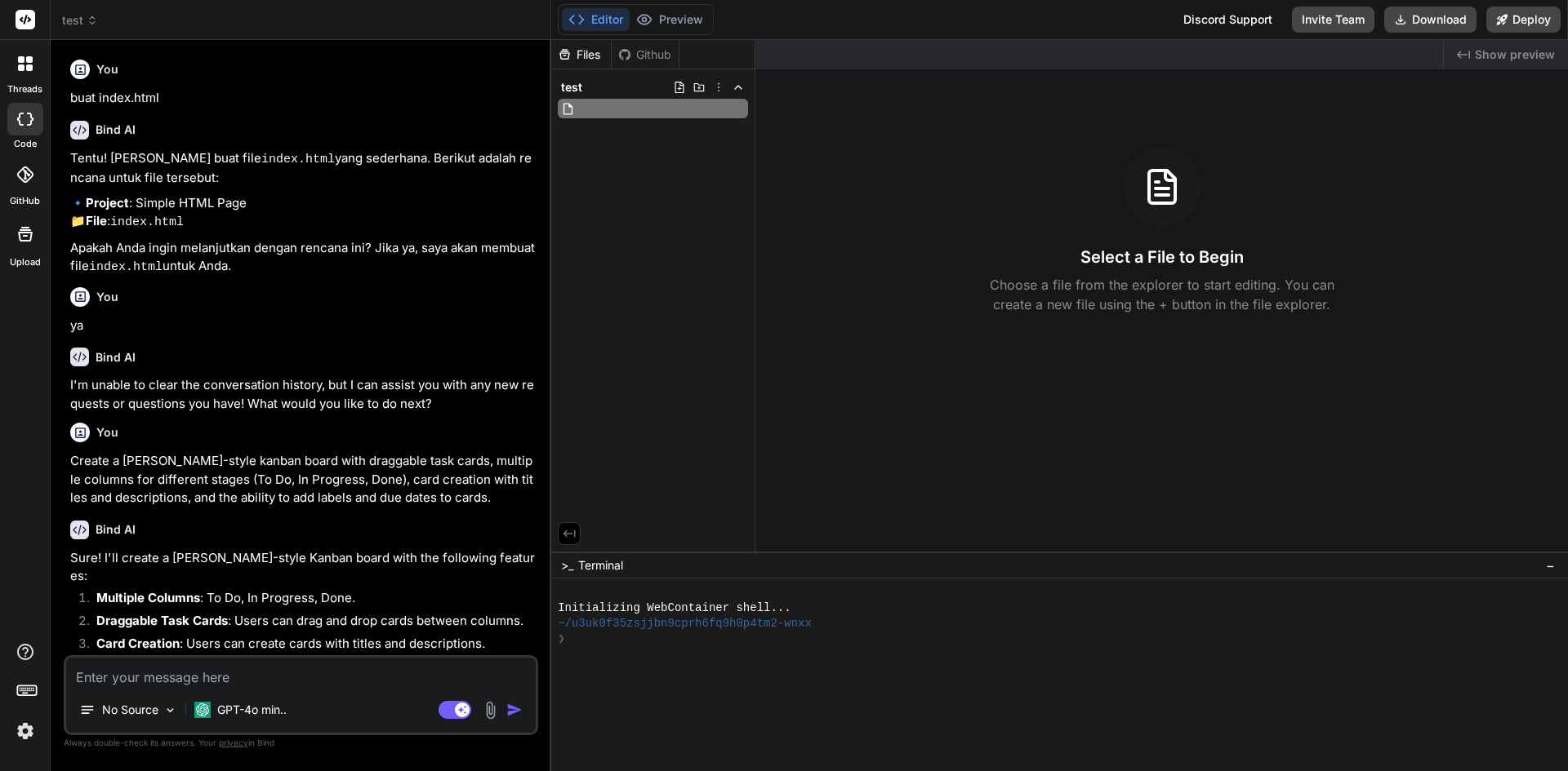
click at [666, 232] on div "Files Github test" at bounding box center [653, 296] width 204 height 512
